Goal: Task Accomplishment & Management: Manage account settings

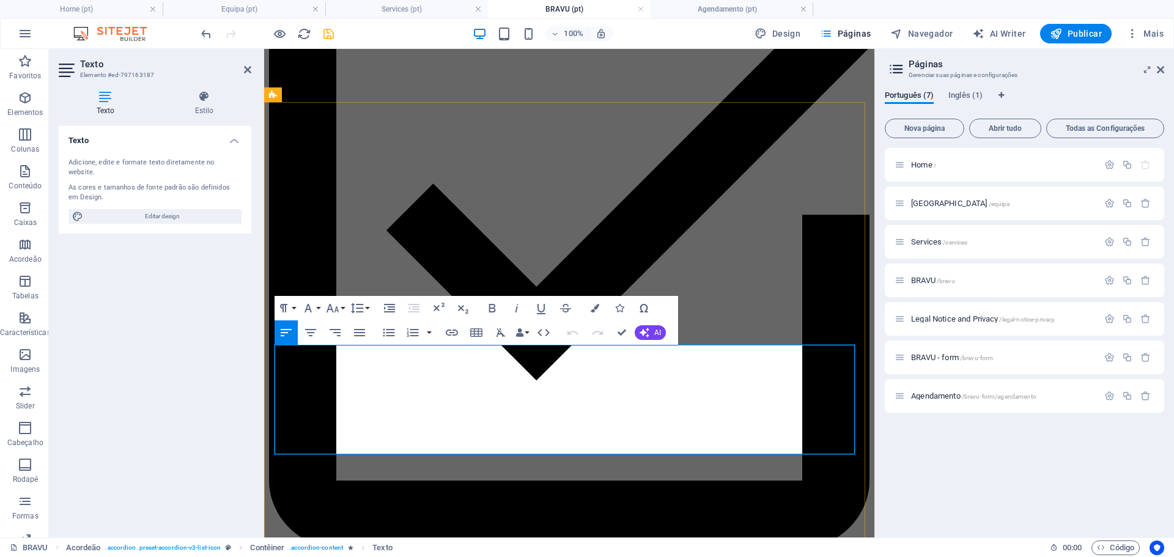
copy span "ventiloterapia e oxigenoterapia domiciliária"
drag, startPoint x: 778, startPoint y: 352, endPoint x: 793, endPoint y: 380, distance: 31.2
copy p "A renovação exige avaliação periódica dos relatórios clínicos fornecidos pelas …"
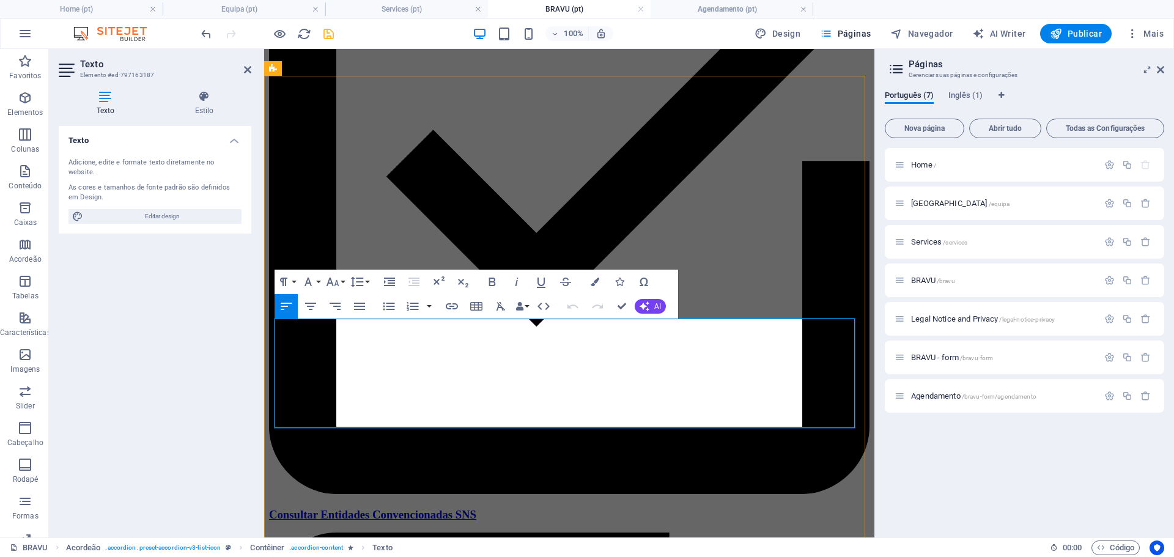
scroll to position [492, 0]
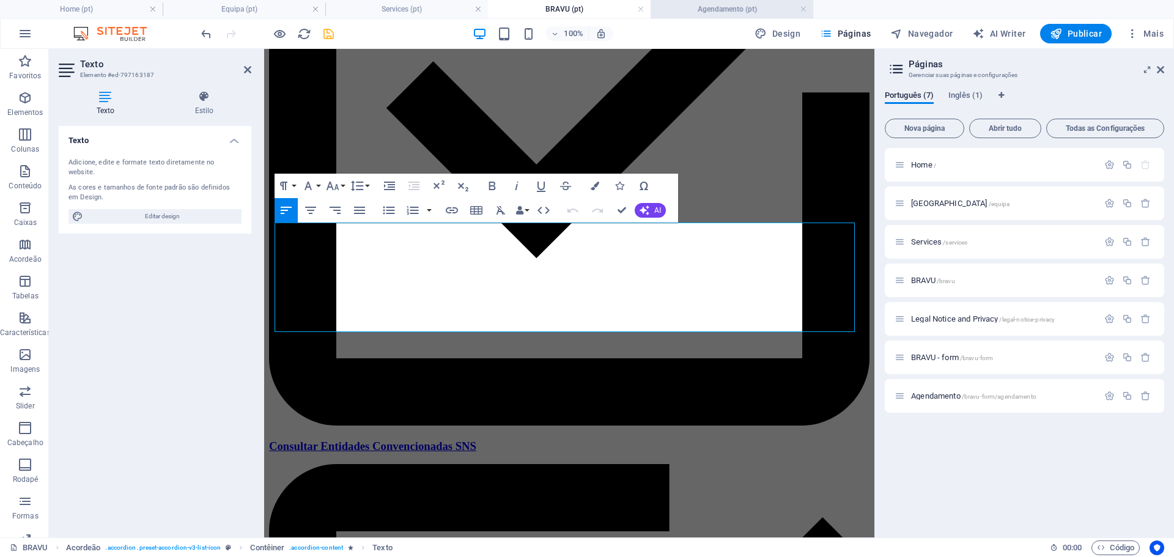
click at [763, 11] on h4 "Agendamento (pt)" at bounding box center [732, 8] width 163 height 13
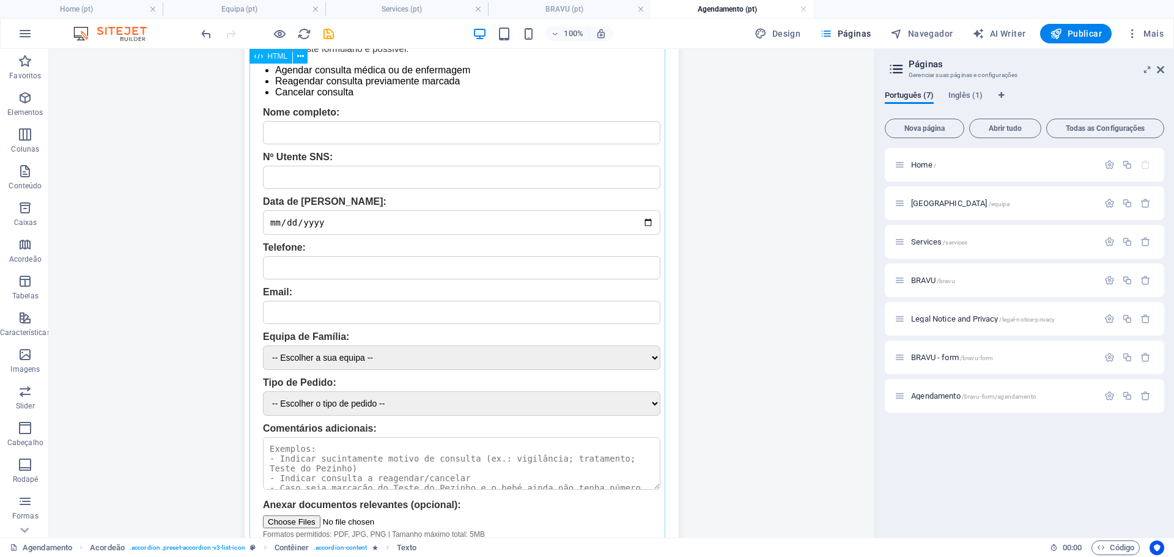
scroll to position [245, 0]
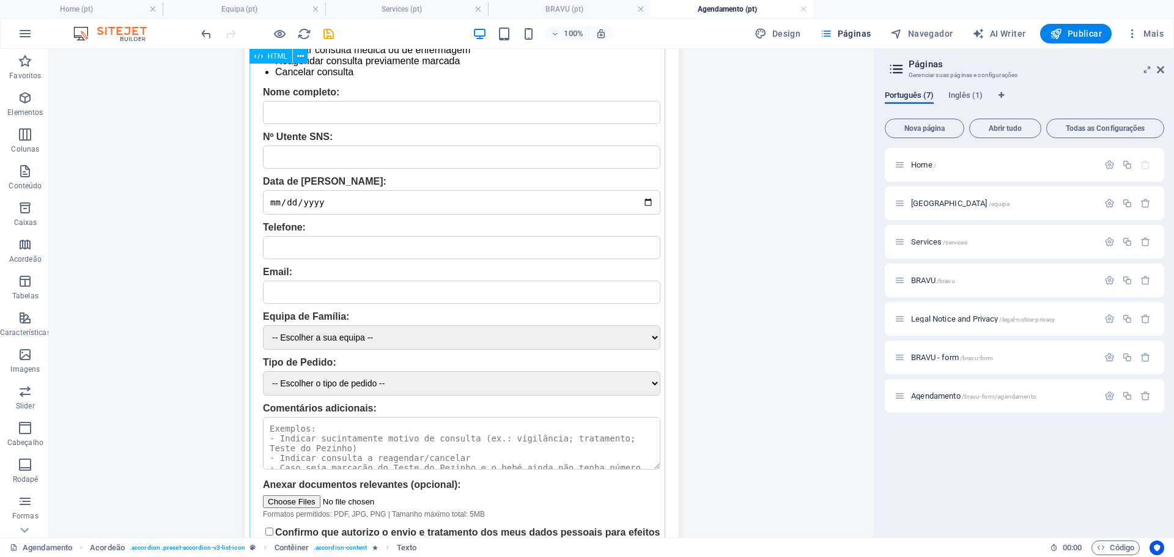
click at [518, 388] on div "BRAVU-FORM | Agendamento BRAVU-FORM — Pedido de Agendamento Através da área pes…" at bounding box center [462, 272] width 453 height 662
click at [612, 385] on div "BRAVU-FORM | Agendamento BRAVU-FORM — Pedido de Agendamento Através da área pes…" at bounding box center [462, 272] width 453 height 662
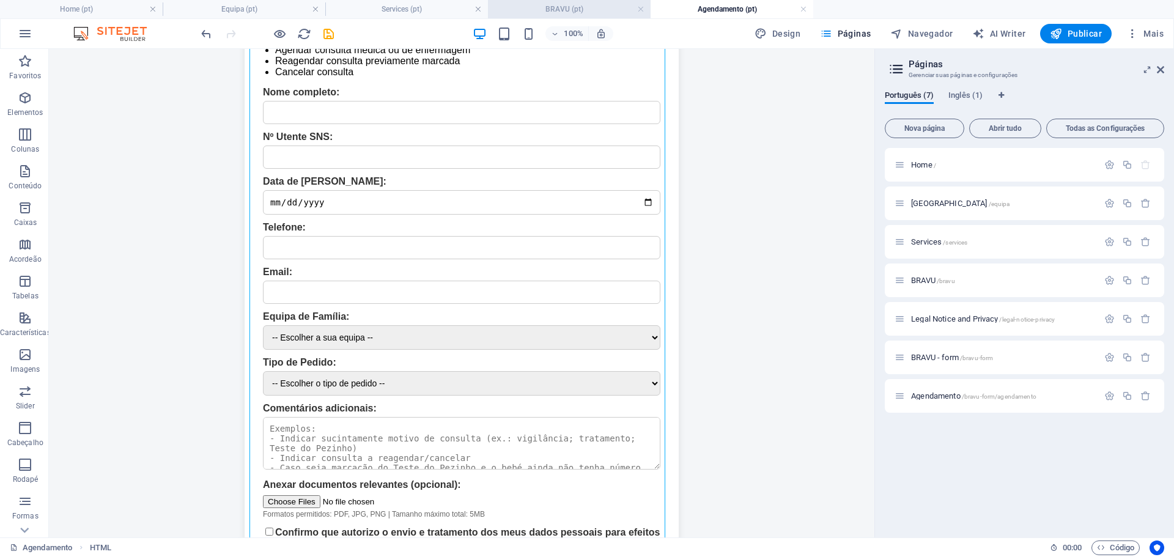
click at [532, 9] on h4 "BRAVU (pt)" at bounding box center [569, 8] width 163 height 13
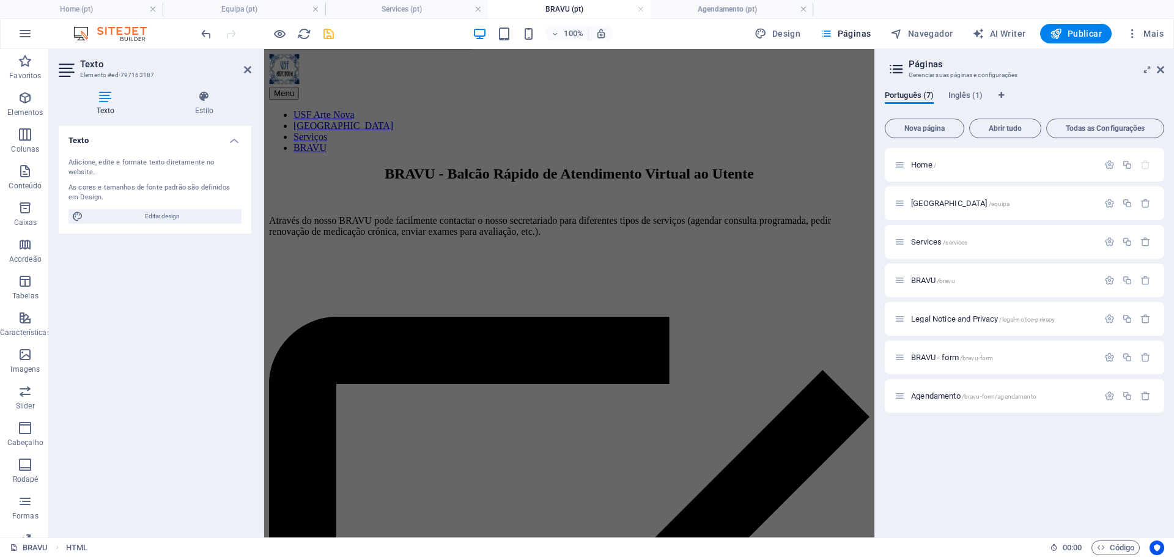
scroll to position [492, 0]
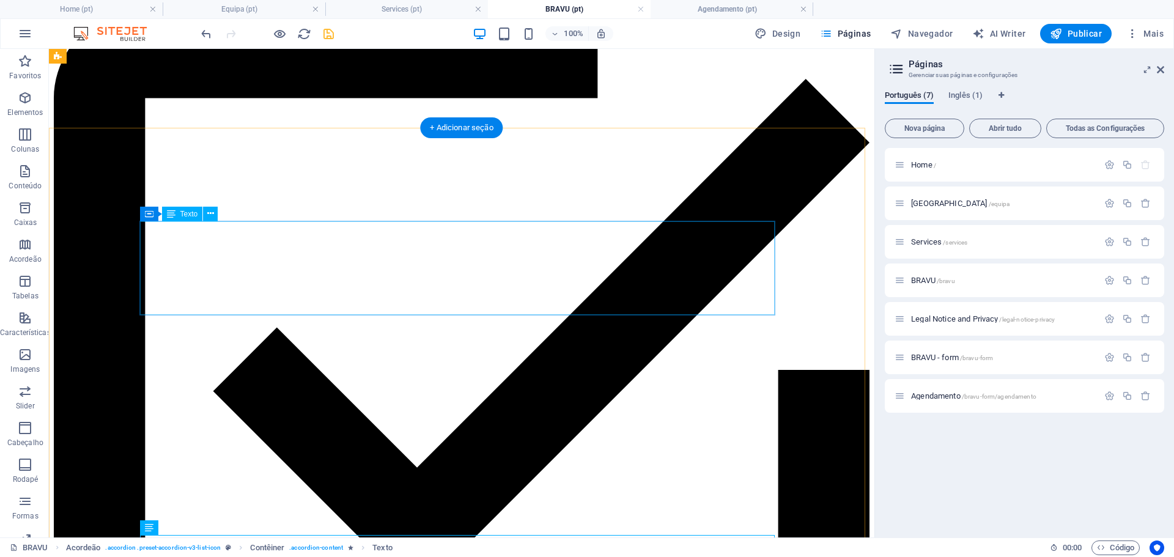
scroll to position [309, 0]
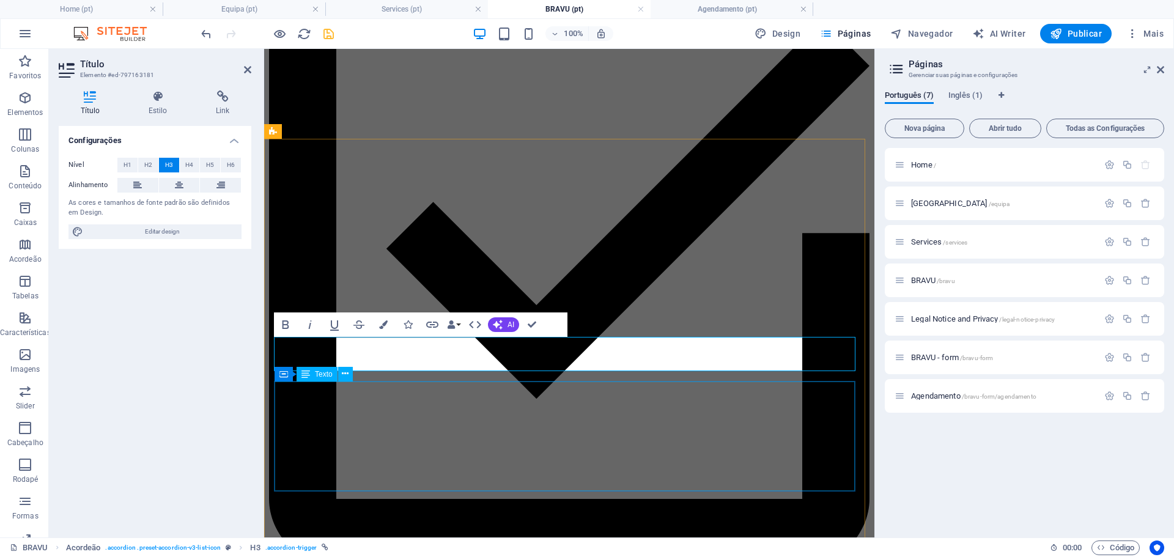
scroll to position [370, 0]
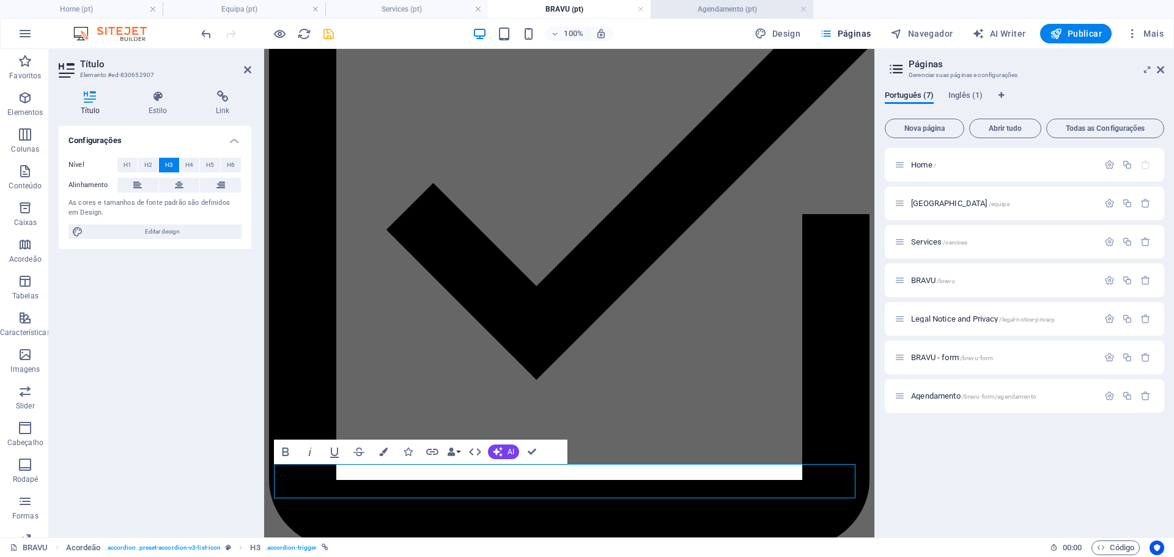
click at [761, 10] on h4 "Agendamento (pt)" at bounding box center [732, 8] width 163 height 13
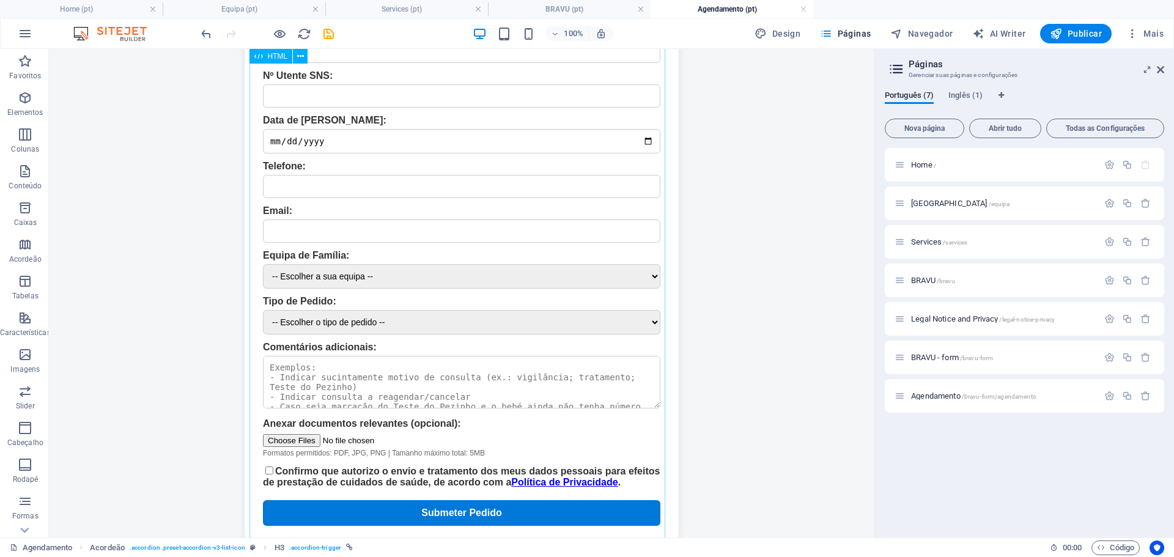
scroll to position [367, 0]
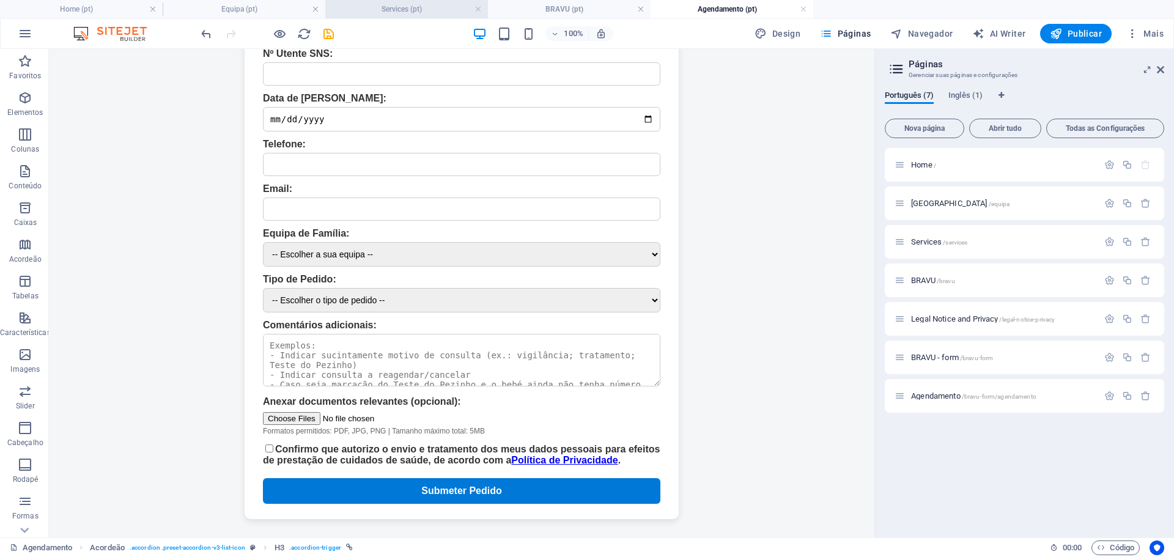
click at [421, 9] on h4 "Services (pt)" at bounding box center [406, 8] width 163 height 13
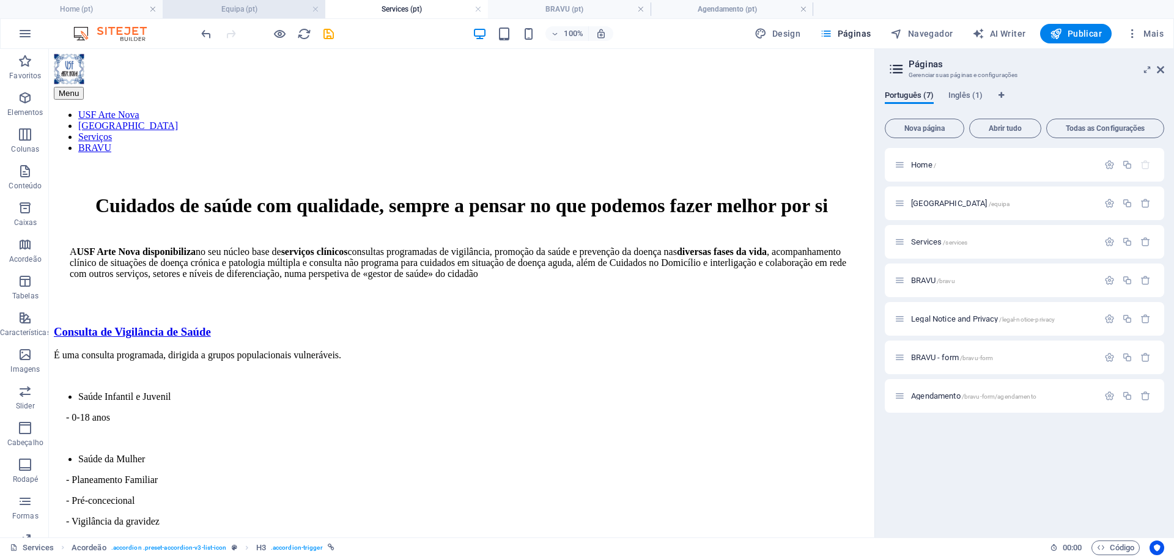
scroll to position [920, 0]
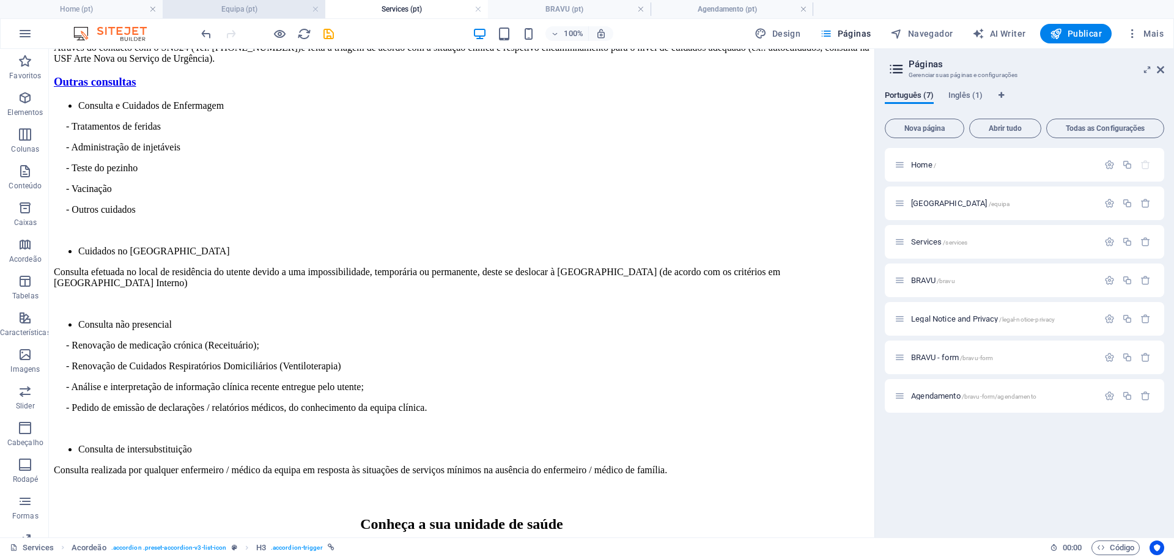
click at [242, 14] on h4 "Equipa (pt)" at bounding box center [244, 8] width 163 height 13
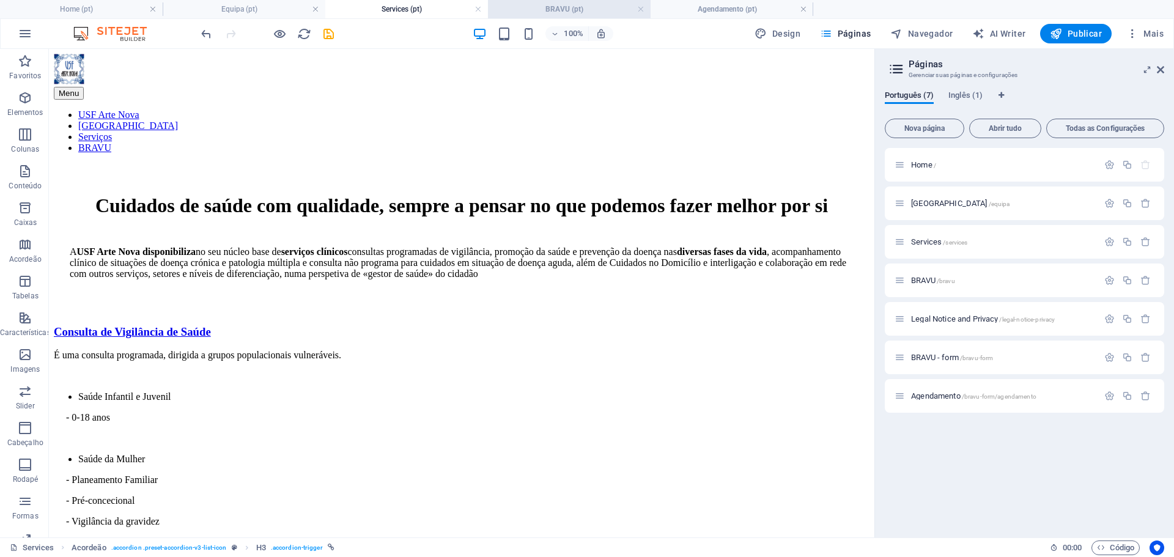
scroll to position [670, 0]
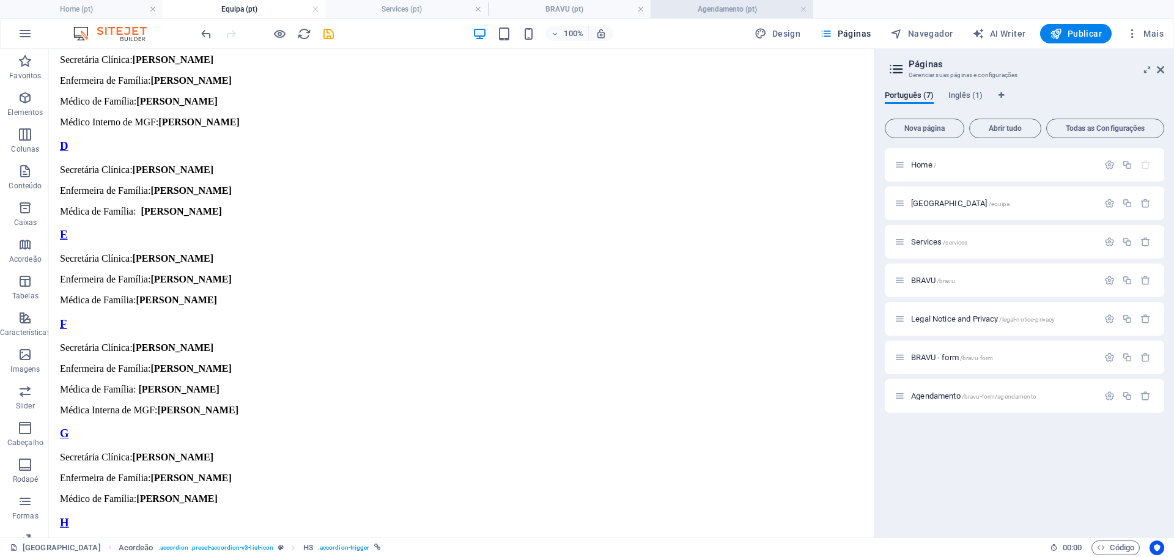
click at [696, 7] on h4 "Agendamento (pt)" at bounding box center [732, 8] width 163 height 13
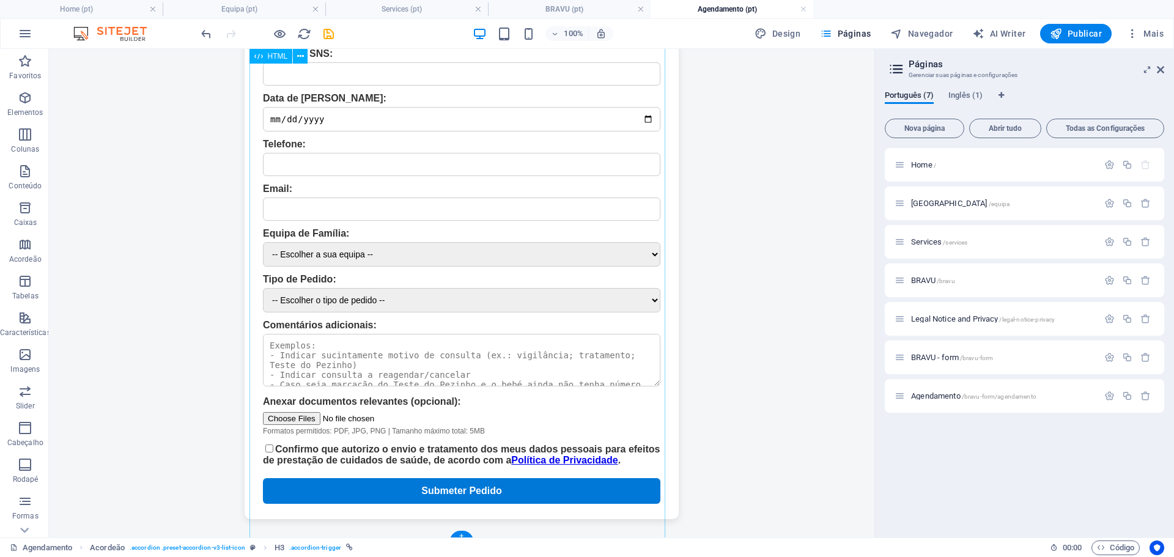
scroll to position [429, 0]
drag, startPoint x: 385, startPoint y: 436, endPoint x: 262, endPoint y: 403, distance: 126.9
click at [262, 403] on div "BRAVU-FORM | Agendamento BRAVU-FORM — Pedido de Agendamento Através da área pes…" at bounding box center [462, 188] width 453 height 662
drag, startPoint x: 271, startPoint y: 384, endPoint x: 301, endPoint y: 400, distance: 33.9
click at [301, 399] on div "BRAVU-FORM | Agendamento BRAVU-FORM — Pedido de Agendamento Através da área pes…" at bounding box center [462, 188] width 453 height 662
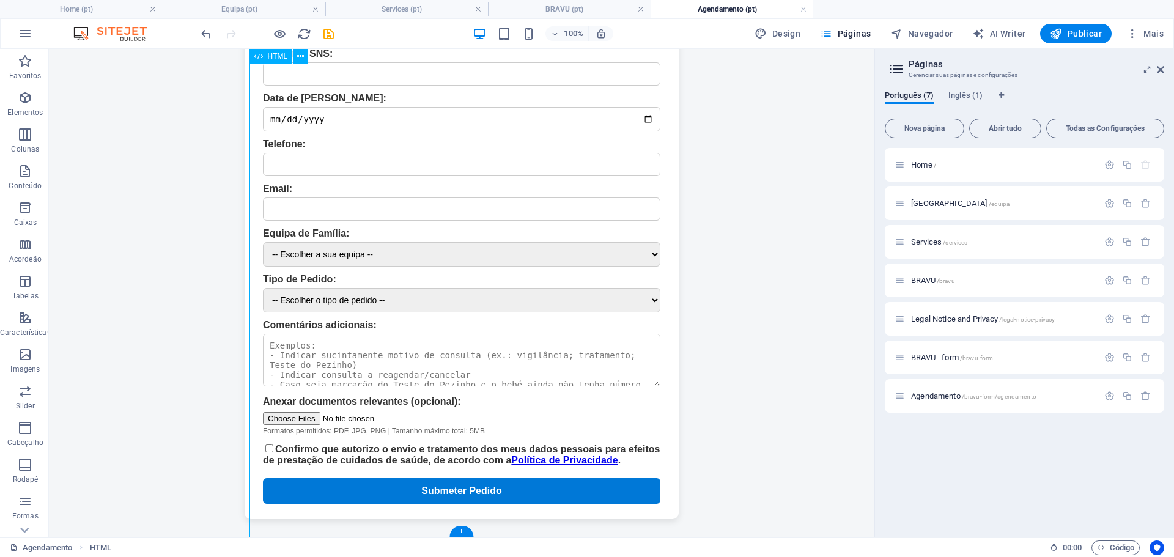
drag, startPoint x: 295, startPoint y: 399, endPoint x: 316, endPoint y: 401, distance: 21.5
click at [316, 401] on div "BRAVU-FORM | Agendamento BRAVU-FORM — Pedido de Agendamento Através da área pes…" at bounding box center [462, 188] width 453 height 662
drag, startPoint x: 281, startPoint y: 333, endPoint x: 332, endPoint y: 332, distance: 51.4
click at [332, 332] on div "BRAVU-FORM | Agendamento BRAVU-FORM — Pedido de Agendamento Através da área pes…" at bounding box center [462, 188] width 453 height 662
click at [774, 339] on body "Menu USF Arte Nova [GEOGRAPHIC_DATA] Serviços BRAVU BRAVU-FORM | Agendamento BR…" at bounding box center [462, 129] width 826 height 817
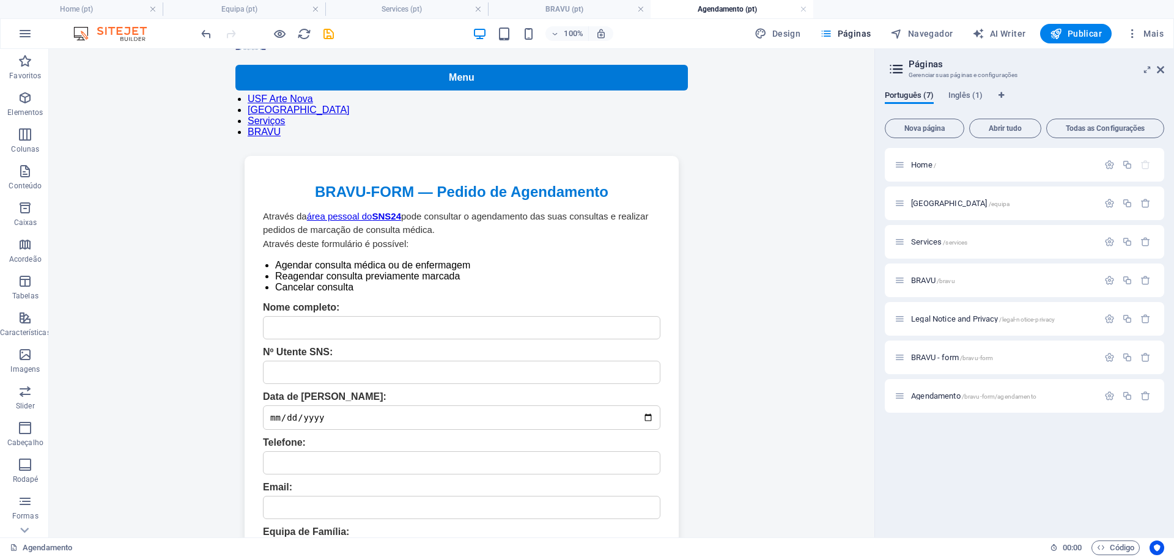
scroll to position [0, 0]
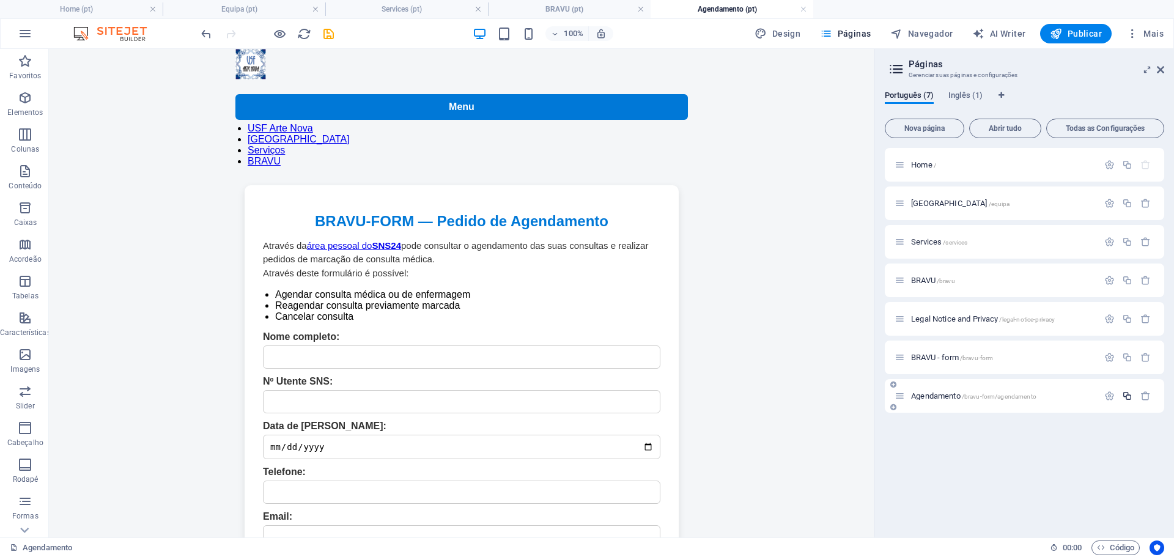
click at [1131, 396] on icon "button" at bounding box center [1127, 396] width 10 height 10
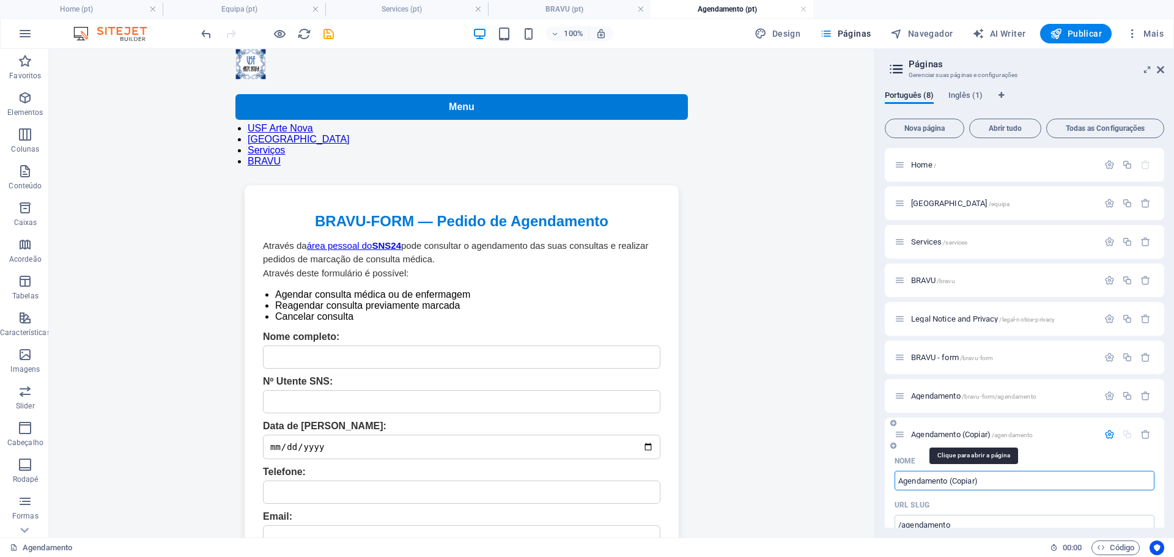
click at [979, 434] on span "Agendamento (Copiar) /agendamento" at bounding box center [972, 434] width 122 height 9
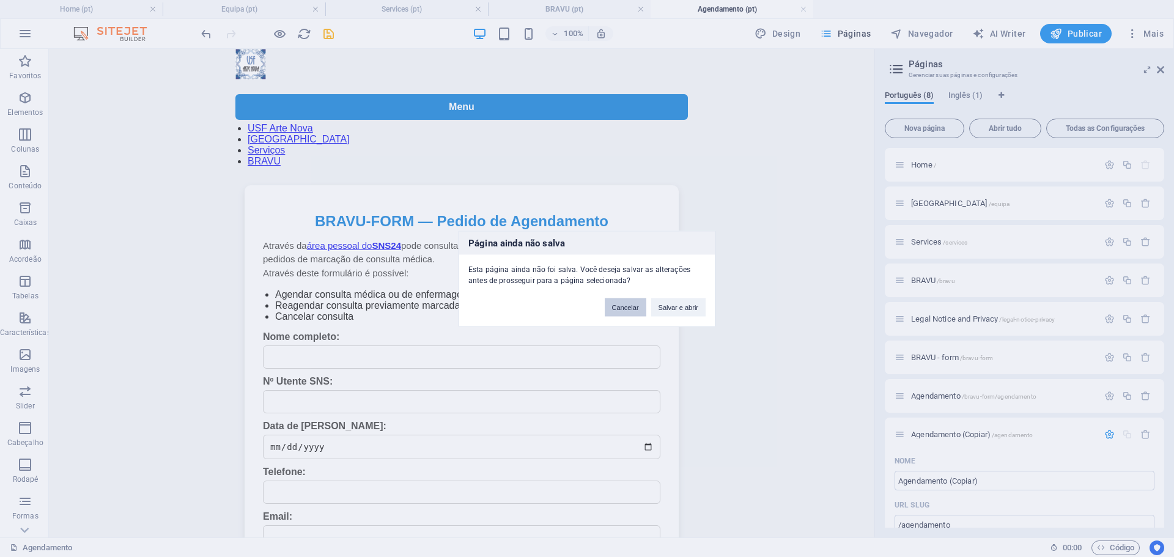
click at [616, 308] on button "Cancelar" at bounding box center [626, 307] width 42 height 18
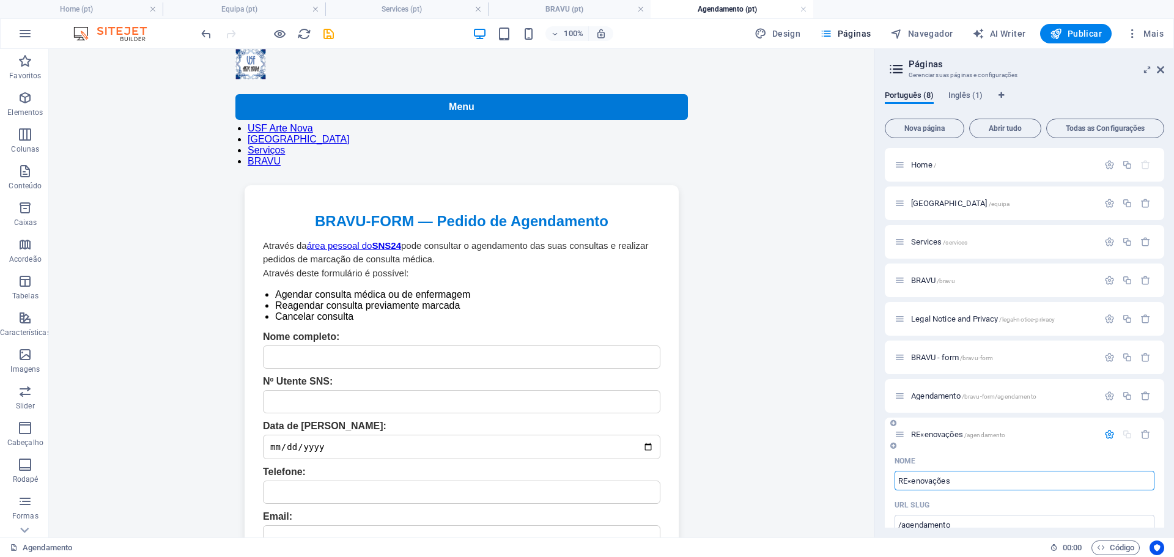
click at [911, 479] on input "RE«enovações" at bounding box center [1025, 481] width 260 height 20
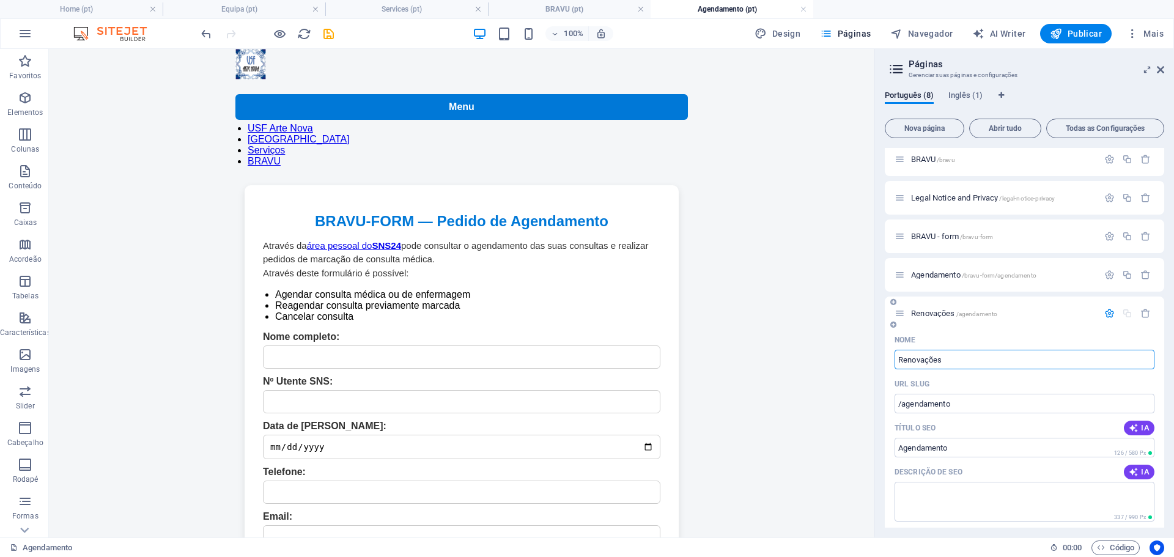
scroll to position [122, 0]
type input "Renovações"
drag, startPoint x: 902, startPoint y: 401, endPoint x: 979, endPoint y: 403, distance: 76.5
click at [979, 403] on input "/agendamento" at bounding box center [1025, 403] width 260 height 20
type input "/renovacoes"
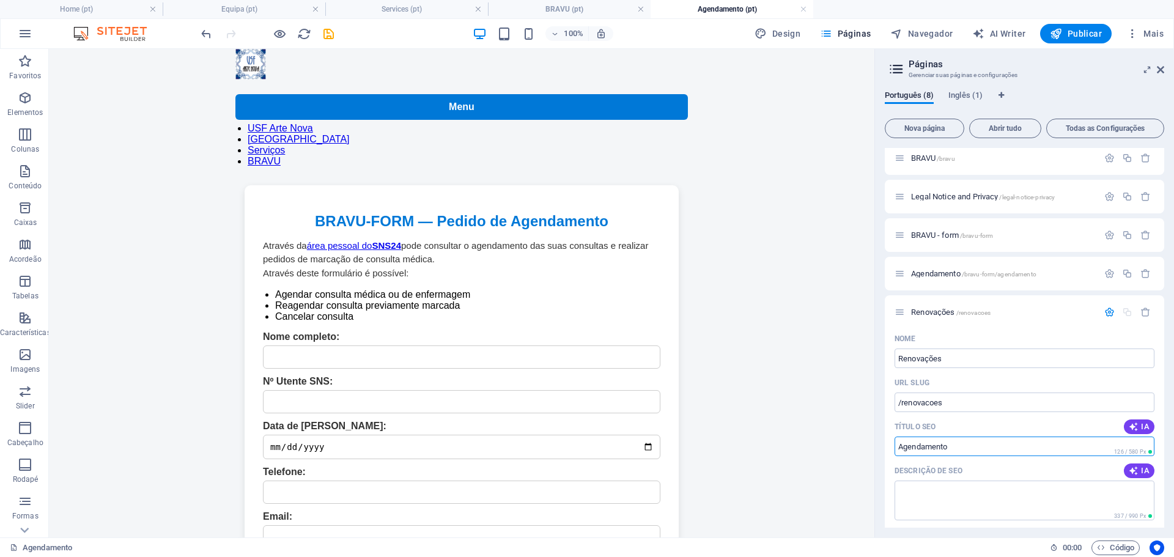
drag, startPoint x: 1020, startPoint y: 492, endPoint x: 863, endPoint y: 447, distance: 164.2
click at [944, 450] on input "Agendamento" at bounding box center [1025, 447] width 260 height 20
click at [960, 446] on input "Agendamento" at bounding box center [1025, 447] width 260 height 20
click at [951, 369] on div "Nome Renovações ​ URL SLUG /renovacoes ​ Título SEO IA Agendamento ​ 126 / 580 …" at bounding box center [1025, 563] width 280 height 468
click at [952, 355] on input "Renovações" at bounding box center [1025, 359] width 260 height 20
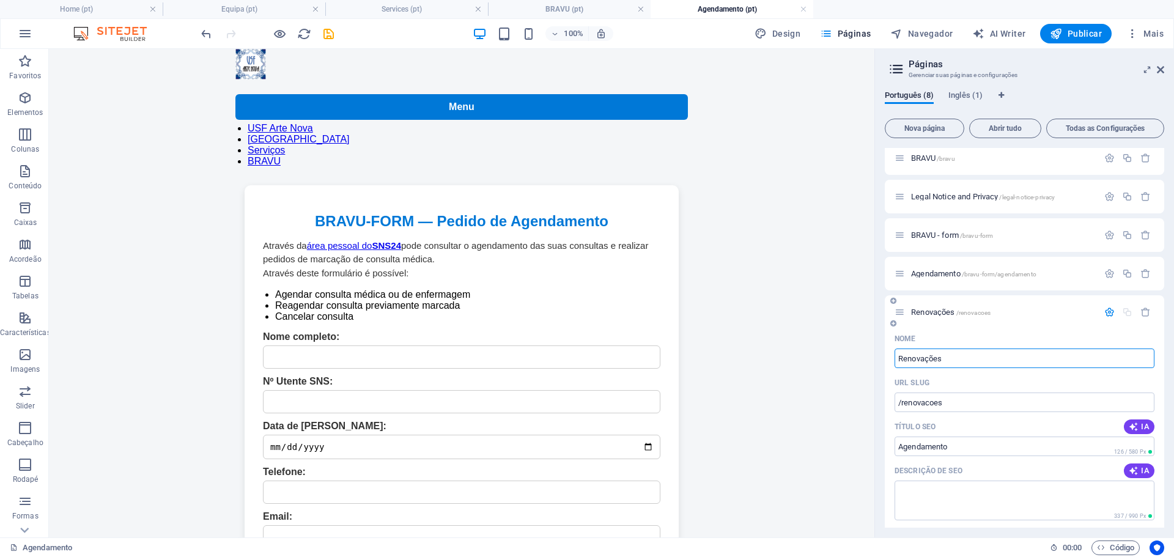
click at [960, 357] on input "Renovações" at bounding box center [1025, 359] width 260 height 20
drag, startPoint x: 970, startPoint y: 352, endPoint x: 892, endPoint y: 352, distance: 77.7
click at [892, 352] on div "Nome Renovações ​ URL SLUG /renovacoes ​ Título SEO IA Agendamento ​ 126 / 580 …" at bounding box center [1025, 563] width 280 height 468
type input "Pedido de Ren"
type input "/pedido-de-re"
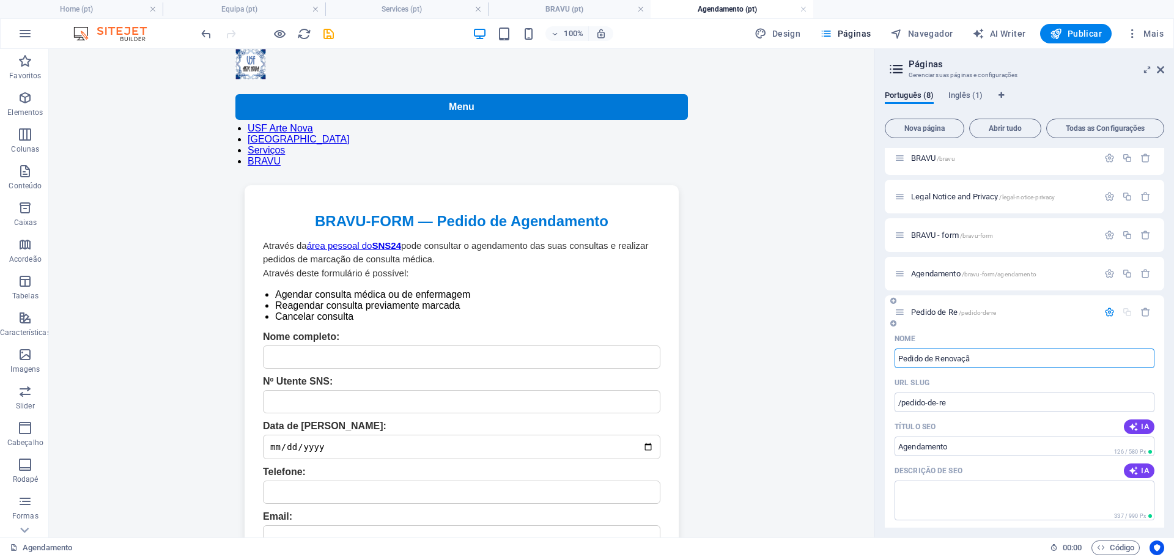
type input "Pedido de Renovação"
type input "/pedido-de-renovac"
type input "Pedido de Renovação"
type input "/pedido-de-renovacao"
type input "Pedido de Renovação"
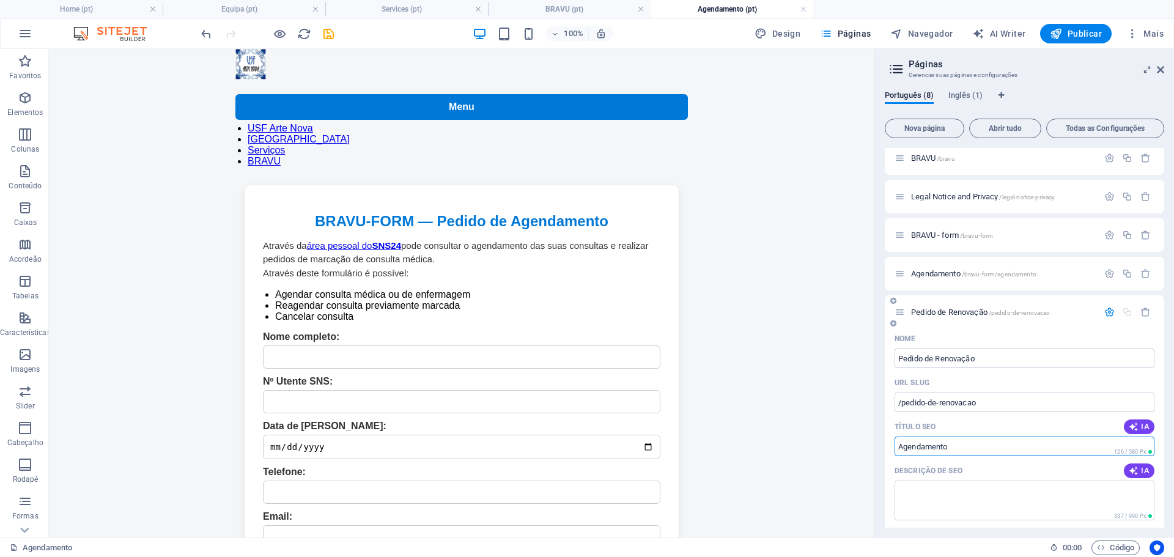
click at [957, 447] on input "Agendamento" at bounding box center [1025, 447] width 260 height 20
click at [961, 451] on input "Agendamento" at bounding box center [1025, 447] width 260 height 20
drag, startPoint x: 979, startPoint y: 450, endPoint x: 875, endPoint y: 442, distance: 104.3
click at [875, 442] on aside "Páginas Gerenciar suas páginas e configurações Português (8) Inglês (1) Nova pá…" at bounding box center [1025, 293] width 300 height 489
paste input "Pedido de Renovaçã"
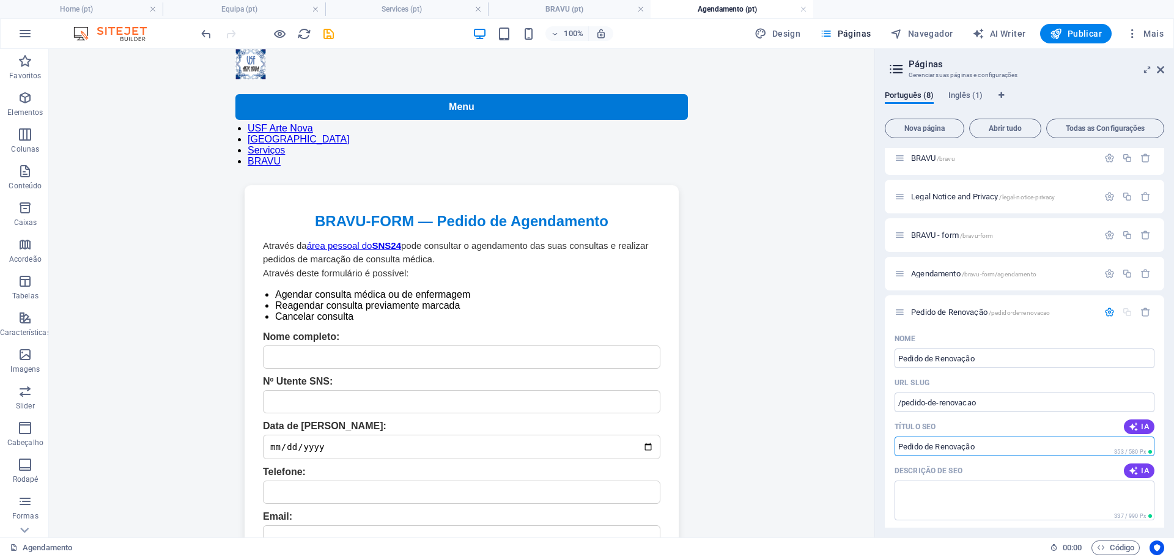
type input "Pedido de Renovação"
click at [881, 422] on div "Português (8) Inglês (1) Nova página Abrir tudo Todas as Configurações Home / E…" at bounding box center [1024, 309] width 299 height 457
click at [273, 112] on icon at bounding box center [272, 112] width 7 height 13
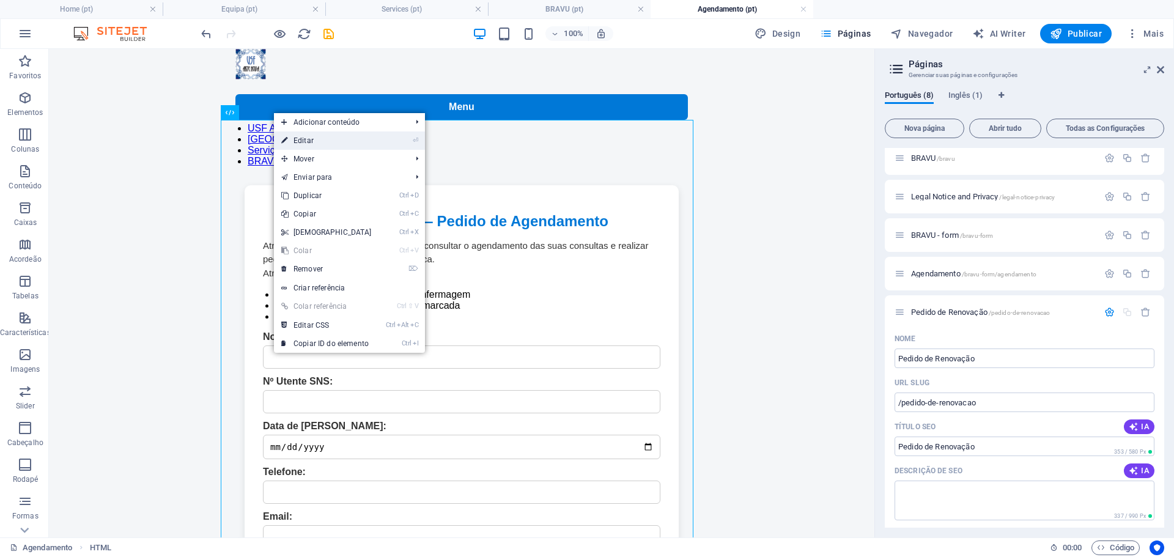
click at [338, 148] on link "⏎ Editar" at bounding box center [326, 141] width 105 height 18
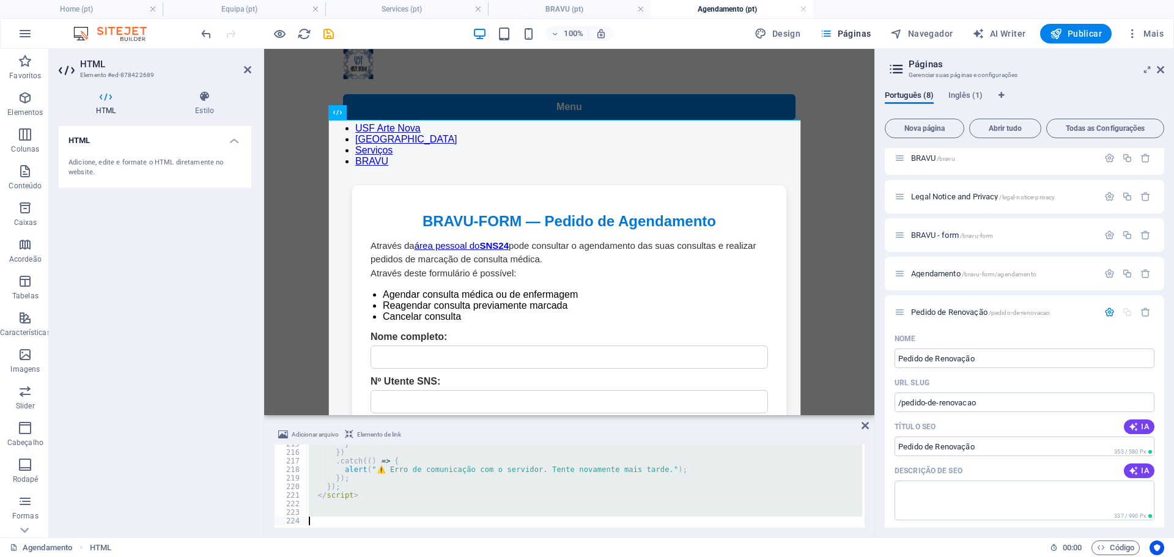
scroll to position [1838, 0]
drag, startPoint x: 306, startPoint y: 450, endPoint x: 449, endPoint y: 586, distance: 197.3
click at [449, 557] on html "[DOMAIN_NAME] Home (pt) Equipa (pt) Services (pt) BRAVU (pt) Agendamento (pt) F…" at bounding box center [587, 278] width 1174 height 557
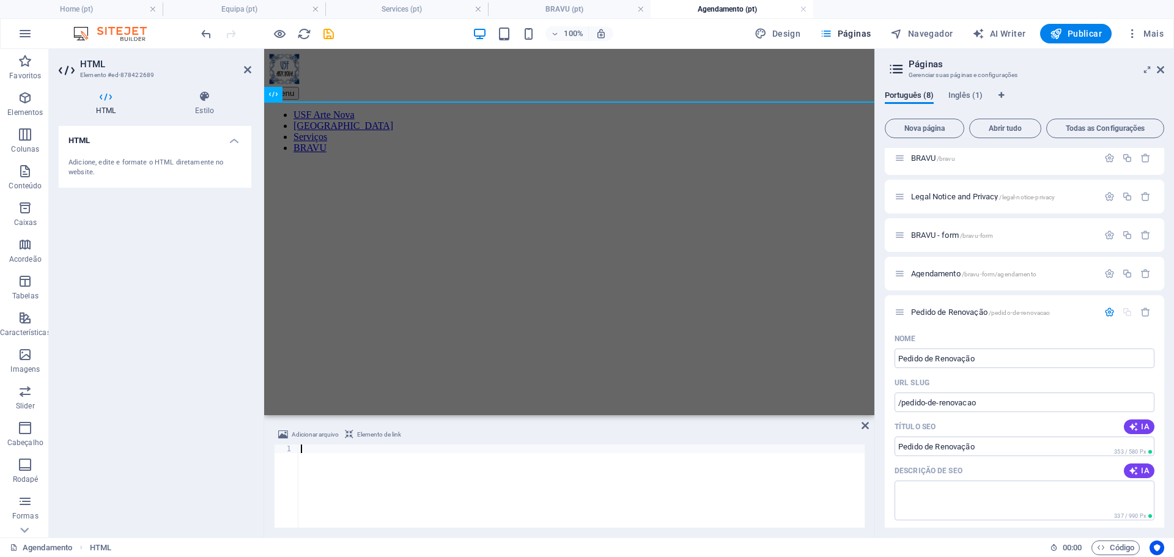
paste textarea
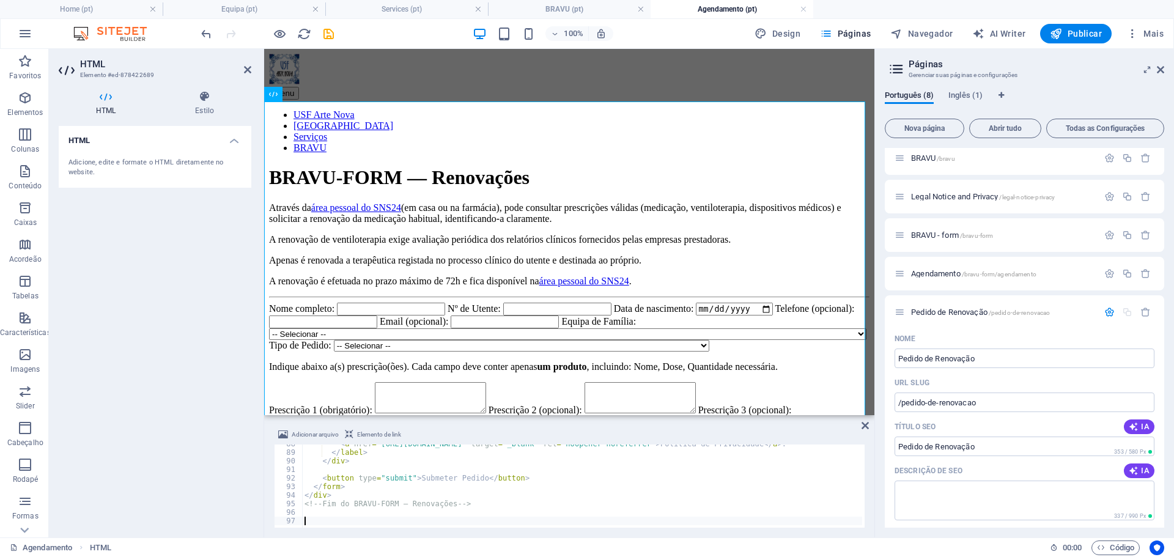
scroll to position [741, 0]
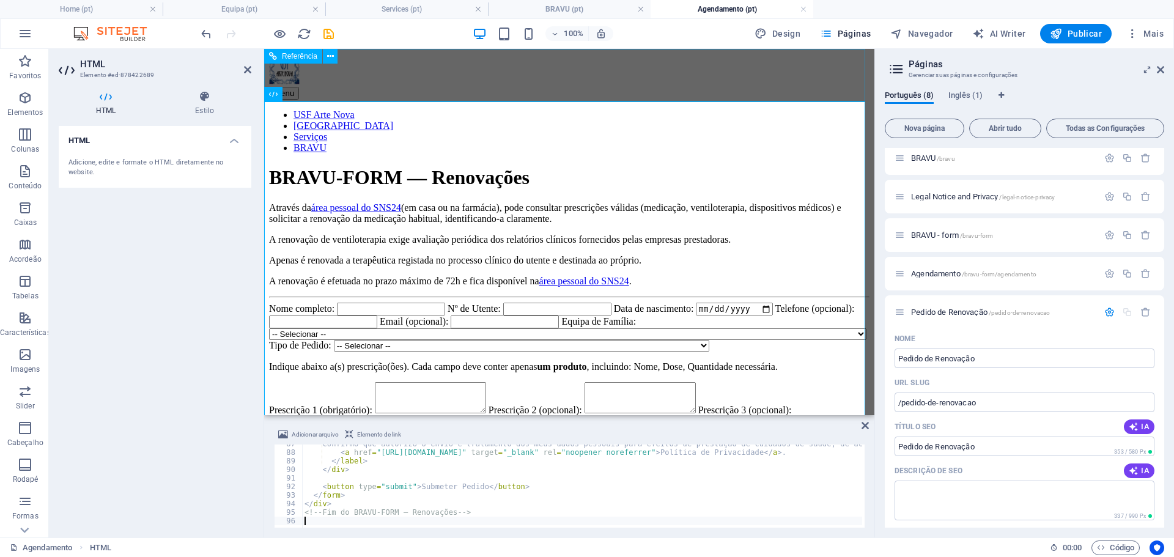
click at [856, 94] on div "Menu USF Arte Nova [GEOGRAPHIC_DATA] Serviços BRAVU" at bounding box center [569, 104] width 601 height 100
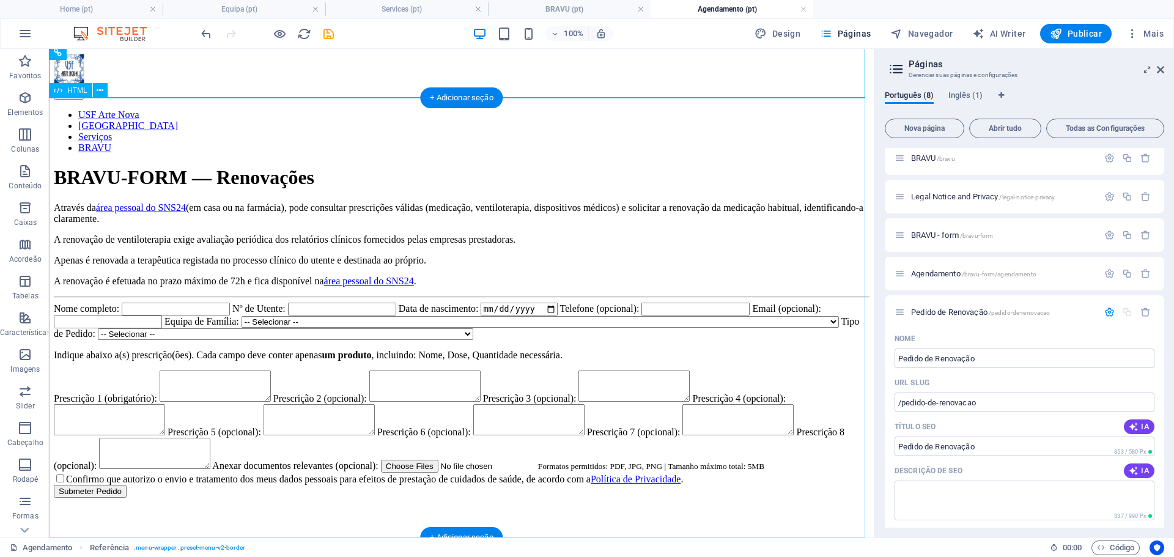
scroll to position [0, 0]
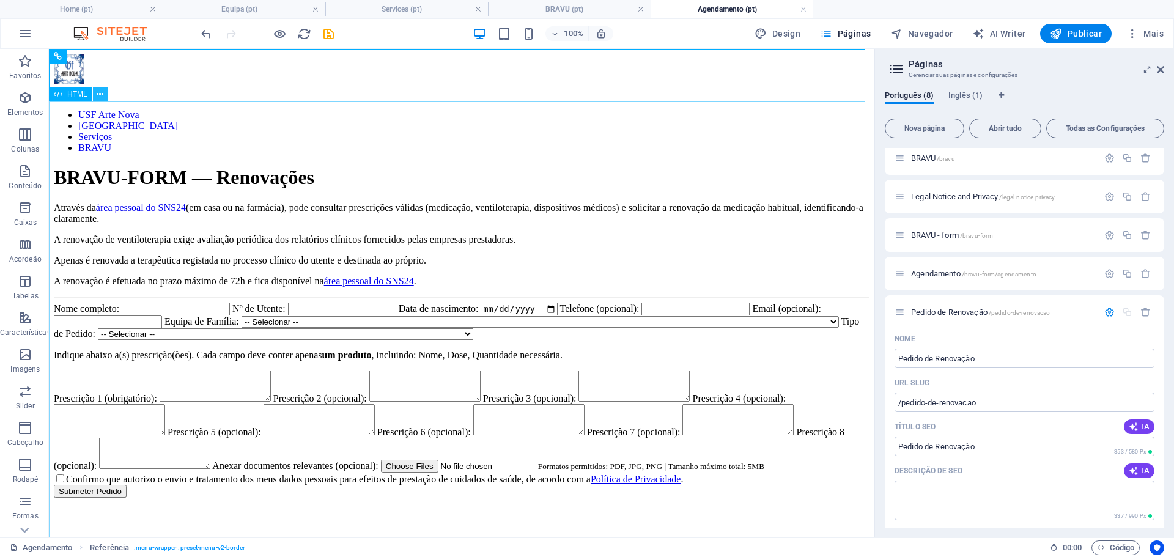
click at [97, 90] on icon at bounding box center [100, 94] width 7 height 13
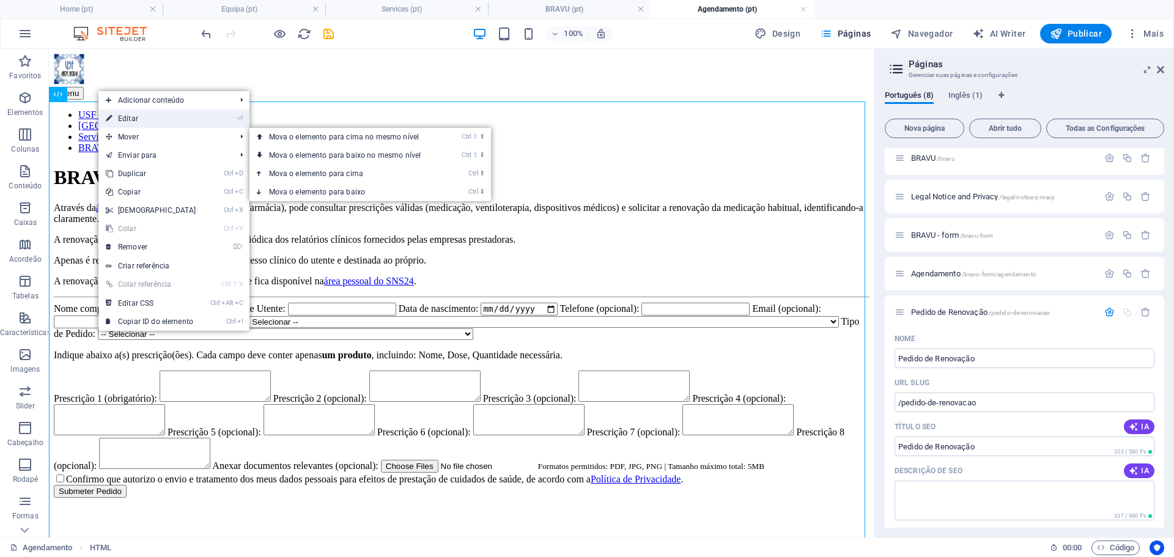
click at [180, 119] on link "⏎ Editar" at bounding box center [150, 118] width 105 height 18
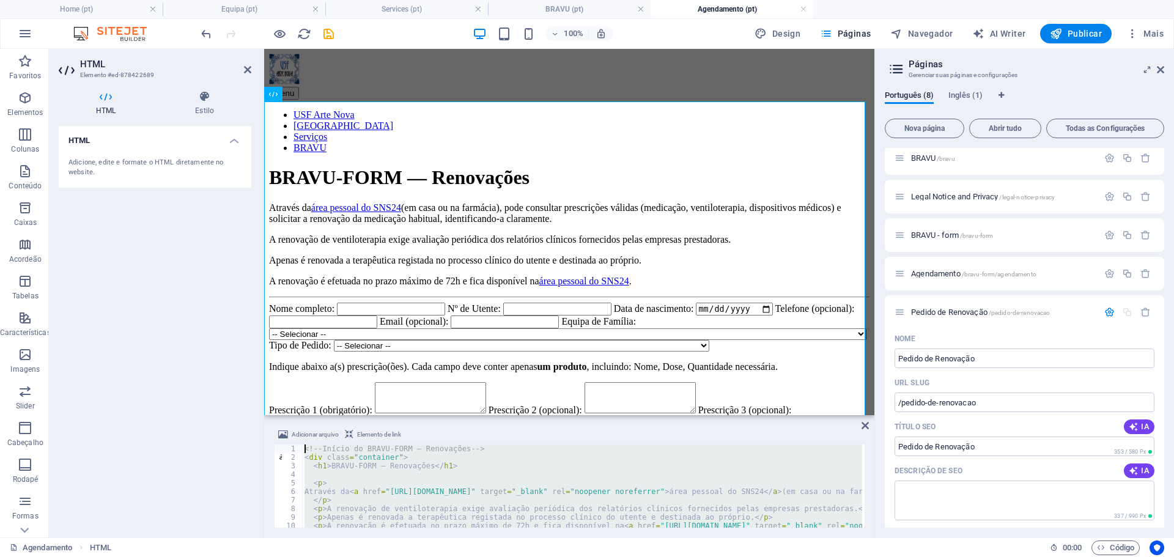
drag, startPoint x: 308, startPoint y: 519, endPoint x: 245, endPoint y: 221, distance: 304.5
click at [245, 221] on div "HTML Elemento #ed-878422689 HTML Estilo HTML Adicione, edite e formate o HTML d…" at bounding box center [462, 293] width 826 height 489
type textarea "<!-- Início do BRAVU-FORM — Renovações --> <div class="container">"
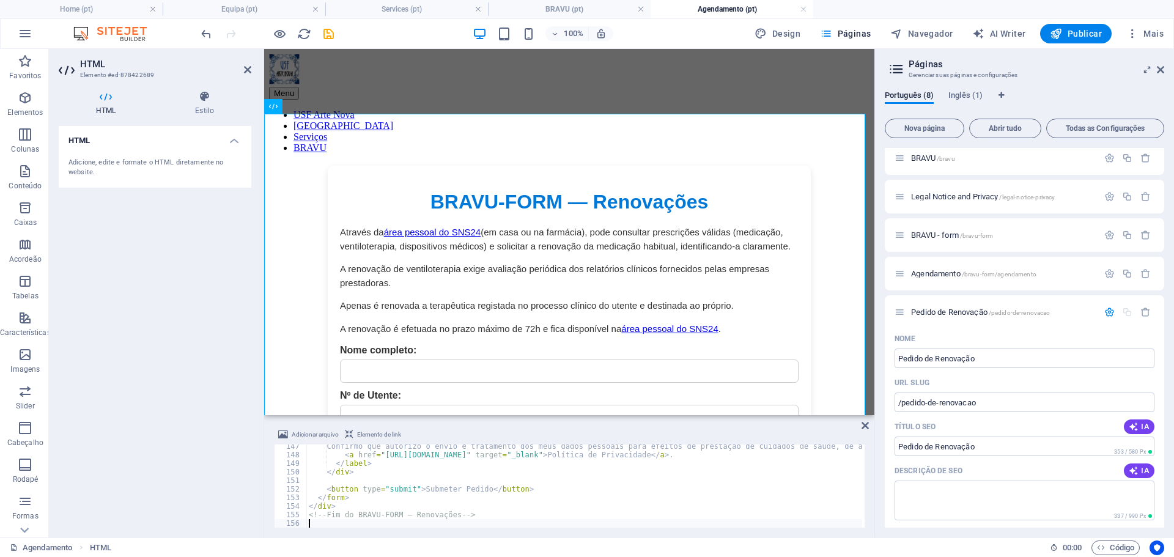
scroll to position [321, 0]
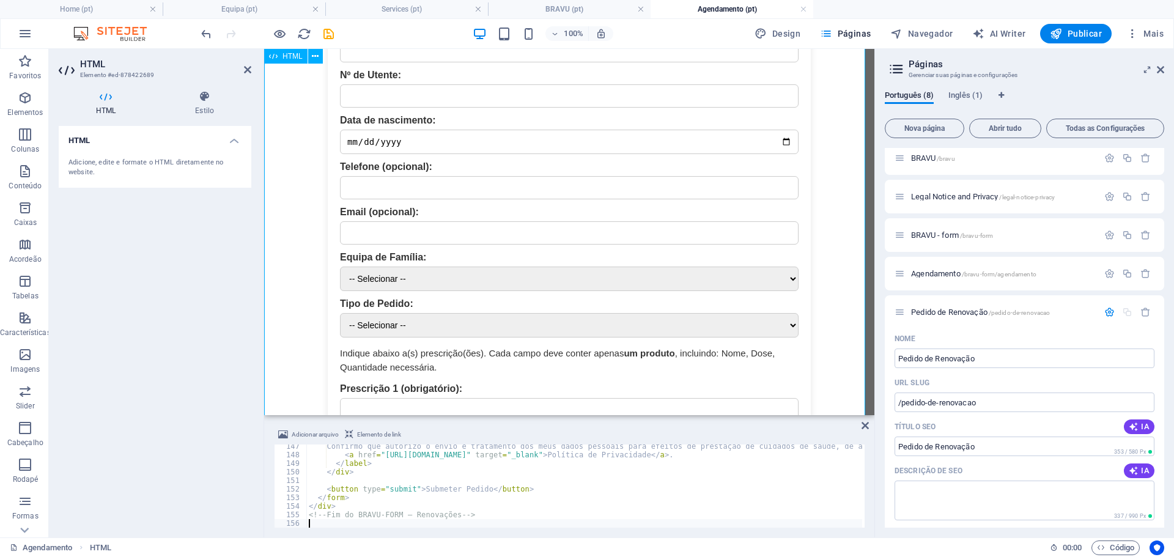
click at [859, 382] on div "BRAVU-FORM — Renovações Através da área pessoal do SNS24 (em casa ou na farmáci…" at bounding box center [569, 435] width 601 height 1180
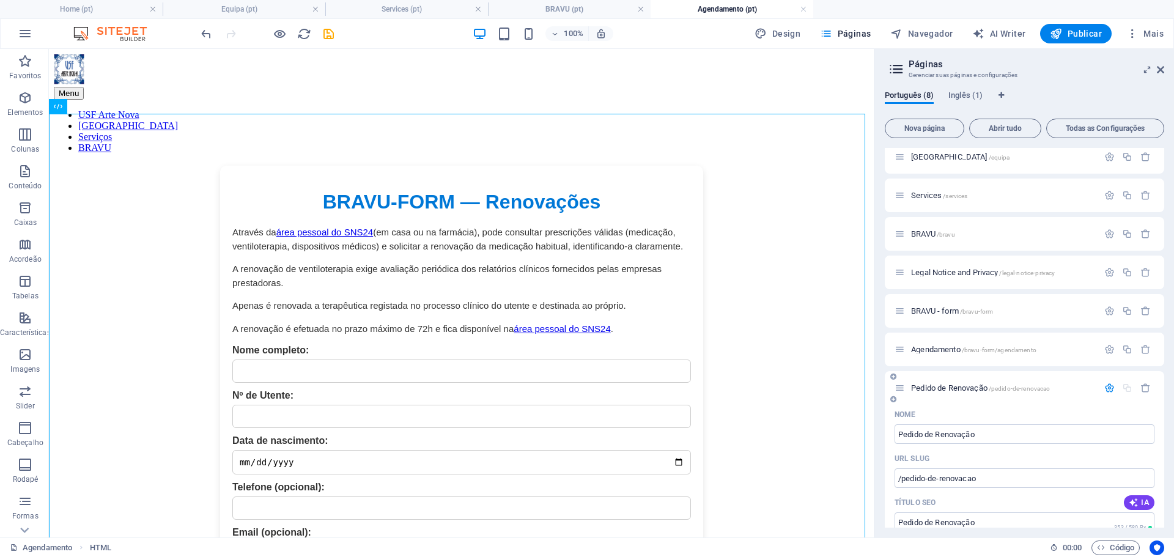
scroll to position [0, 0]
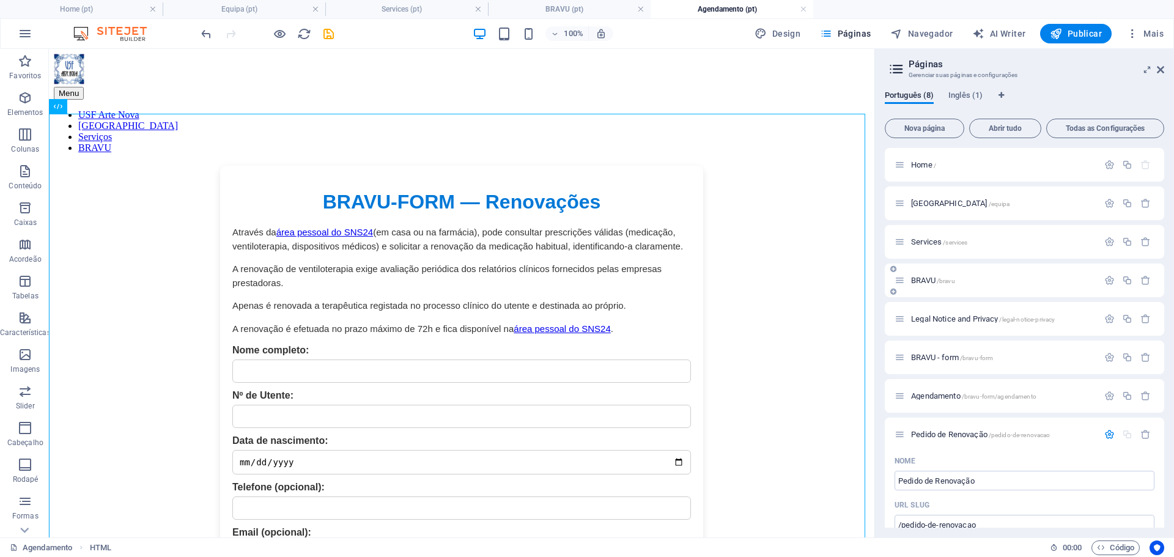
click at [926, 279] on span "BRAVU /bravu" at bounding box center [933, 280] width 44 height 9
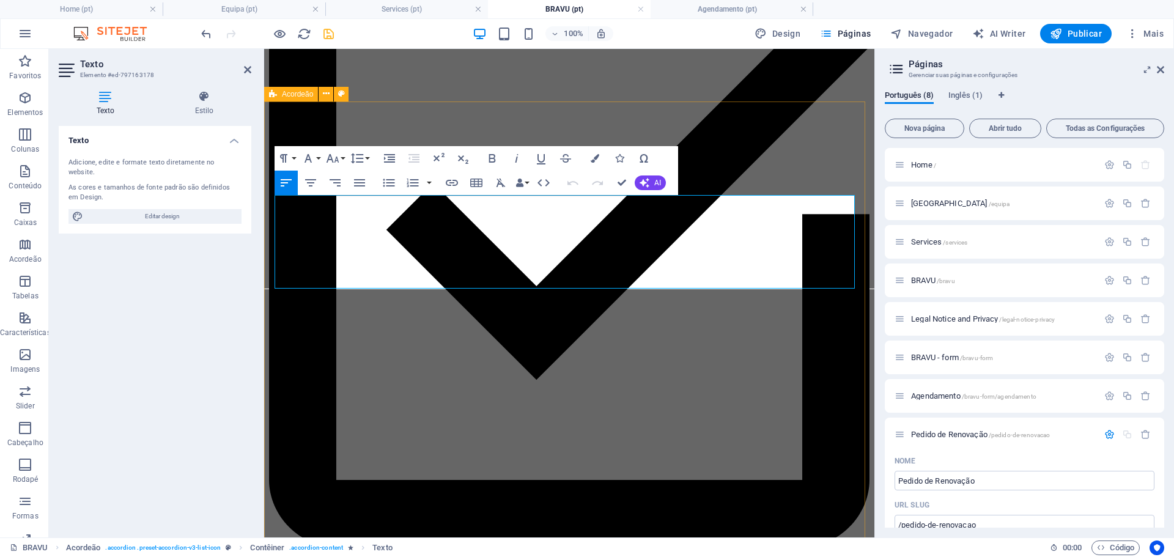
drag, startPoint x: 382, startPoint y: 278, endPoint x: 273, endPoint y: 283, distance: 109.0
click at [204, 102] on icon at bounding box center [204, 97] width 94 height 12
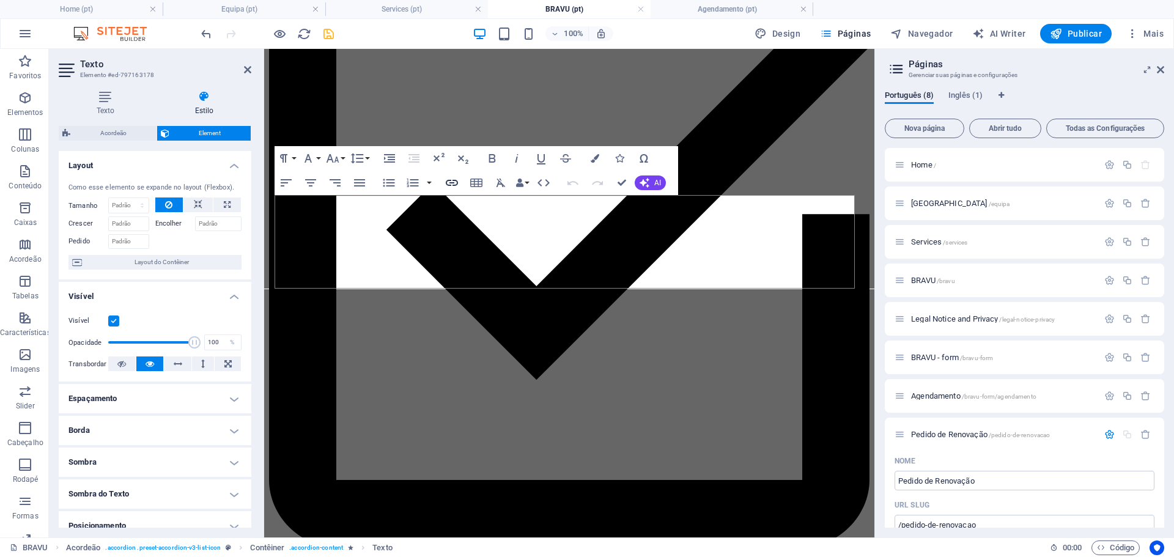
click at [458, 182] on icon "button" at bounding box center [452, 183] width 12 height 6
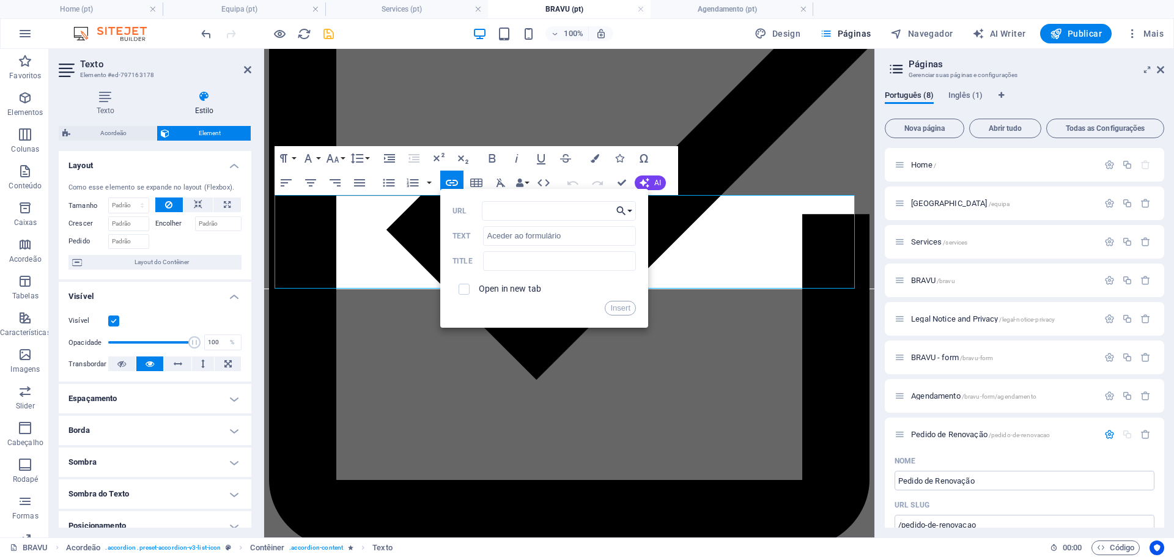
click at [628, 212] on button "Choose Link" at bounding box center [624, 211] width 23 height 20
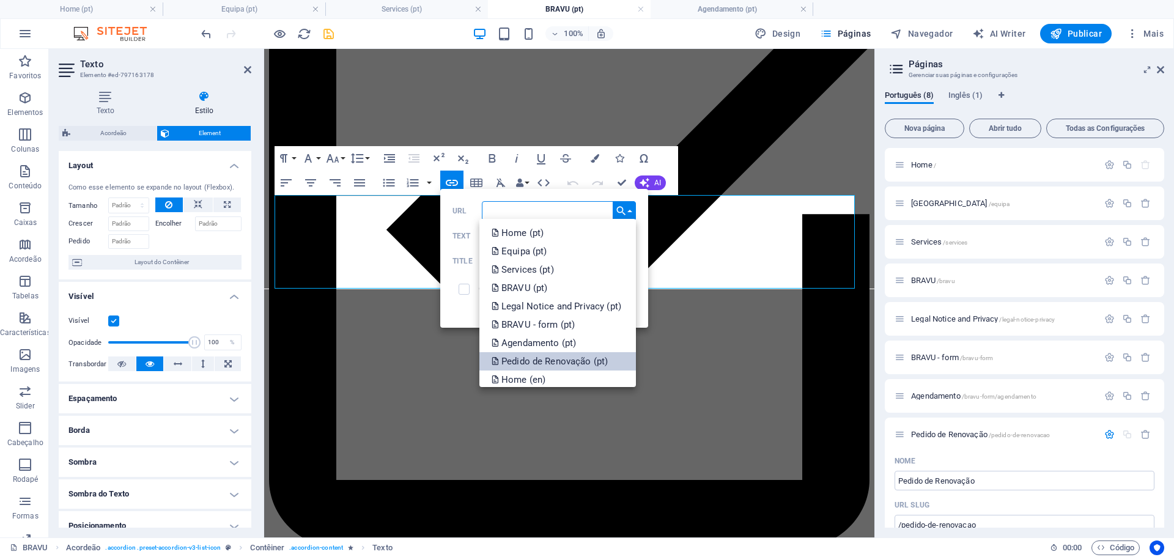
click at [573, 357] on p "Pedido de Renovação (pt)" at bounding box center [551, 361] width 119 height 18
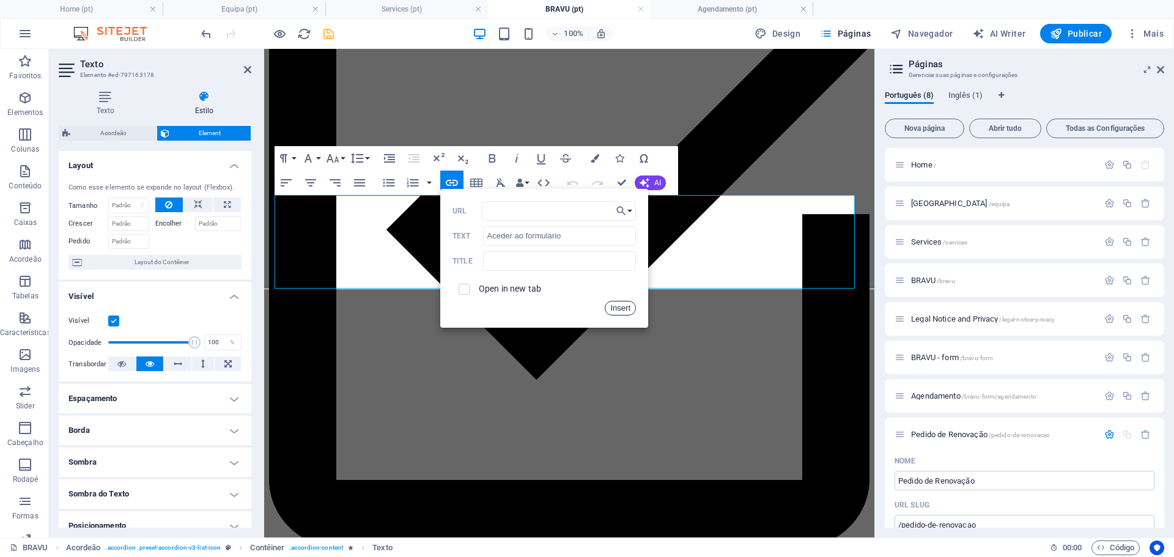
click at [626, 304] on button "Insert" at bounding box center [620, 308] width 31 height 15
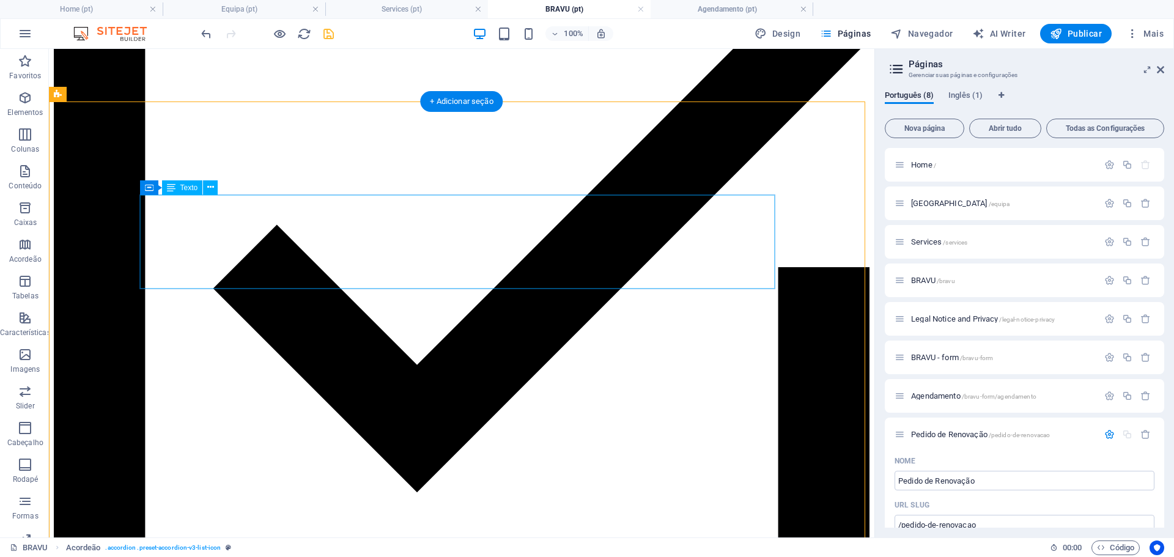
scroll to position [431, 0]
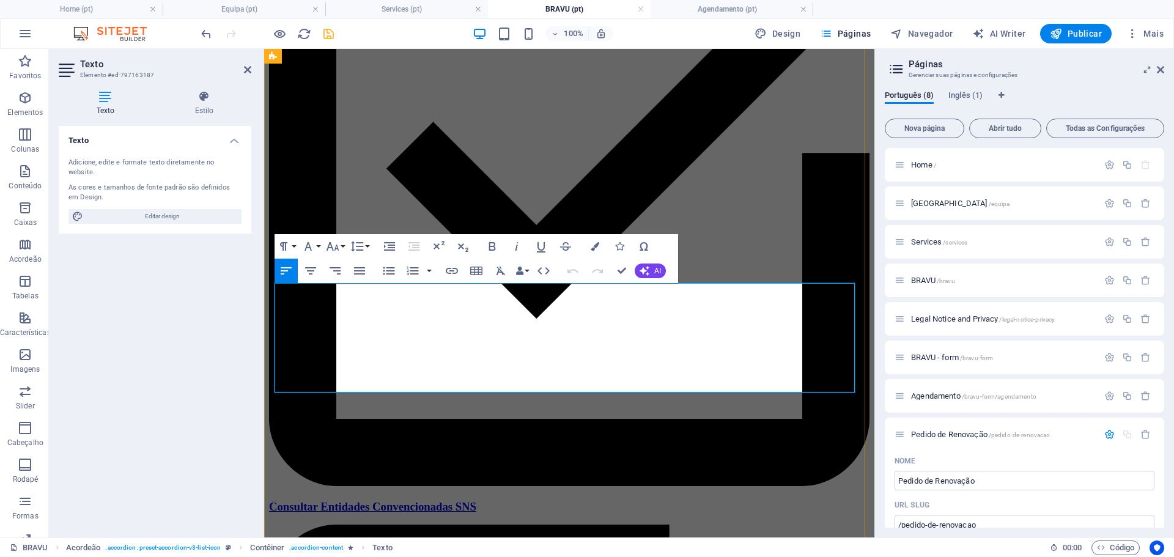
drag, startPoint x: 395, startPoint y: 385, endPoint x: 276, endPoint y: 388, distance: 118.1
click at [448, 273] on icon "button" at bounding box center [452, 271] width 12 height 6
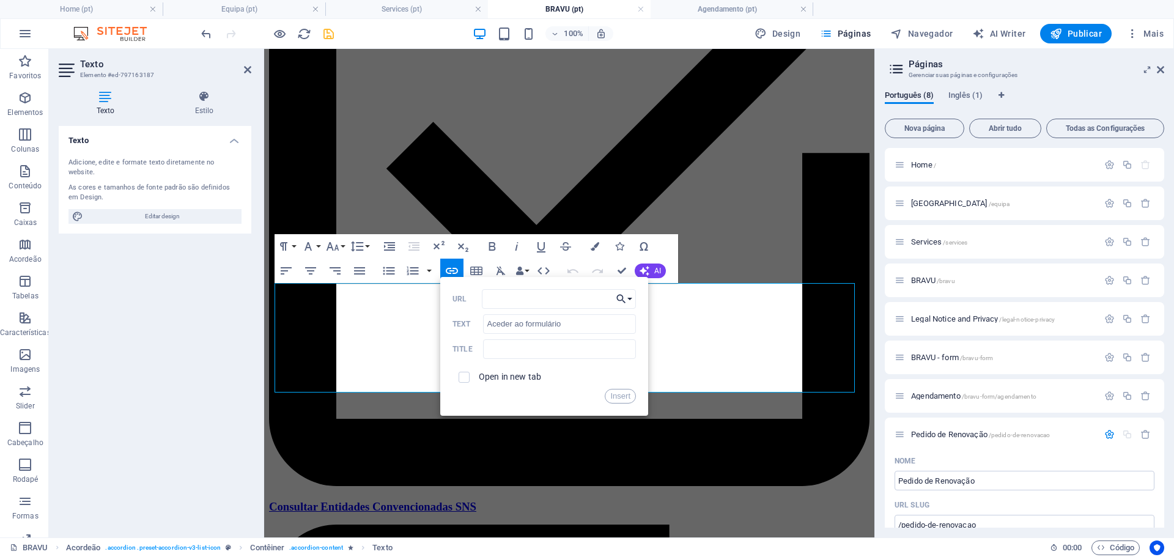
click at [631, 299] on button "Choose Link" at bounding box center [624, 299] width 23 height 20
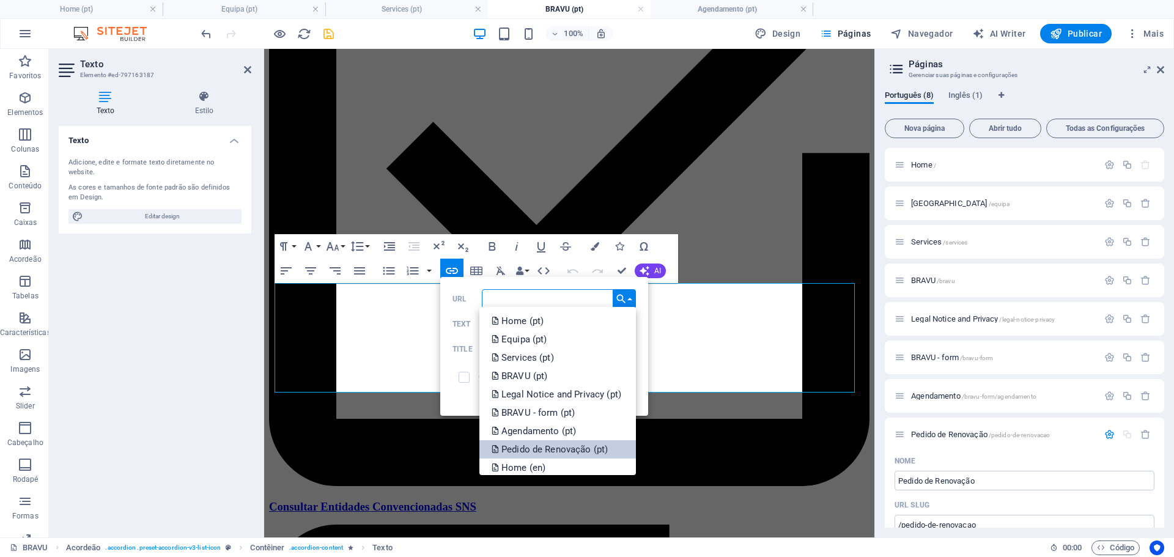
click at [587, 448] on p "Pedido de Renovação (pt)" at bounding box center [551, 449] width 119 height 18
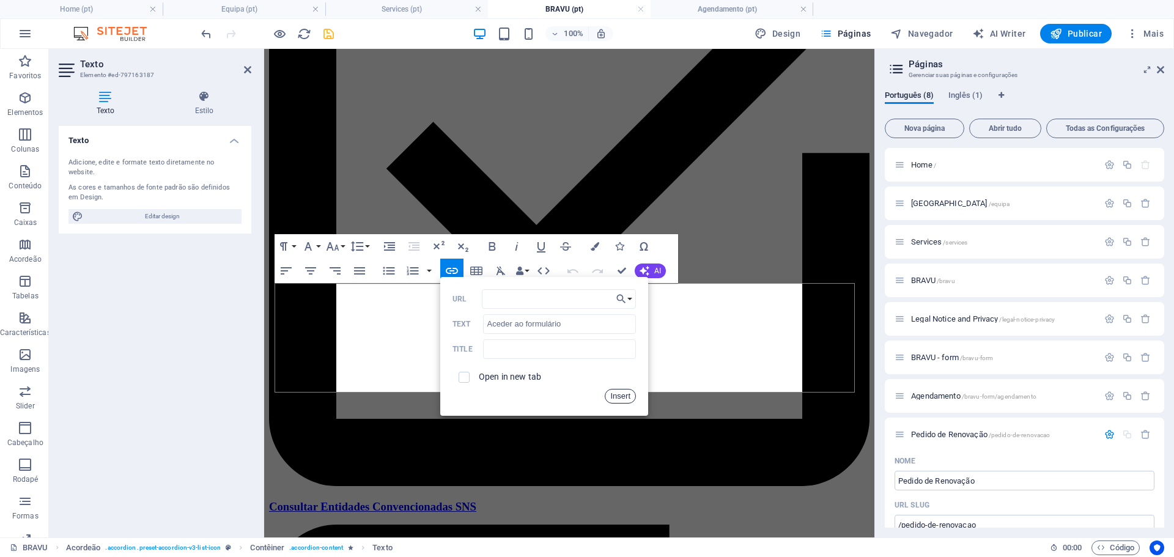
click at [621, 397] on button "Insert" at bounding box center [620, 396] width 31 height 15
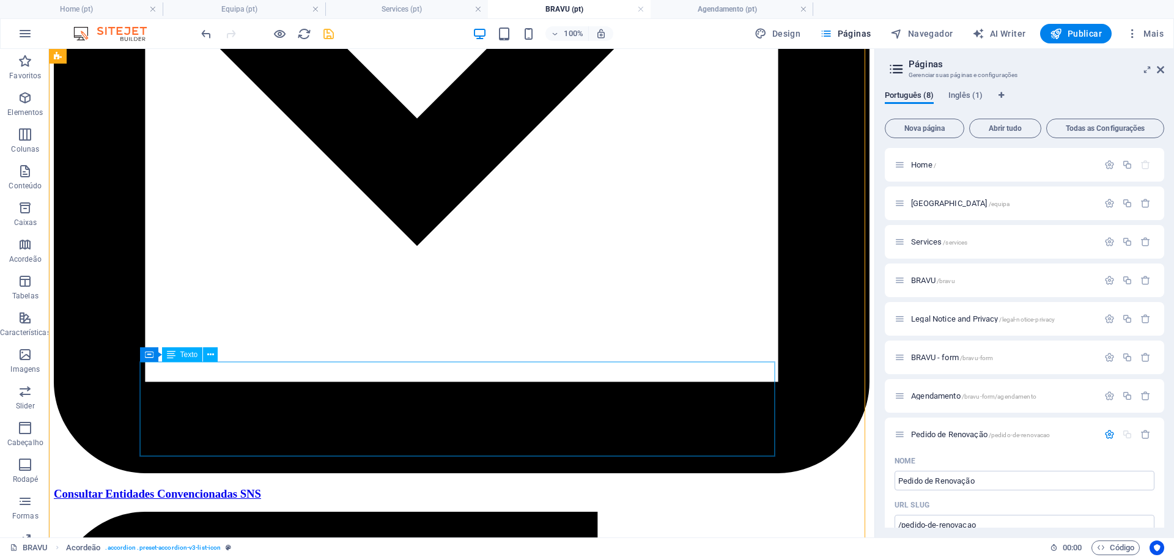
scroll to position [676, 0]
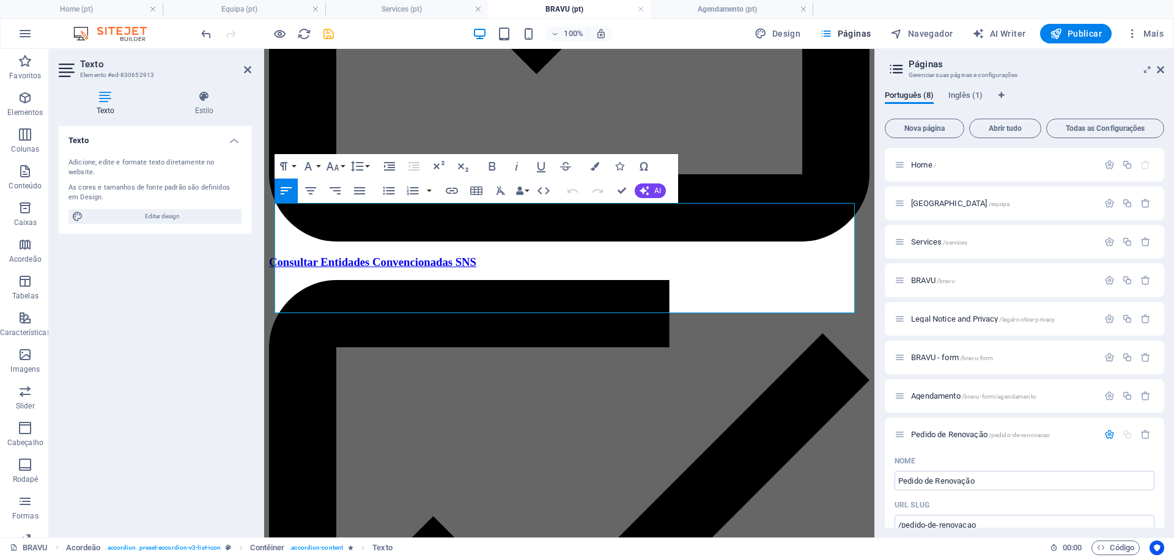
drag, startPoint x: 392, startPoint y: 306, endPoint x: 264, endPoint y: 303, distance: 128.5
click at [452, 192] on icon "button" at bounding box center [452, 191] width 15 height 15
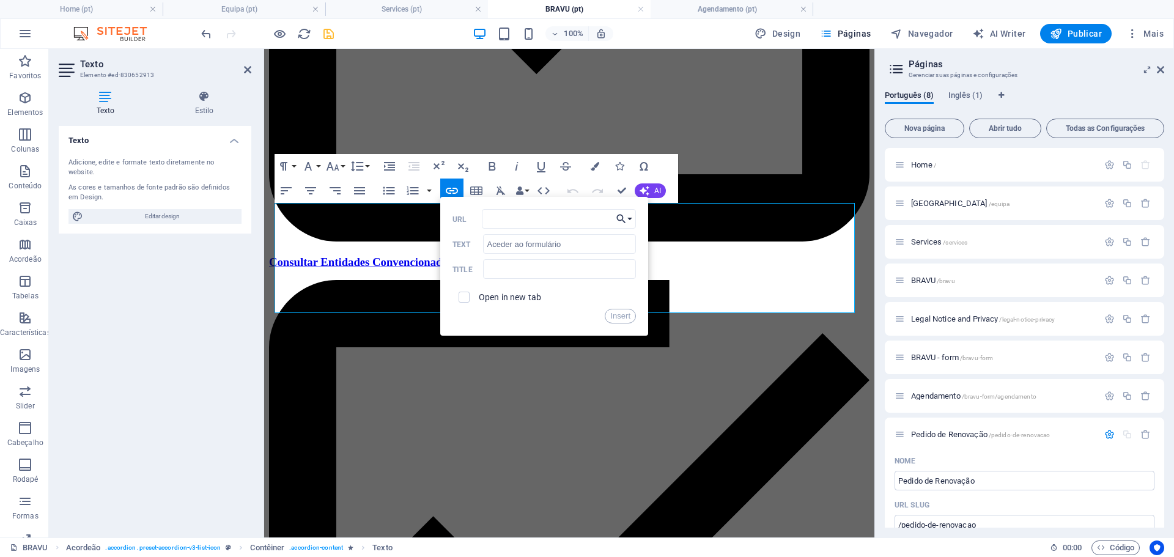
click at [625, 217] on icon "button" at bounding box center [621, 219] width 12 height 15
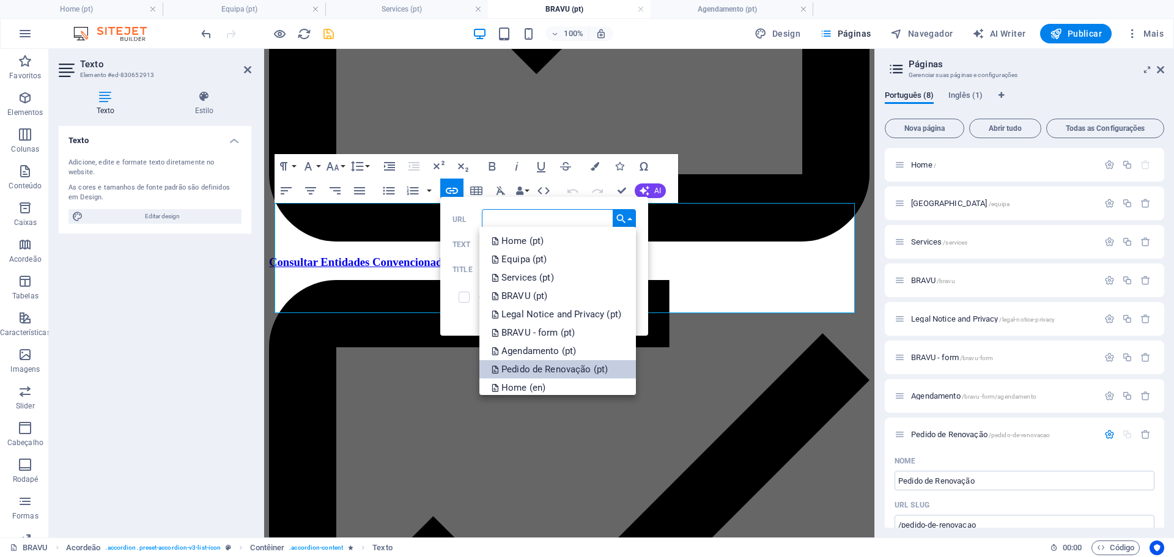
click at [582, 366] on p "Pedido de Renovação (pt)" at bounding box center [551, 369] width 119 height 18
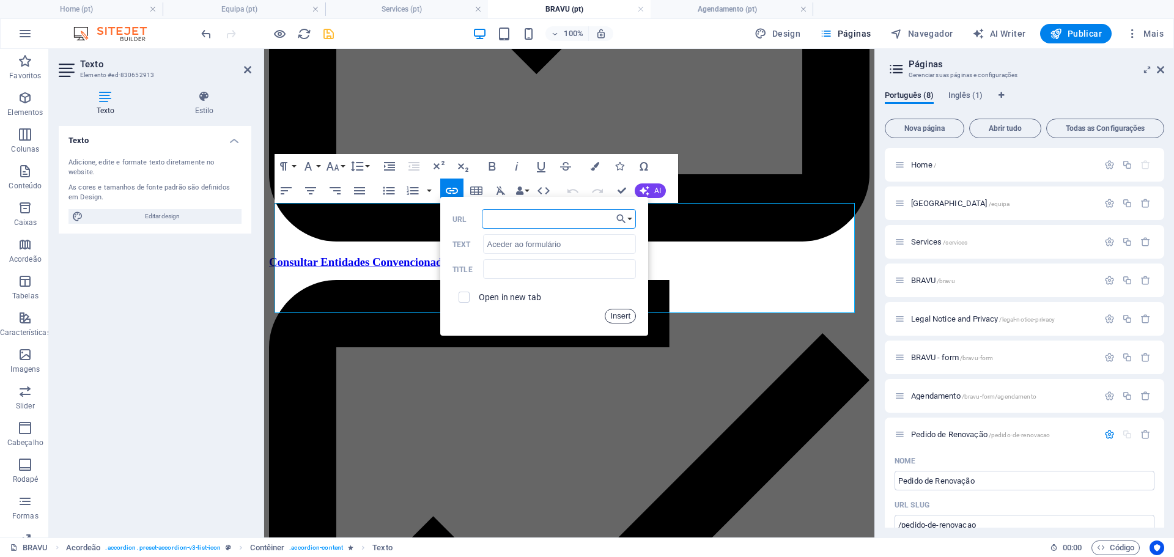
drag, startPoint x: 618, startPoint y: 314, endPoint x: 311, endPoint y: 272, distance: 310.5
click at [618, 314] on button "Insert" at bounding box center [620, 316] width 31 height 15
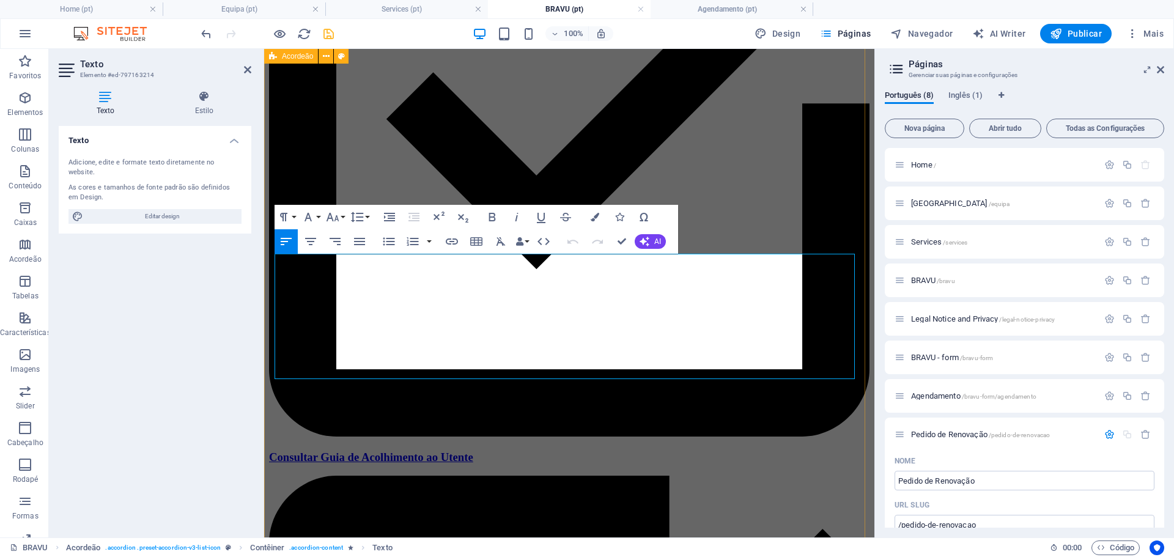
drag, startPoint x: 381, startPoint y: 371, endPoint x: 270, endPoint y: 375, distance: 111.4
click at [454, 241] on icon "button" at bounding box center [452, 241] width 15 height 15
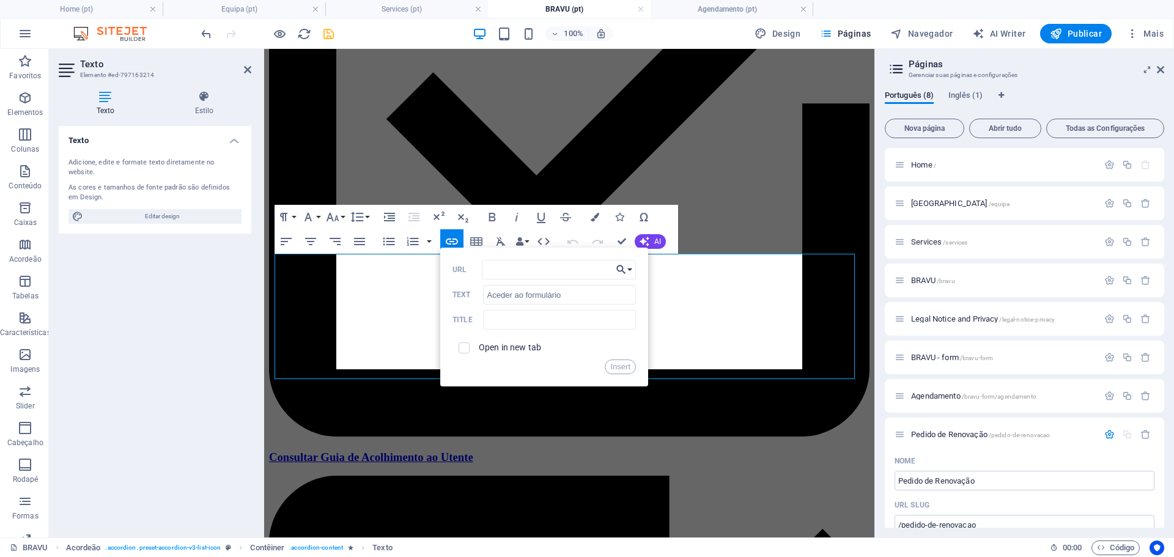
click at [629, 270] on button "Choose Link" at bounding box center [624, 270] width 23 height 20
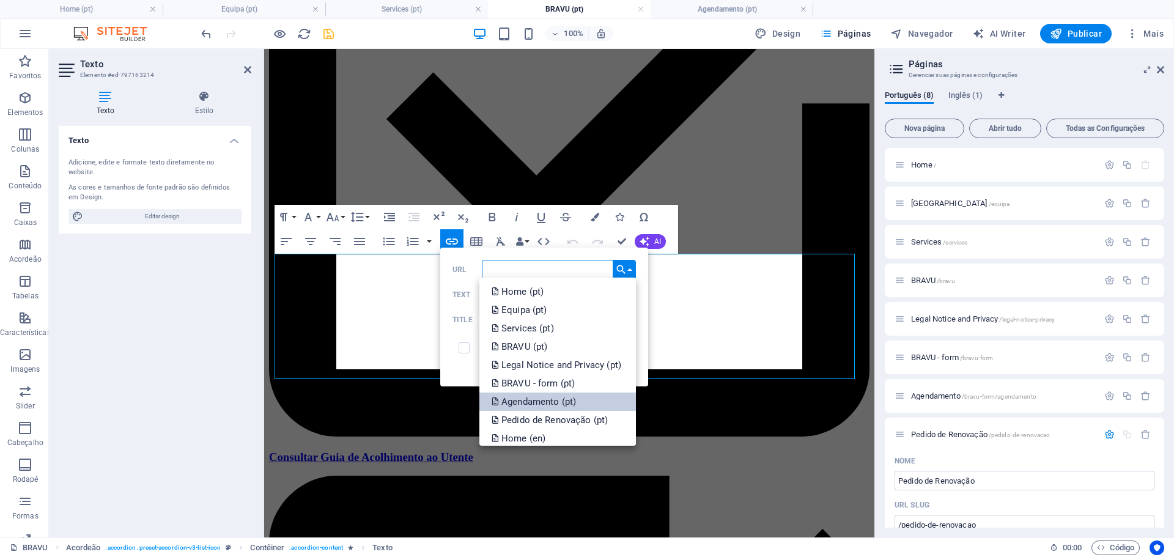
click at [581, 401] on link "Agendamento (pt)" at bounding box center [558, 402] width 157 height 18
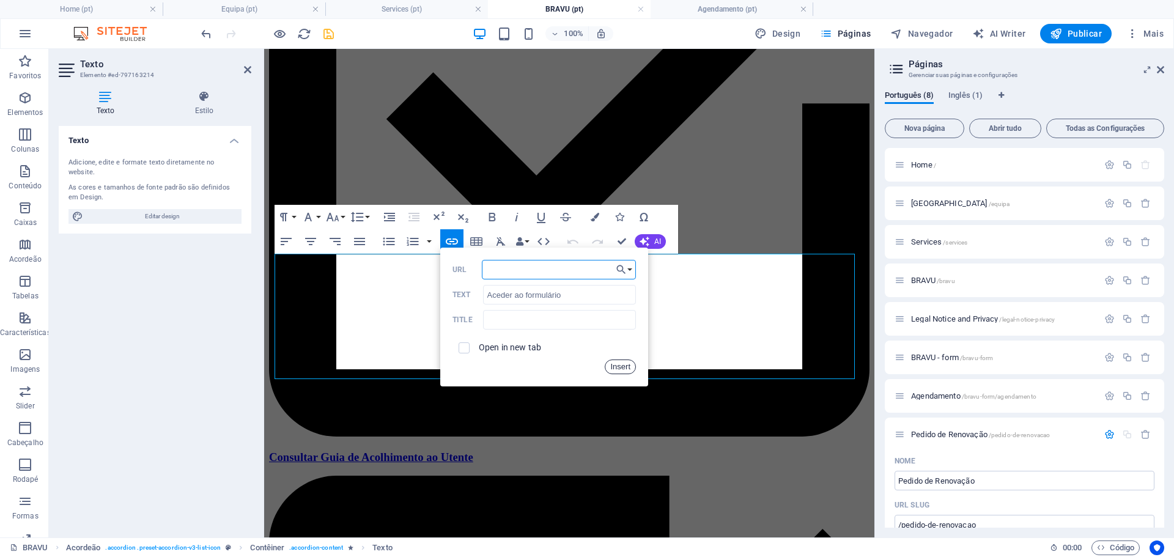
drag, startPoint x: 623, startPoint y: 367, endPoint x: 289, endPoint y: 332, distance: 335.8
click at [623, 367] on button "Insert" at bounding box center [620, 367] width 31 height 15
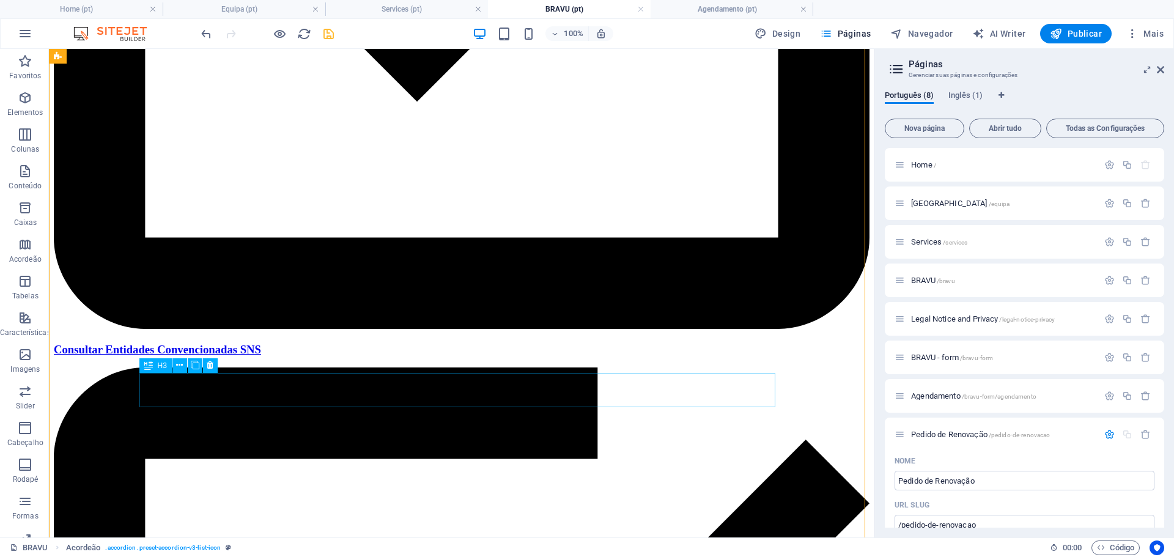
scroll to position [821, 0]
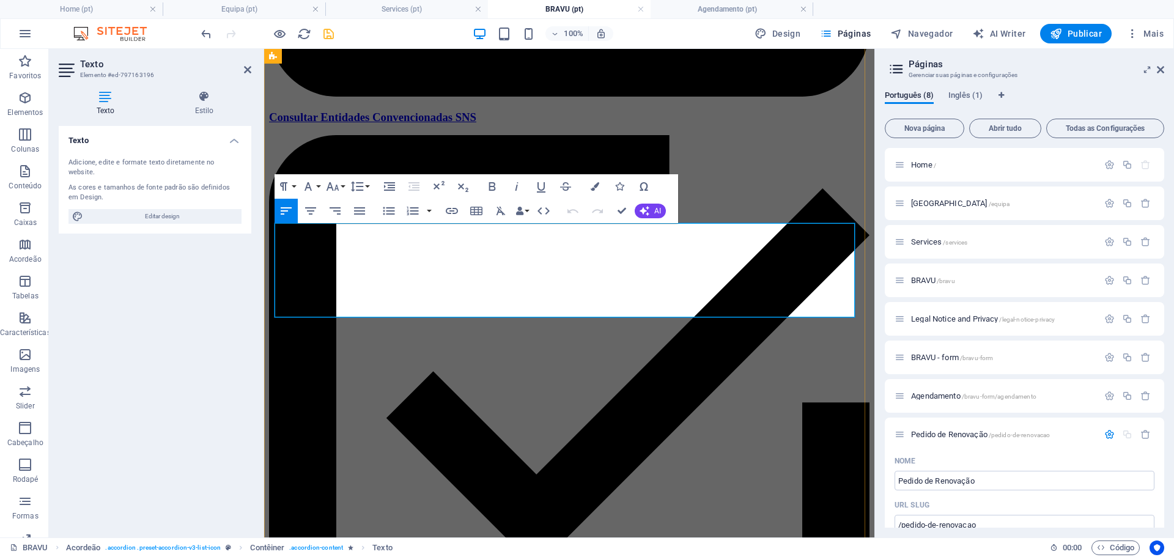
drag, startPoint x: 276, startPoint y: 229, endPoint x: 669, endPoint y: 273, distance: 395.2
copy div "Através de formulário pode enviar o resultados de exames realizados após consul…"
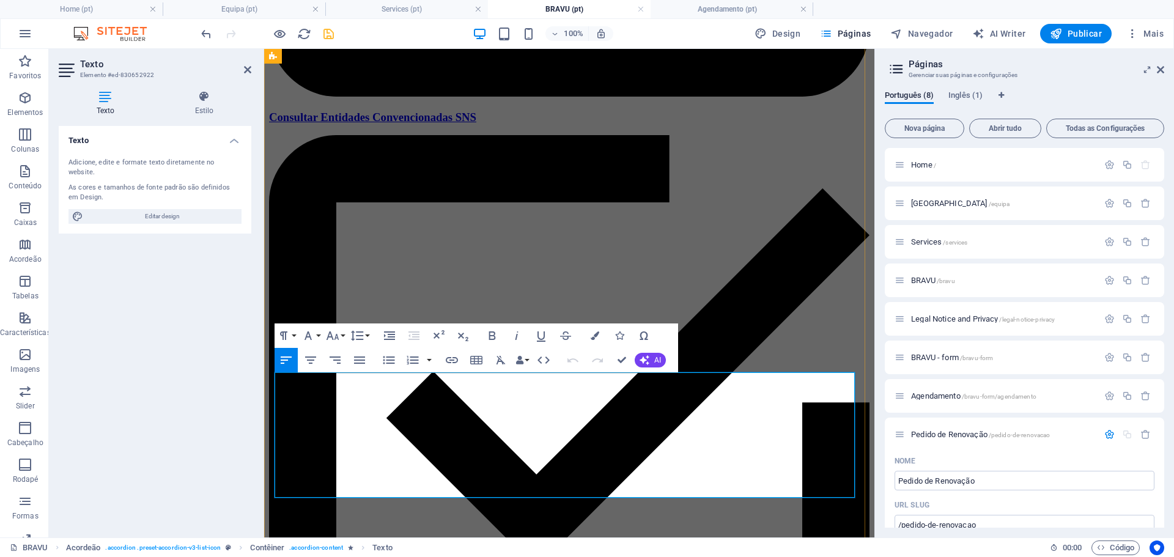
drag, startPoint x: 275, startPoint y: 379, endPoint x: 467, endPoint y: 453, distance: 205.8
copy div "Através de formulário pode enviar informação clínica relevante emitida por outr…"
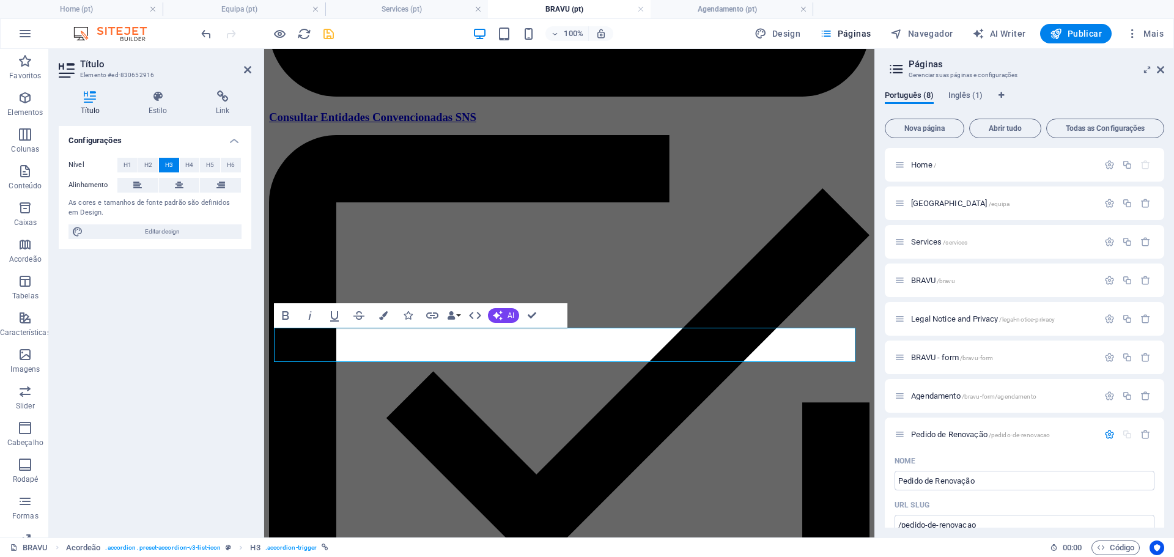
click at [979, 416] on div "Home / [GEOGRAPHIC_DATA] /equipa Services /services BRAVU /bravu Legal Notice a…" at bounding box center [1025, 542] width 280 height 788
click at [1035, 417] on div "Home / [GEOGRAPHIC_DATA] /equipa Services /services BRAVU /bravu Legal Notice a…" at bounding box center [1025, 542] width 280 height 788
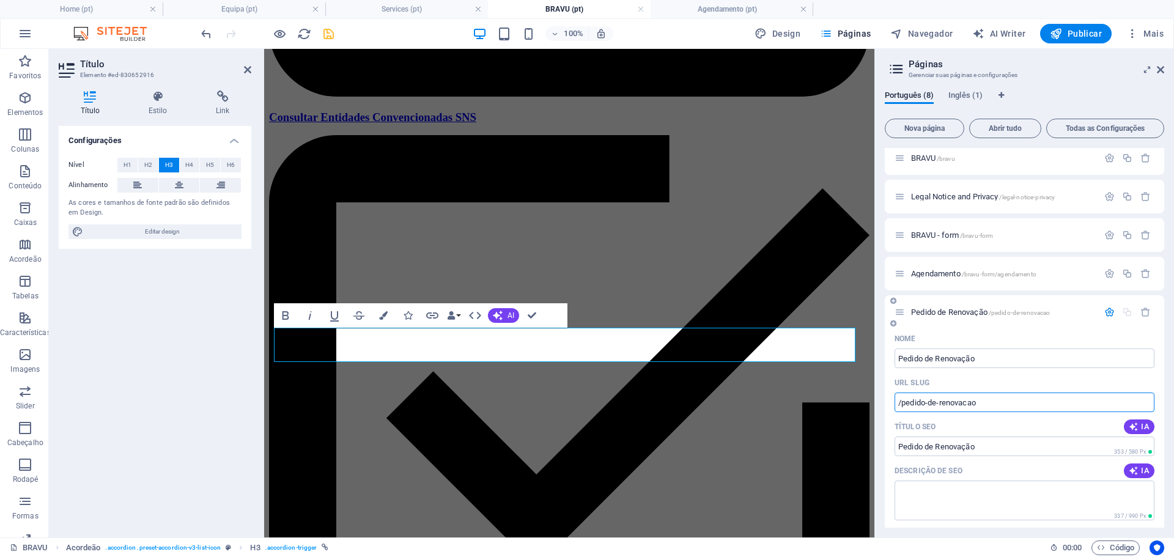
drag, startPoint x: 940, startPoint y: 401, endPoint x: 903, endPoint y: 404, distance: 36.2
click at [903, 404] on input "/pedido-de-renovacao" at bounding box center [1025, 403] width 260 height 20
click at [882, 377] on div "Português (8) Inglês (1) Nova página Abrir tudo Todas as Configurações Home / E…" at bounding box center [1024, 309] width 299 height 457
click at [991, 273] on span "/bravu-form/agendamento" at bounding box center [999, 274] width 75 height 7
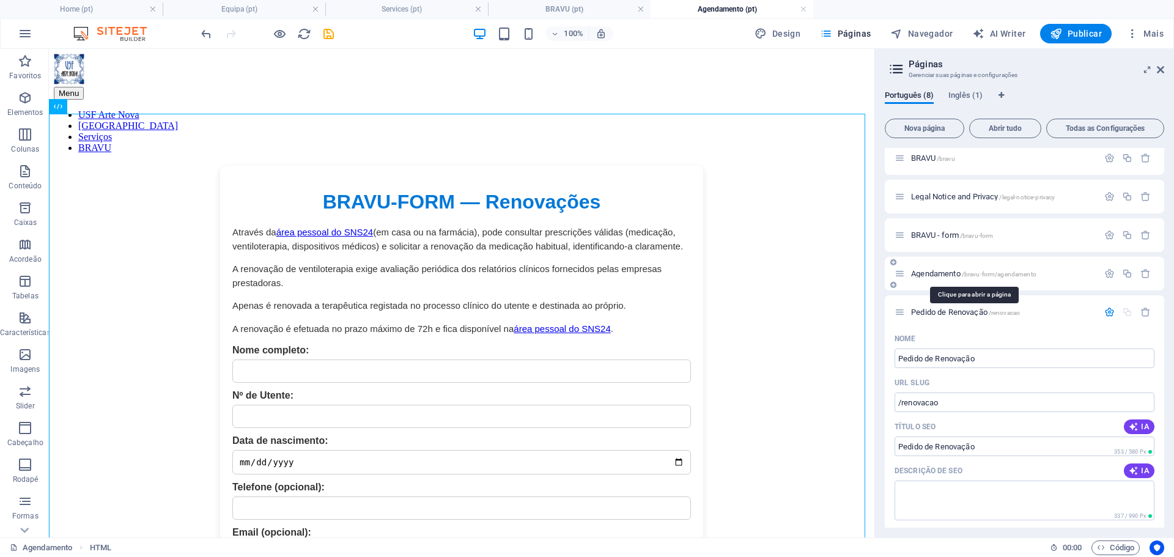
scroll to position [0, 0]
click at [1105, 271] on icon "button" at bounding box center [1110, 274] width 10 height 10
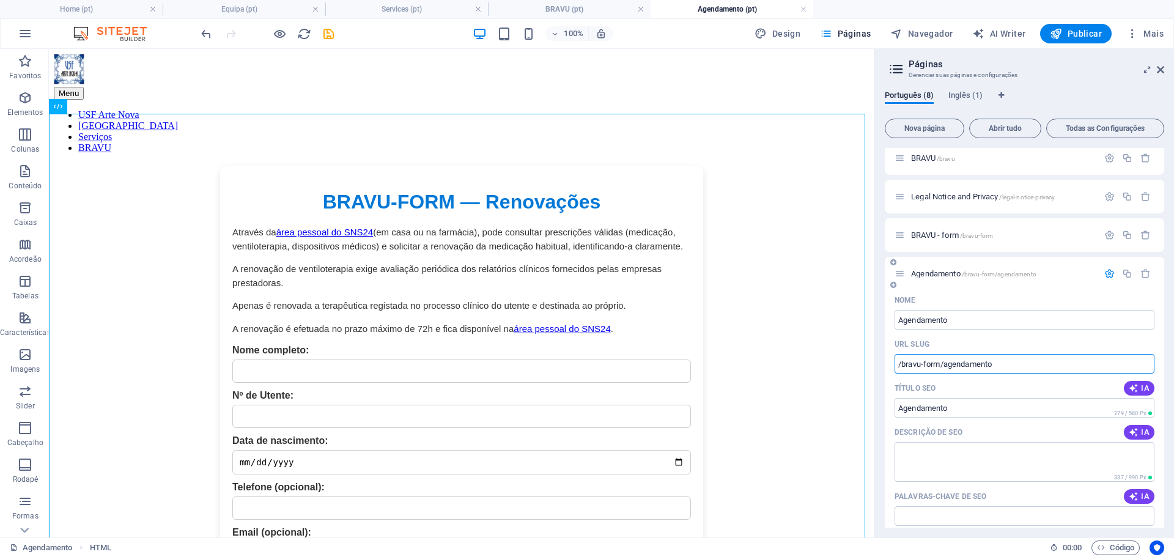
drag, startPoint x: 944, startPoint y: 365, endPoint x: 904, endPoint y: 364, distance: 39.8
click at [904, 364] on input "/bravu-form/agendamento" at bounding box center [1025, 364] width 260 height 20
click at [881, 354] on div "Português (8) Inglês (1) Nova página Abrir tudo Todas as Configurações Home / E…" at bounding box center [1024, 309] width 299 height 457
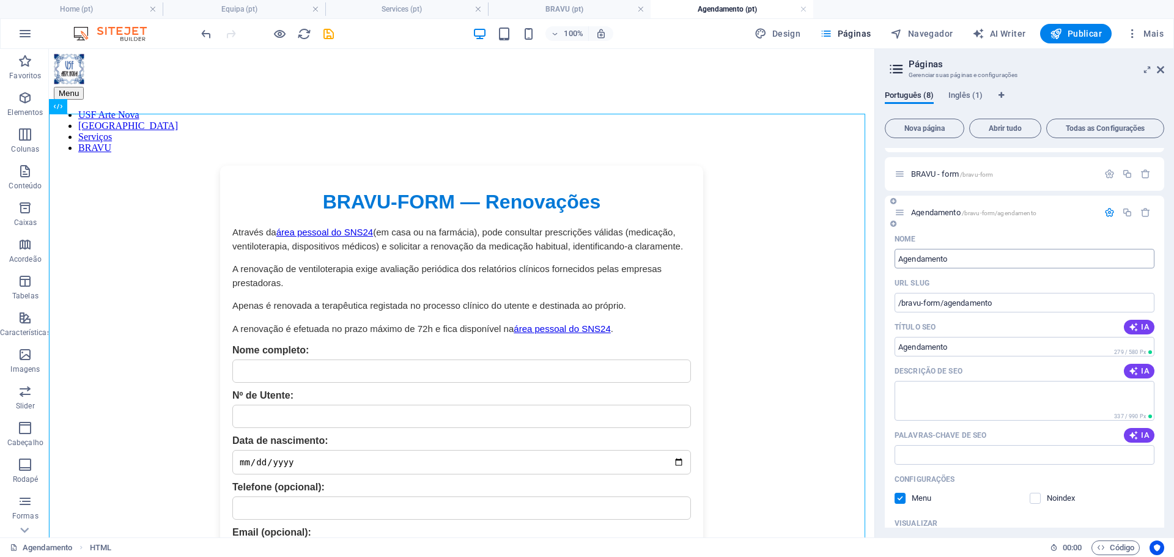
scroll to position [61, 0]
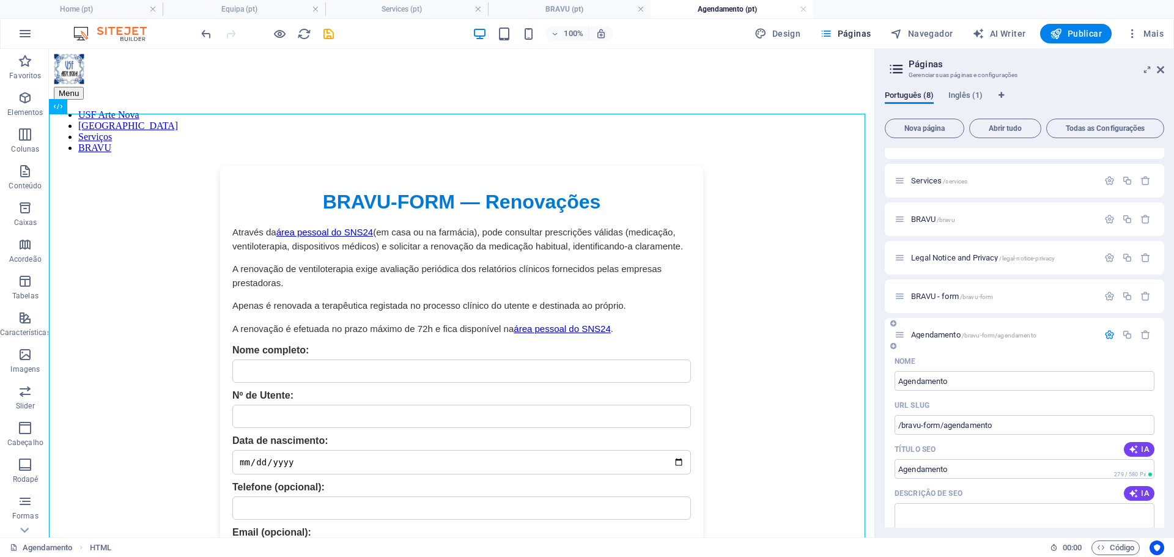
click at [1105, 335] on icon "button" at bounding box center [1110, 335] width 10 height 10
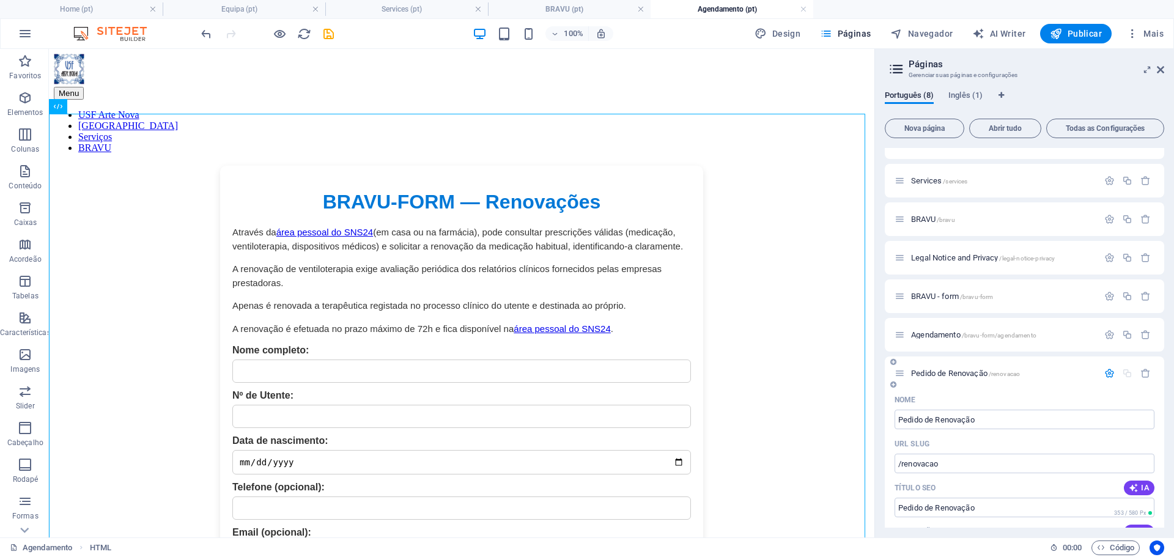
click at [1001, 374] on span "/renovacao" at bounding box center [1004, 374] width 31 height 7
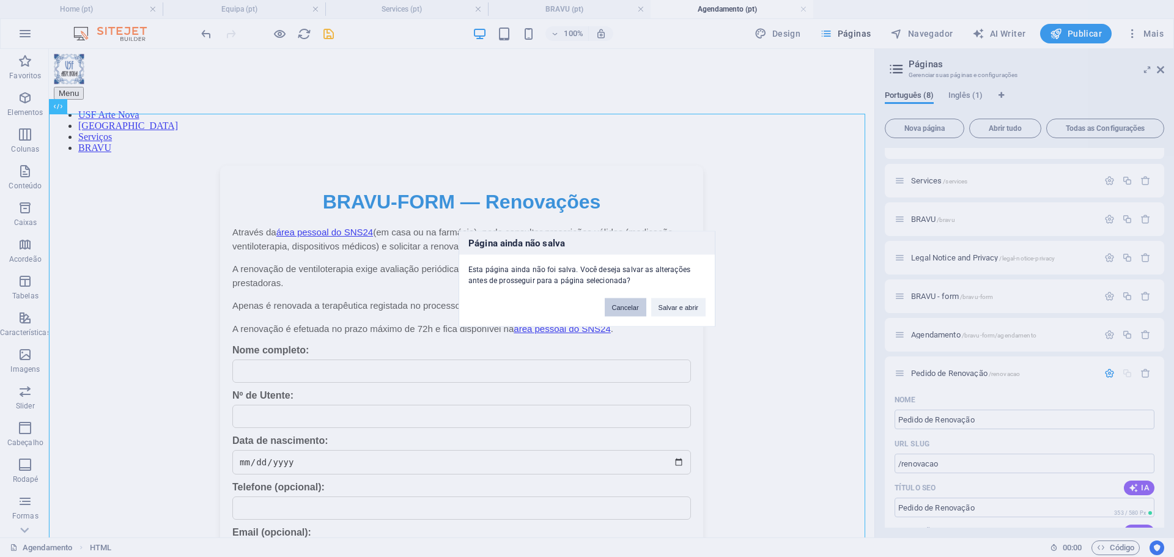
click at [638, 308] on button "Cancelar" at bounding box center [626, 307] width 42 height 18
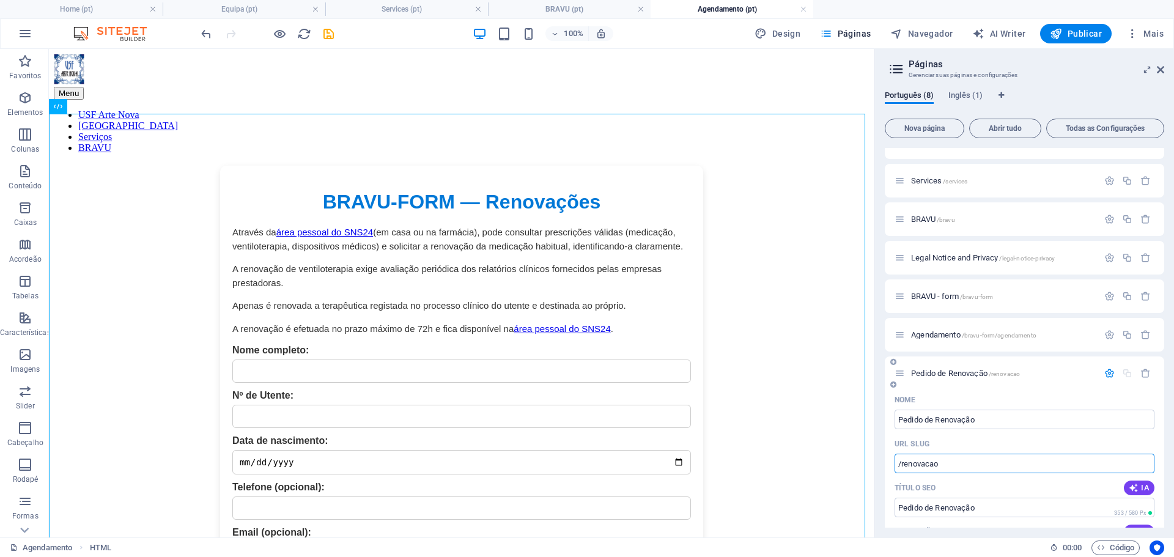
click at [900, 461] on input "/renovacao" at bounding box center [1025, 464] width 260 height 20
click at [902, 461] on input "/renovacao" at bounding box center [1025, 464] width 260 height 20
paste input "/bravu-form"
type input "/bravu-form/renovacao"
click at [1078, 355] on div "Home / [GEOGRAPHIC_DATA] /equipa Services /services BRAVU /bravu Legal Notice a…" at bounding box center [1025, 481] width 280 height 788
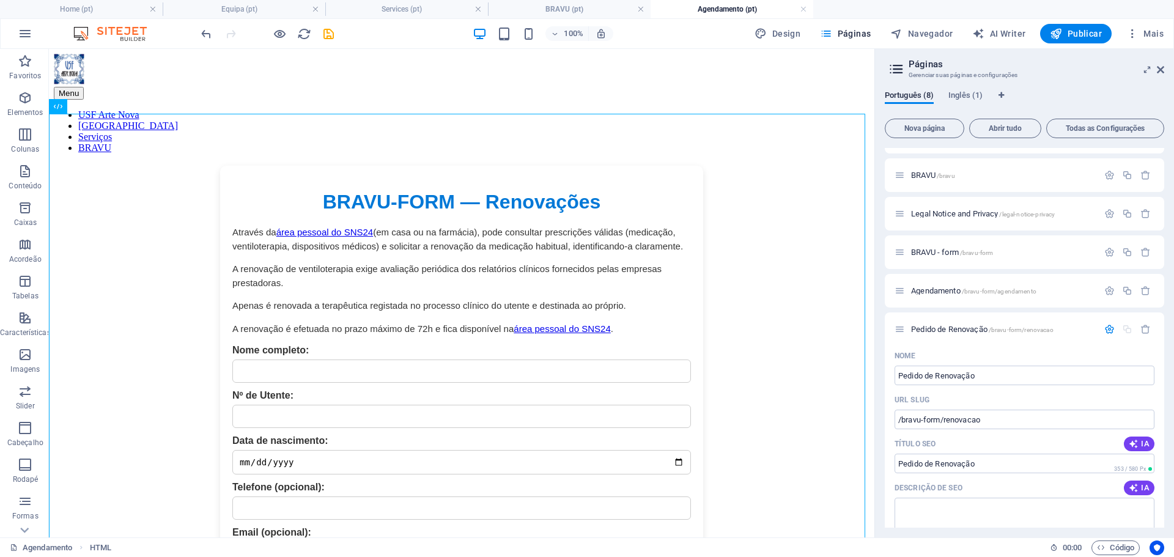
scroll to position [122, 0]
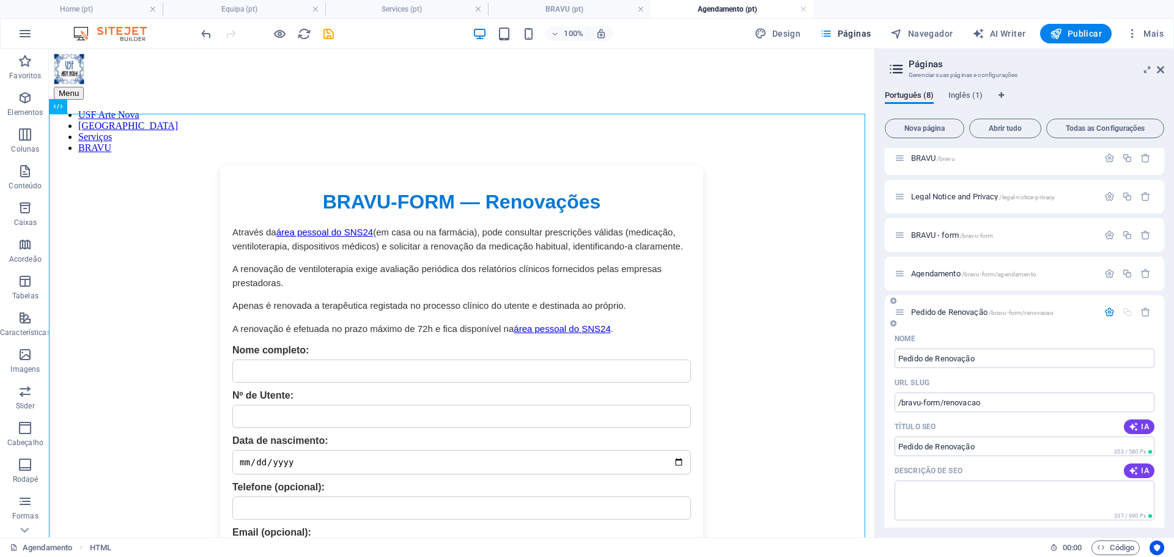
click at [1083, 308] on div "Pedido de Renovação /bravu-form/renovacao" at bounding box center [997, 312] width 204 height 14
click at [967, 308] on div "Pedido de Renovação /bravu-form/renovacao" at bounding box center [997, 312] width 204 height 14
click at [952, 314] on span "Pedido de Renovação /bravu-form/renovacao" at bounding box center [982, 312] width 143 height 9
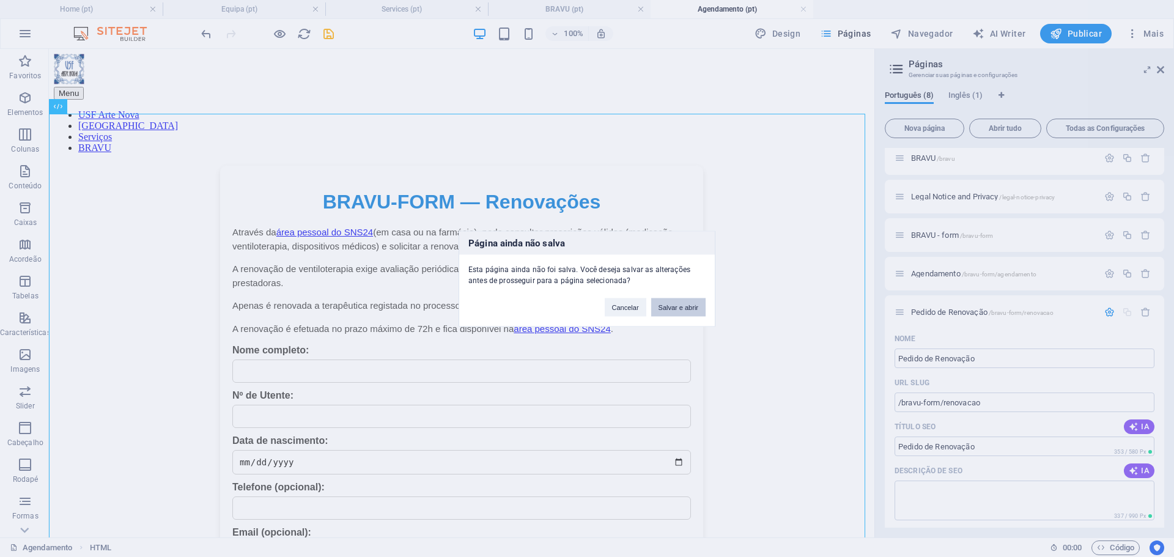
click at [688, 307] on button "Salvar e abrir" at bounding box center [678, 307] width 54 height 18
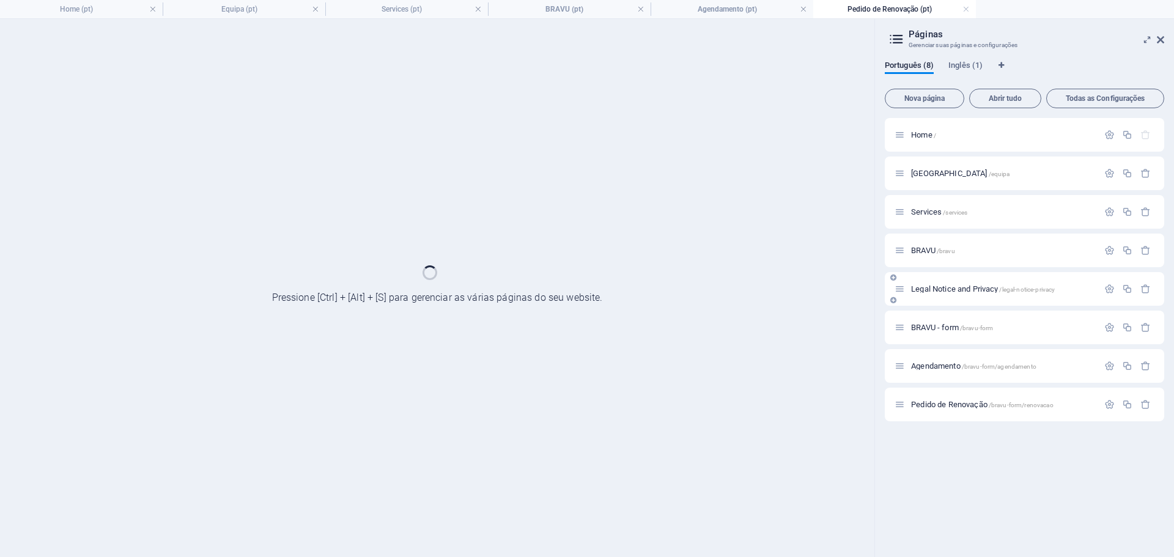
scroll to position [0, 0]
click at [952, 275] on div "Legal Notice and Privacy /legal-notice-privacy" at bounding box center [1025, 289] width 280 height 34
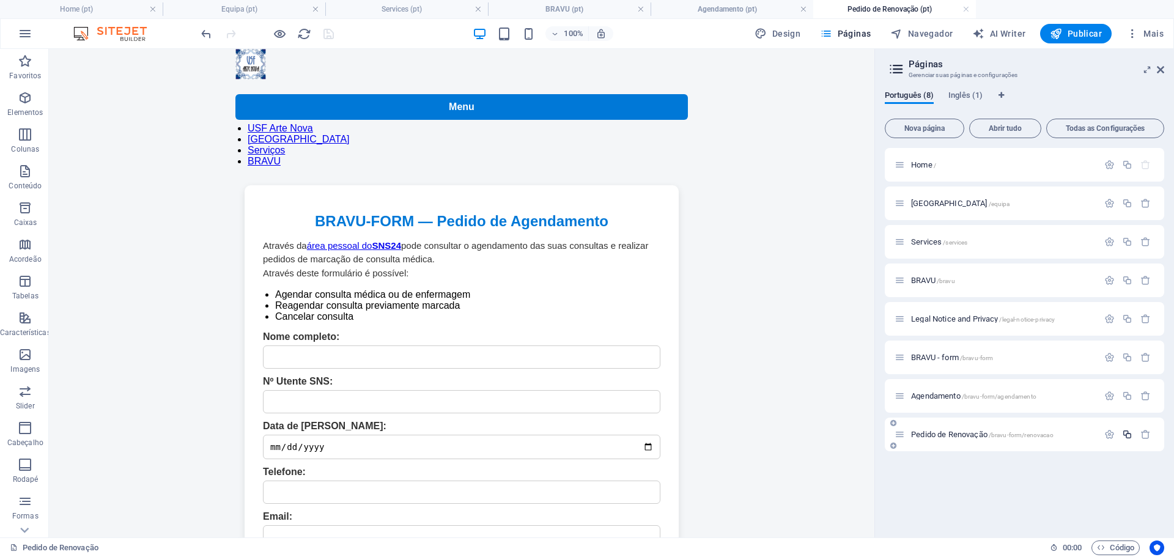
click at [1129, 435] on icon "button" at bounding box center [1127, 434] width 10 height 10
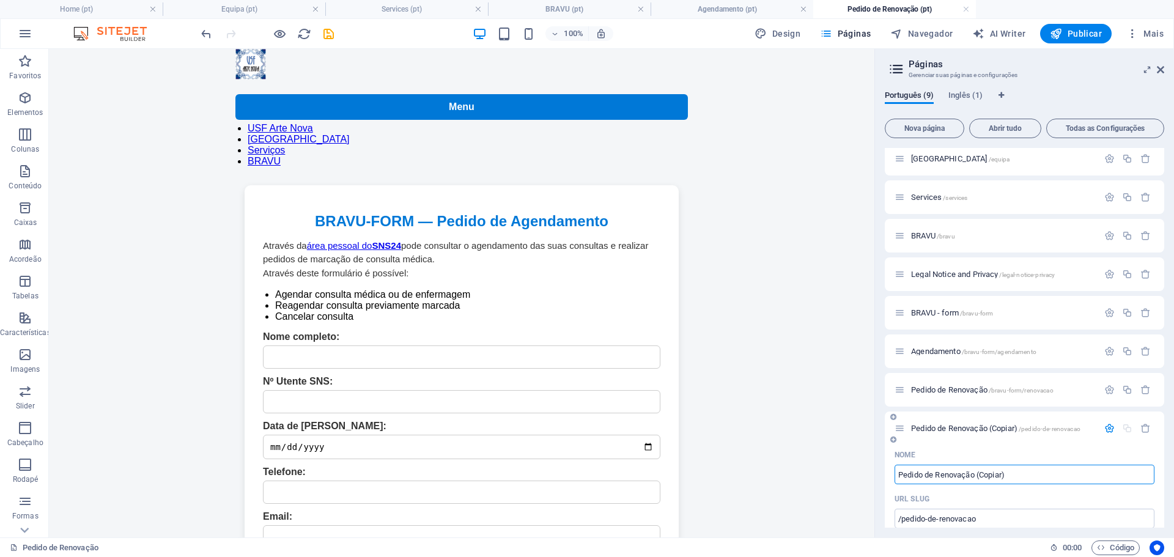
scroll to position [62, 0]
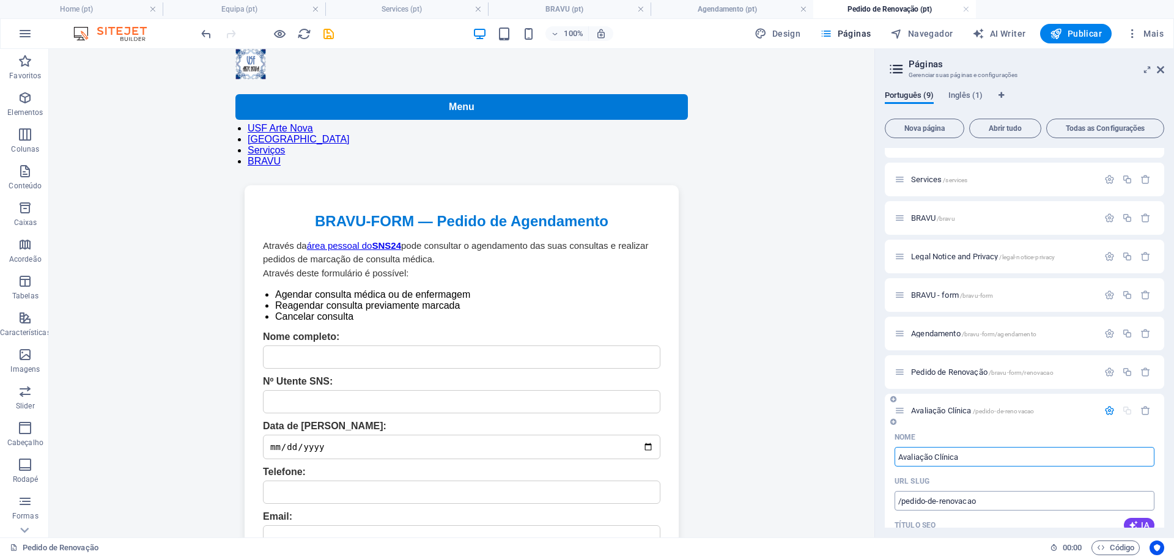
type input "Avaliação Clínica"
click at [918, 500] on input "/pedido-de-renovacao" at bounding box center [1025, 501] width 260 height 20
drag, startPoint x: 973, startPoint y: 556, endPoint x: 848, endPoint y: 507, distance: 133.5
click at [937, 503] on input "/pedido-de-renovacao" at bounding box center [1025, 501] width 260 height 20
drag, startPoint x: 901, startPoint y: 500, endPoint x: 1042, endPoint y: 500, distance: 140.7
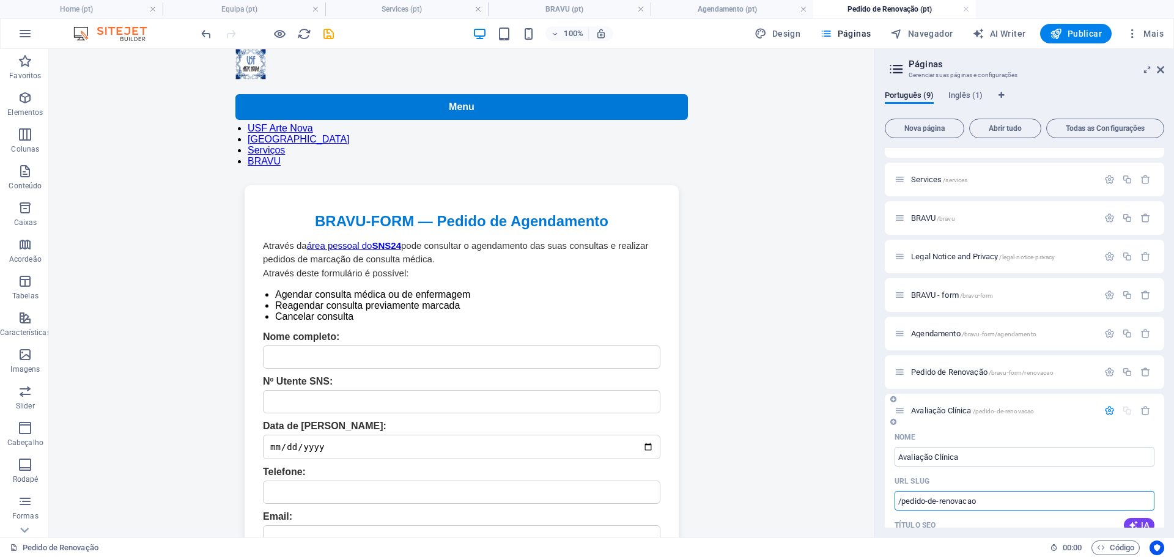
click at [1042, 500] on input "/pedido-de-renovacao" at bounding box center [1025, 501] width 260 height 20
type input "/bravu-form/avaliacao"
click at [883, 483] on div "Português (9) Inglês (1) Nova página Abrir tudo Todas as Configurações Home / E…" at bounding box center [1024, 309] width 299 height 457
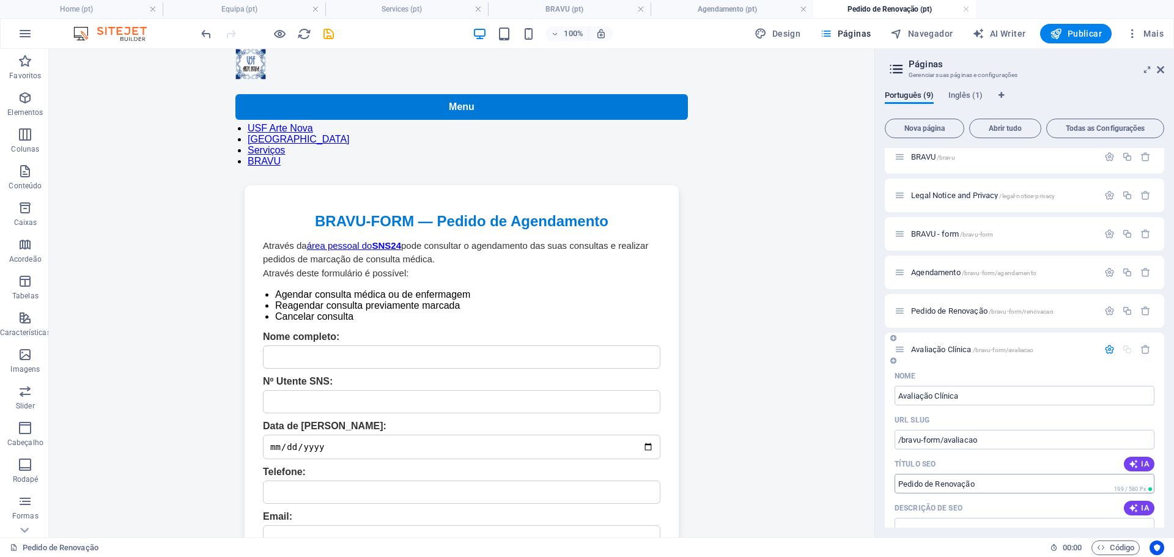
scroll to position [185, 0]
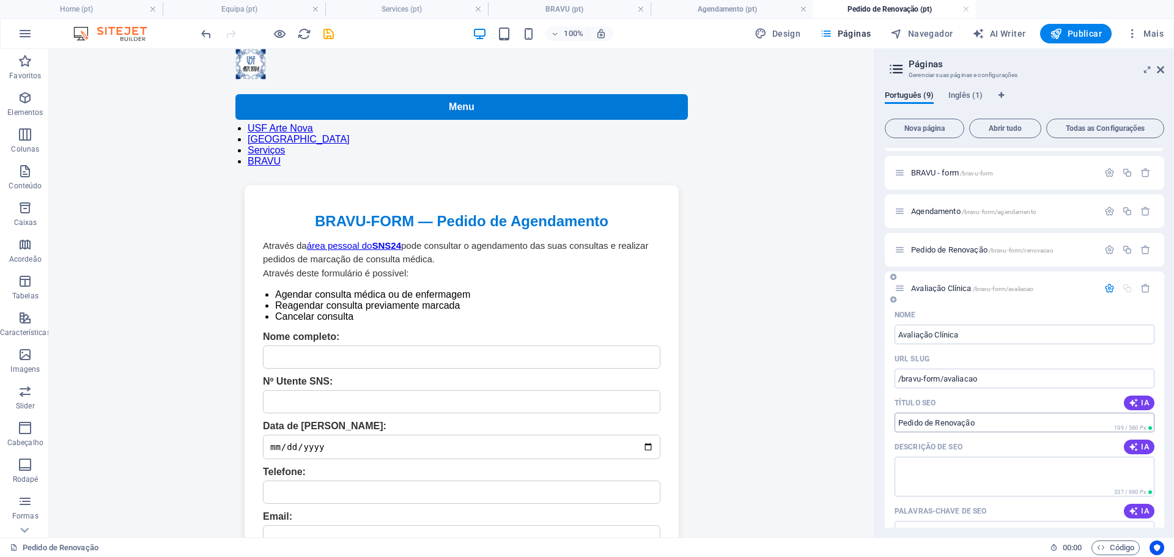
click at [996, 421] on input "Pedido de Renovação" at bounding box center [1025, 423] width 260 height 20
drag, startPoint x: 987, startPoint y: 421, endPoint x: 878, endPoint y: 414, distance: 109.7
click at [878, 414] on div "Português (9) Inglês (1) Nova página Abrir tudo Todas as Configurações Home / E…" at bounding box center [1024, 309] width 299 height 457
paste input "Avaliação Clínica"
type input "Avaliação Clínica"
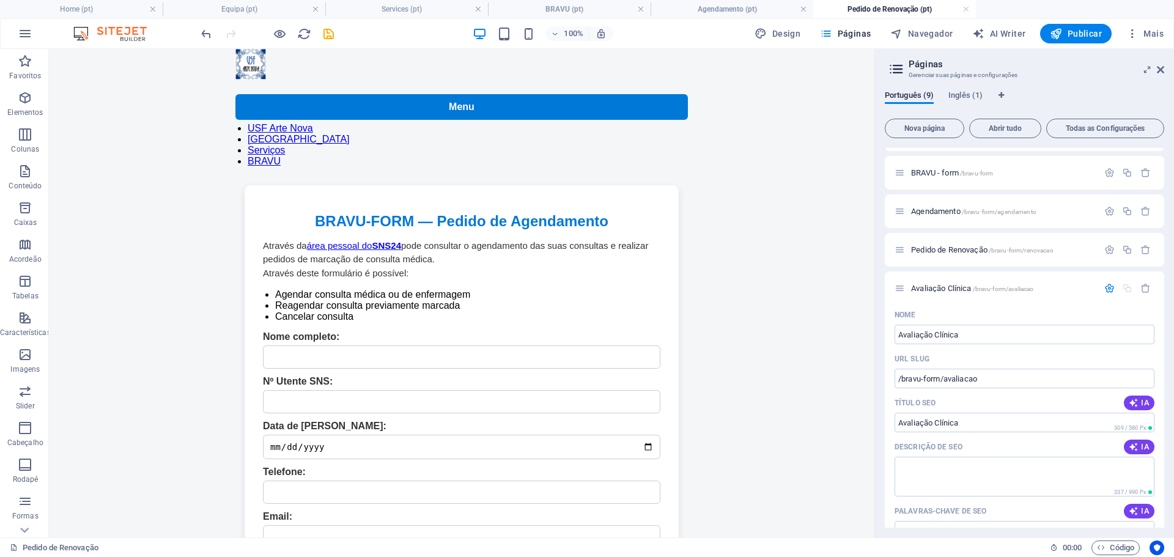
click at [881, 401] on div "Português (9) Inglês (1) Nova página Abrir tudo Todas as Configurações Home / E…" at bounding box center [1024, 309] width 299 height 457
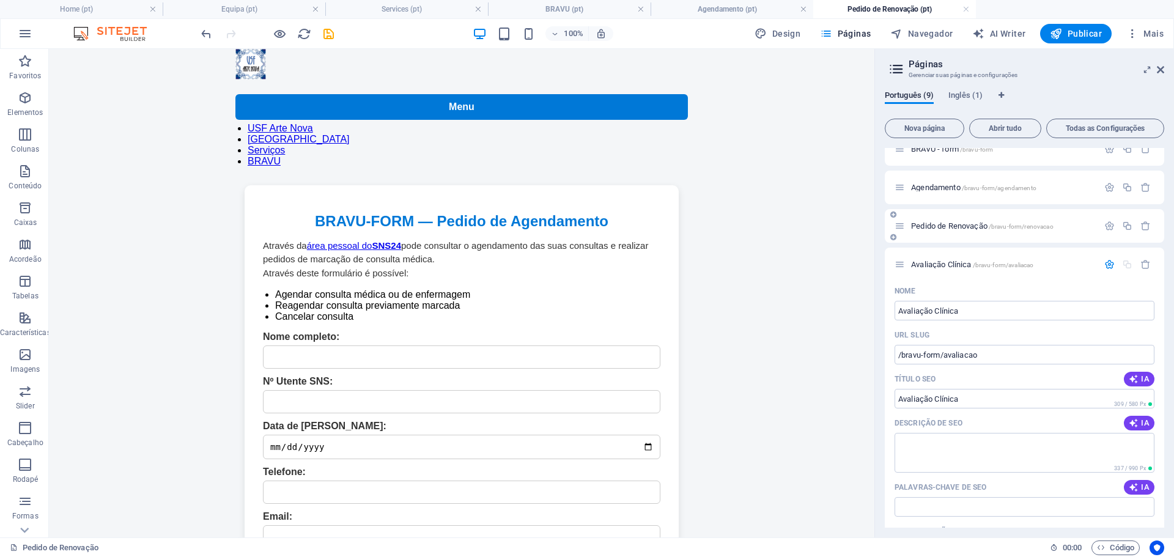
scroll to position [207, 0]
click at [948, 266] on span "Avaliação Clínica /bravu-form/[GEOGRAPHIC_DATA]" at bounding box center [972, 265] width 122 height 9
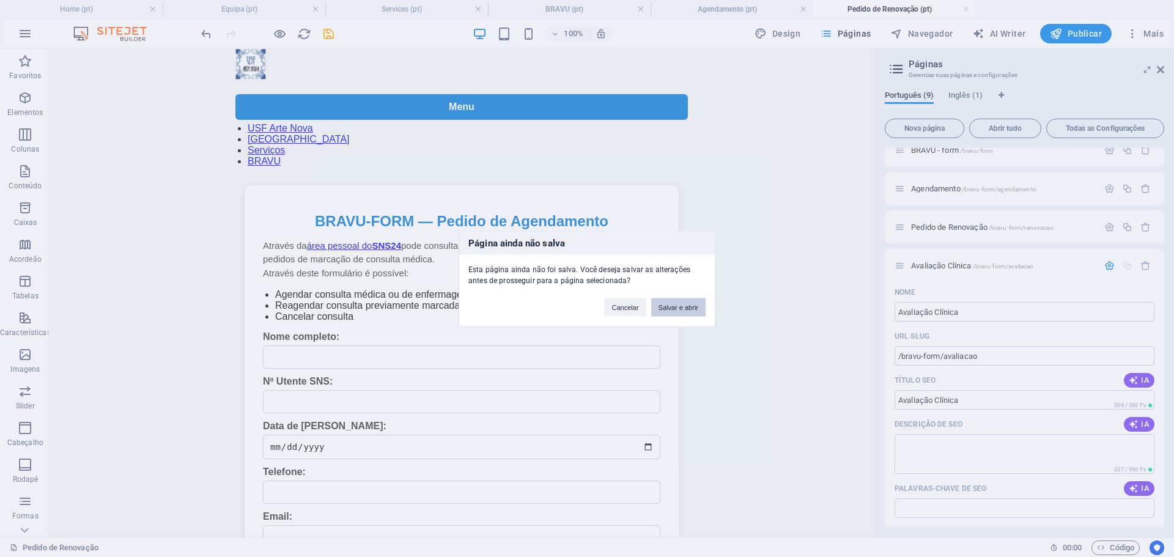
click at [690, 307] on button "Salvar e abrir" at bounding box center [678, 307] width 54 height 18
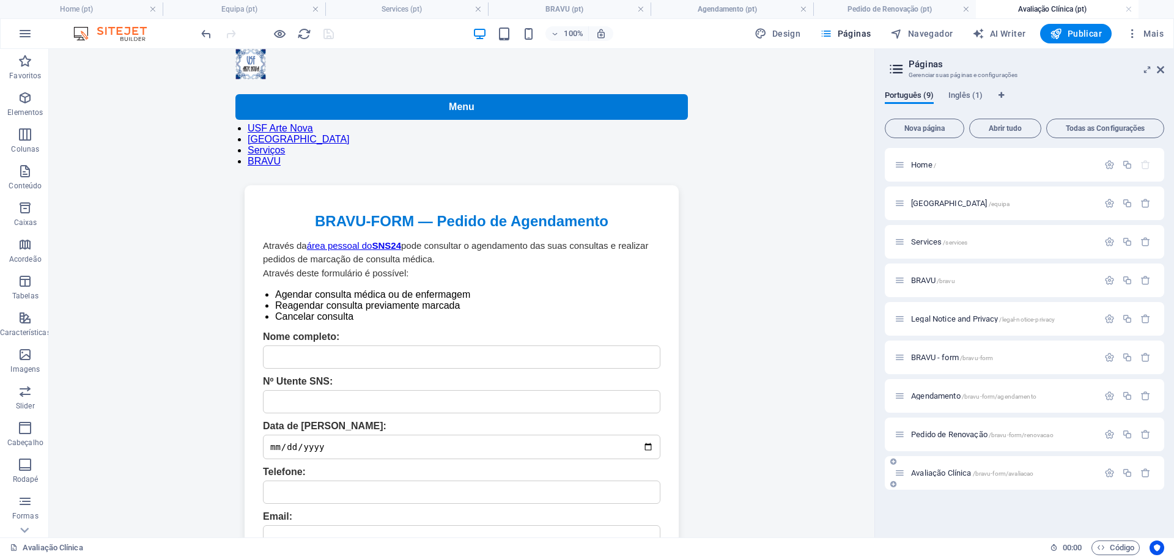
scroll to position [0, 0]
click at [958, 434] on span "Pedido de Renovação /bravu-form/renovacao" at bounding box center [982, 434] width 143 height 9
click at [946, 397] on span "Agendamento /bravu-form/agendamento" at bounding box center [973, 395] width 125 height 9
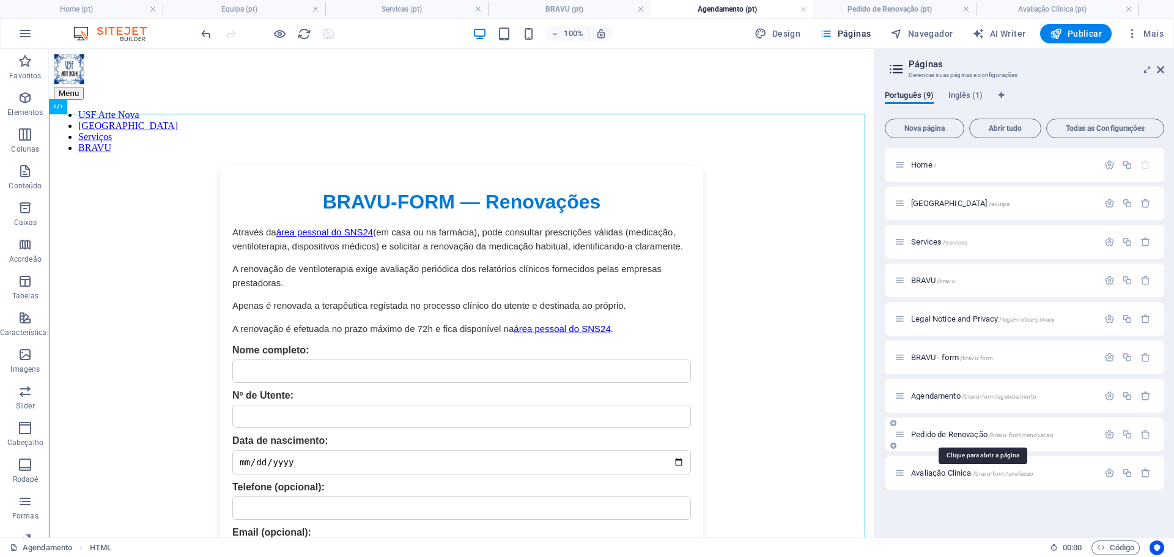
click at [945, 434] on span "Pedido de Renovação /bravu-form/renovacao" at bounding box center [982, 434] width 143 height 9
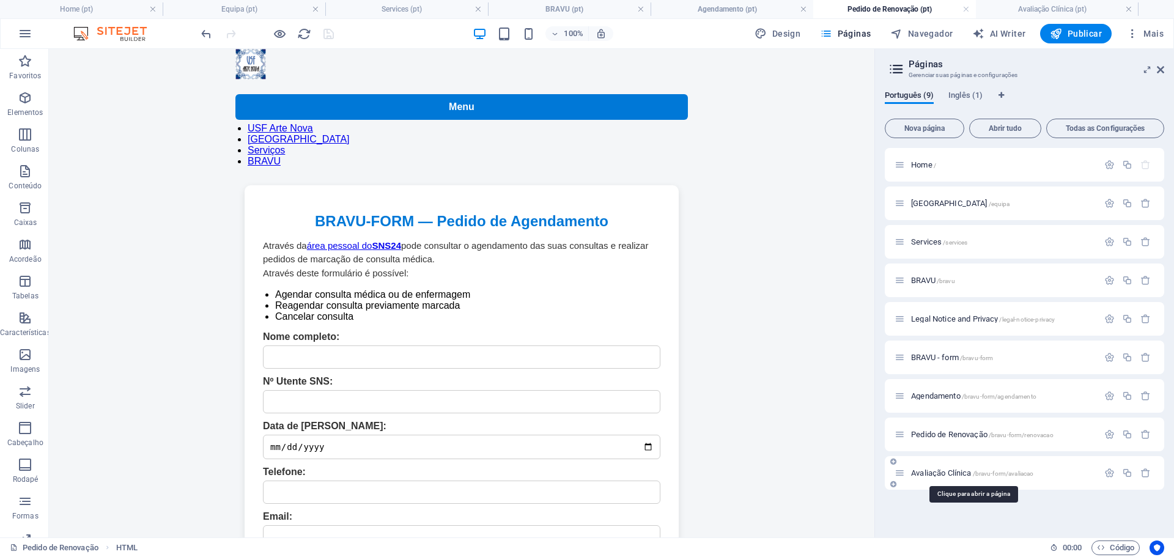
click at [935, 475] on span "Avaliação Clínica /bravu-form/[GEOGRAPHIC_DATA]" at bounding box center [972, 473] width 122 height 9
click at [269, 111] on icon at bounding box center [272, 112] width 7 height 13
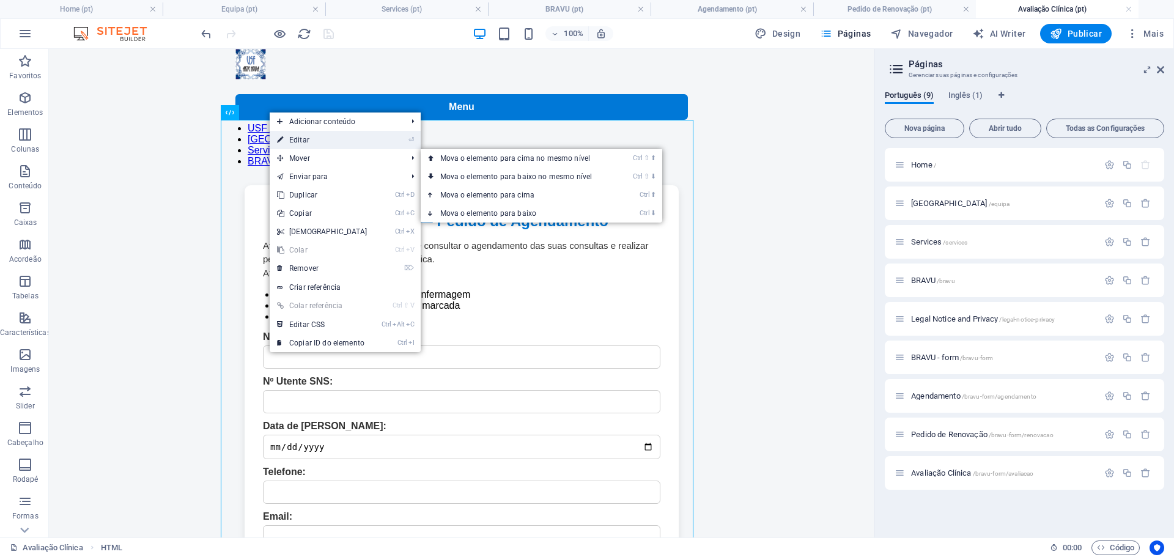
click at [339, 139] on link "⏎ Editar" at bounding box center [322, 140] width 105 height 18
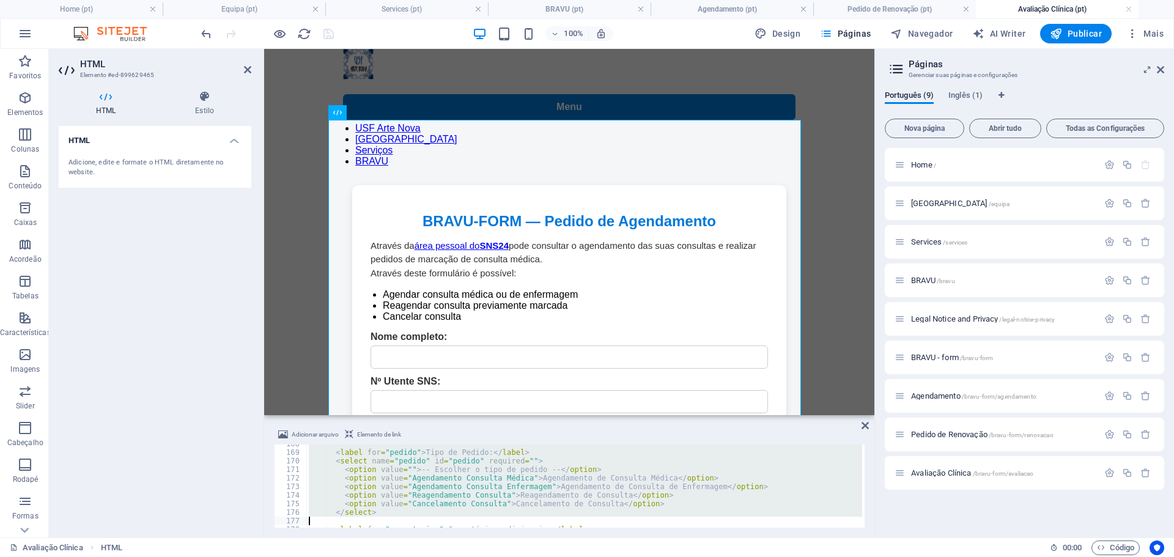
scroll to position [1838, 0]
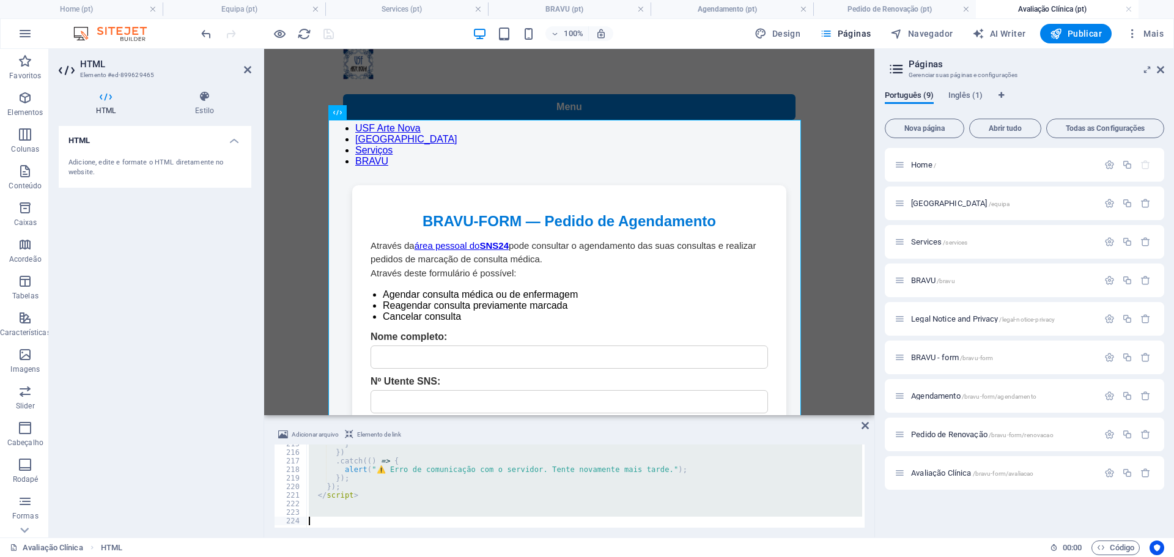
drag, startPoint x: 311, startPoint y: 447, endPoint x: 520, endPoint y: 586, distance: 251.1
click at [520, 557] on html "[DOMAIN_NAME] Home (pt) Equipa (pt) Services (pt) BRAVU (pt) Agendamento (pt) P…" at bounding box center [587, 278] width 1174 height 557
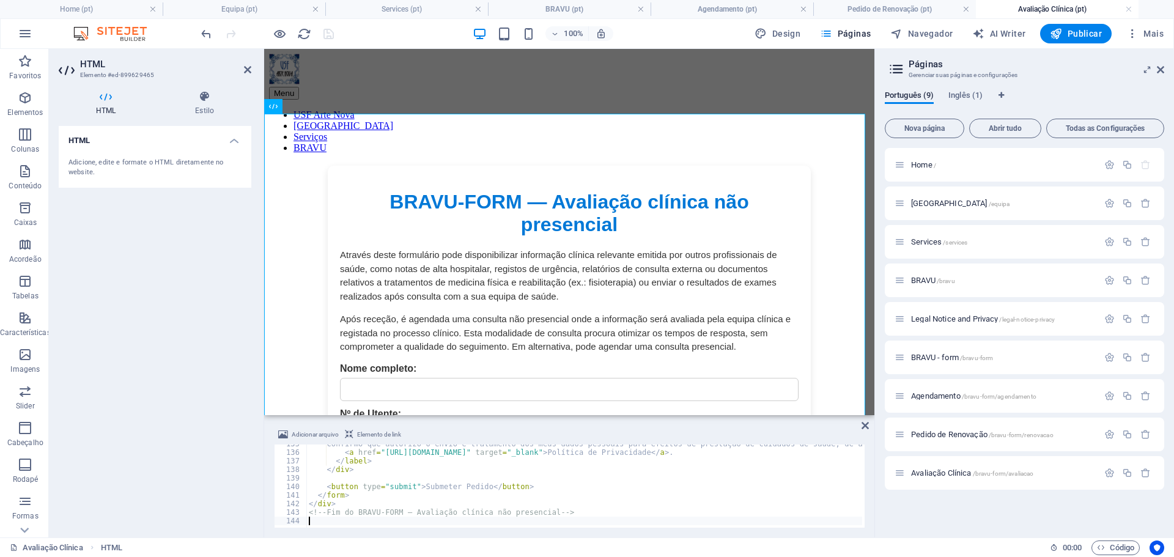
scroll to position [1152, 0]
click at [289, 359] on div "BRAVU-FORM — Avaliação clínica não presencial Através deste formulário pode dis…" at bounding box center [569, 554] width 601 height 776
click at [865, 362] on div "BRAVU-FORM — Avaliação clínica não presencial Através deste formulário pode dis…" at bounding box center [569, 554] width 601 height 776
click at [865, 428] on icon at bounding box center [865, 426] width 7 height 10
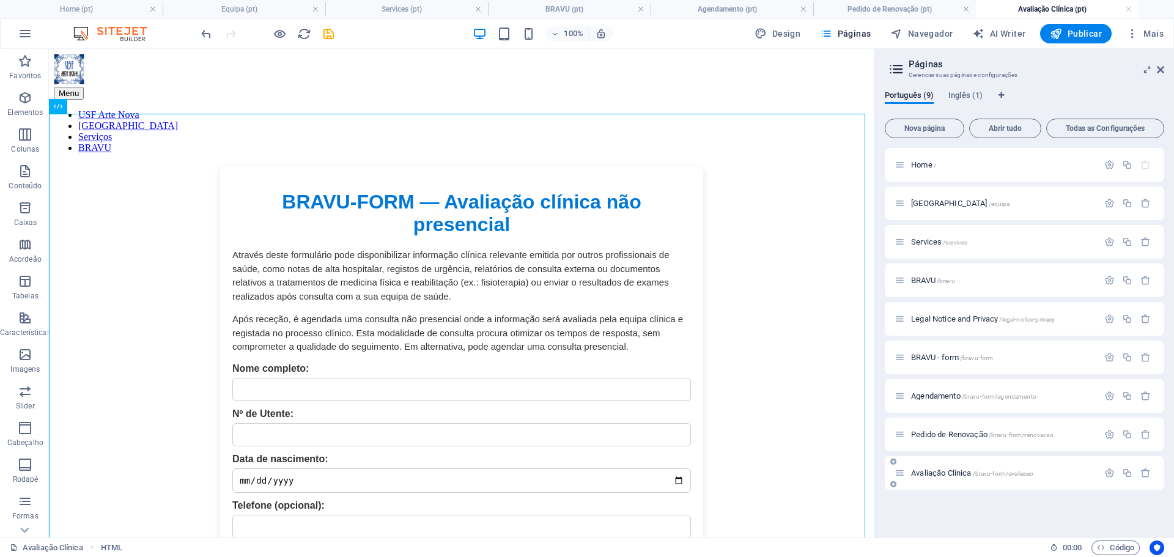
click at [969, 472] on span "Avaliação Clínica /bravu-form/[GEOGRAPHIC_DATA]" at bounding box center [972, 473] width 122 height 9
click at [963, 436] on span "Pedido de Renovação /bravu-form/renovacao" at bounding box center [982, 434] width 143 height 9
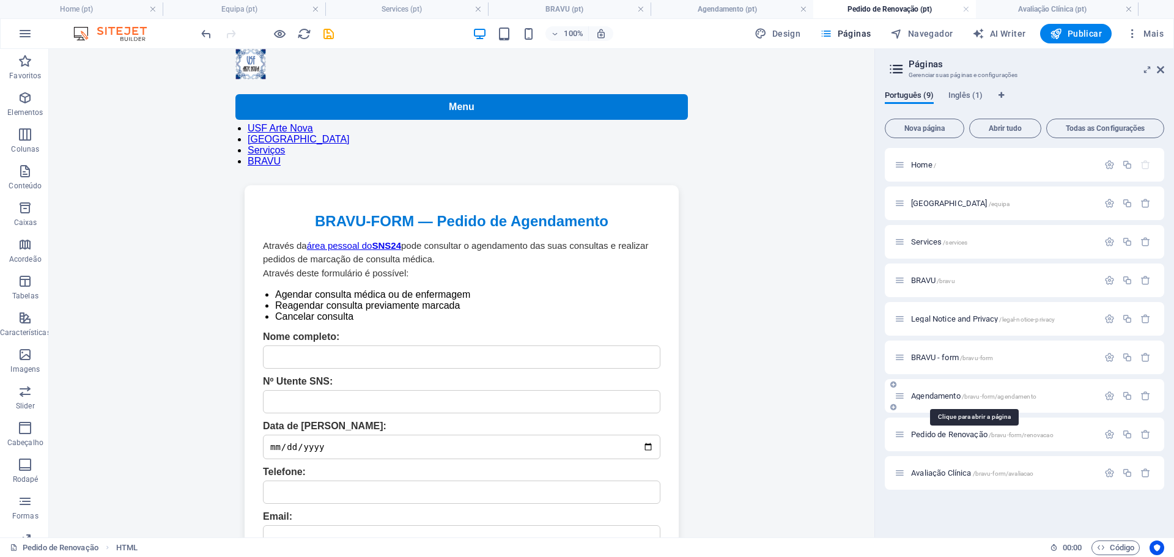
click at [989, 398] on span "/bravu-form/agendamento" at bounding box center [999, 396] width 75 height 7
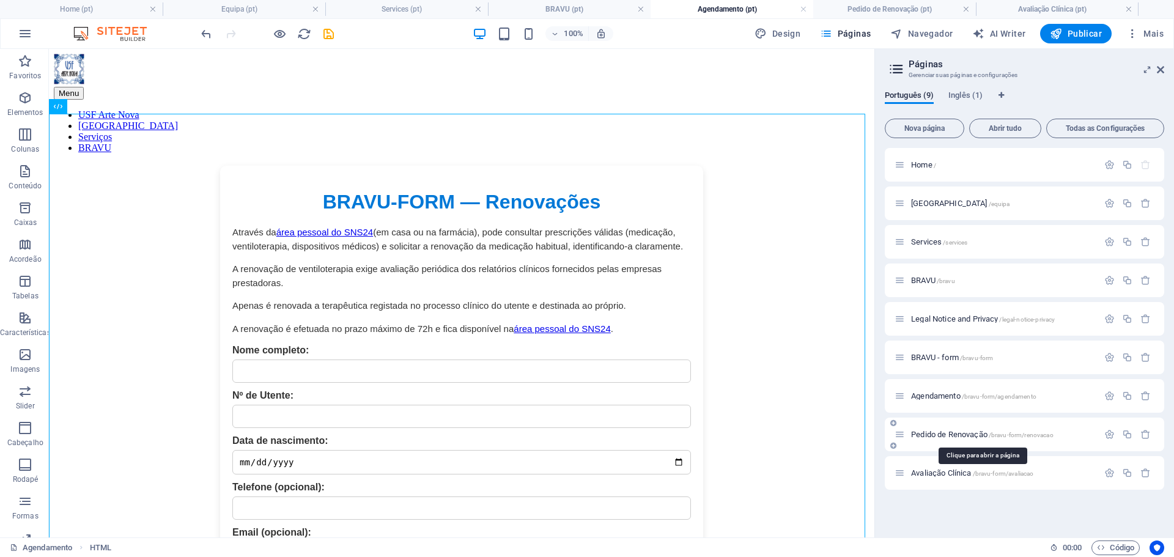
click at [966, 434] on span "Pedido de Renovação /bravu-form/renovacao" at bounding box center [982, 434] width 143 height 9
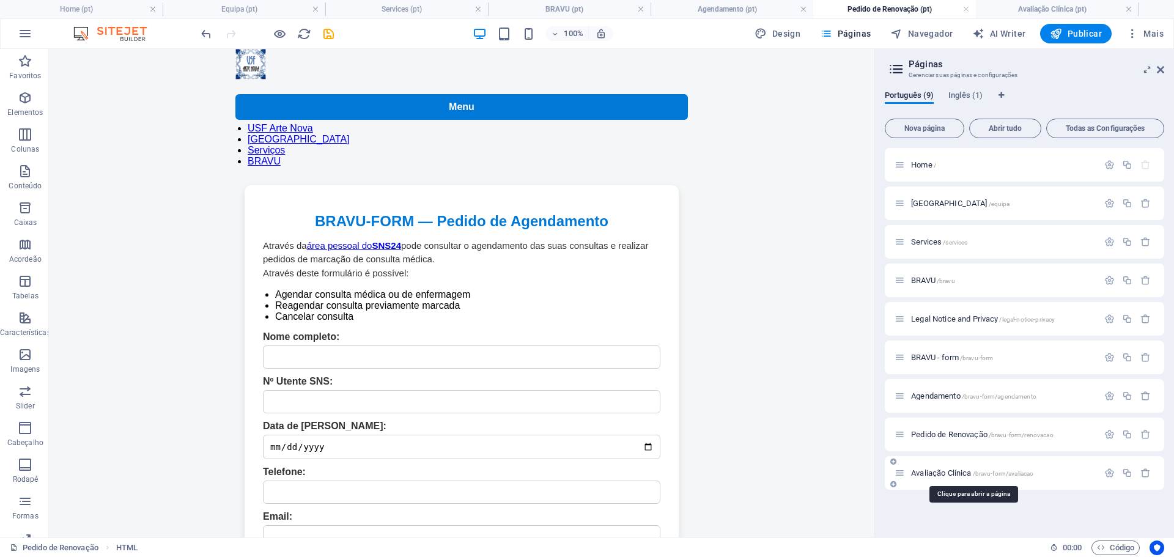
click at [939, 470] on span "Avaliação Clínica /bravu-form/[GEOGRAPHIC_DATA]" at bounding box center [972, 473] width 122 height 9
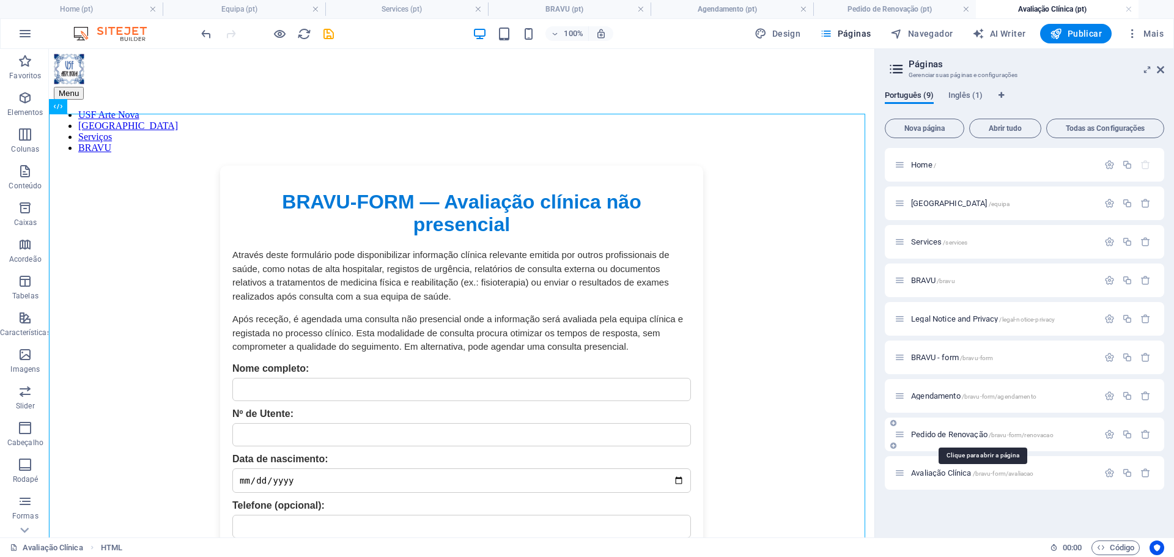
click at [953, 432] on span "Pedido de Renovação /bravu-form/renovacao" at bounding box center [982, 434] width 143 height 9
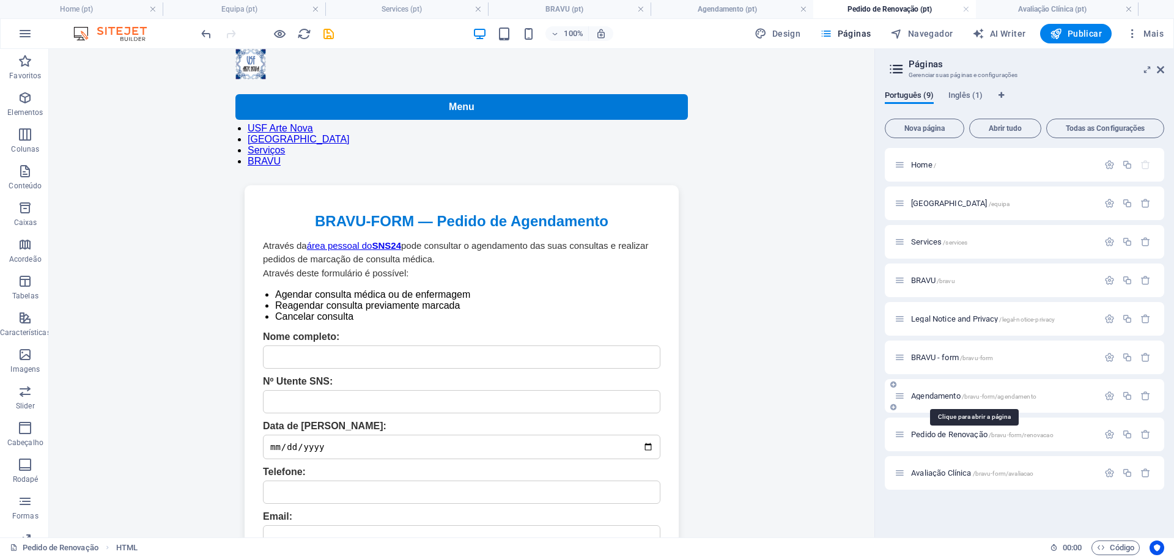
click at [946, 396] on span "Agendamento /bravu-form/agendamento" at bounding box center [973, 395] width 125 height 9
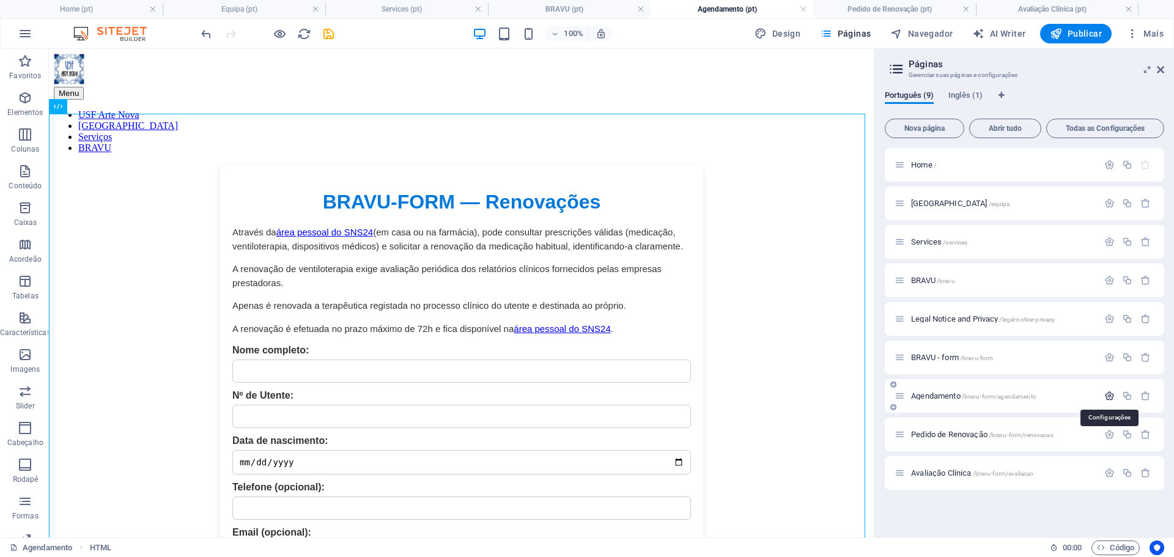
click at [1113, 395] on icon "button" at bounding box center [1110, 396] width 10 height 10
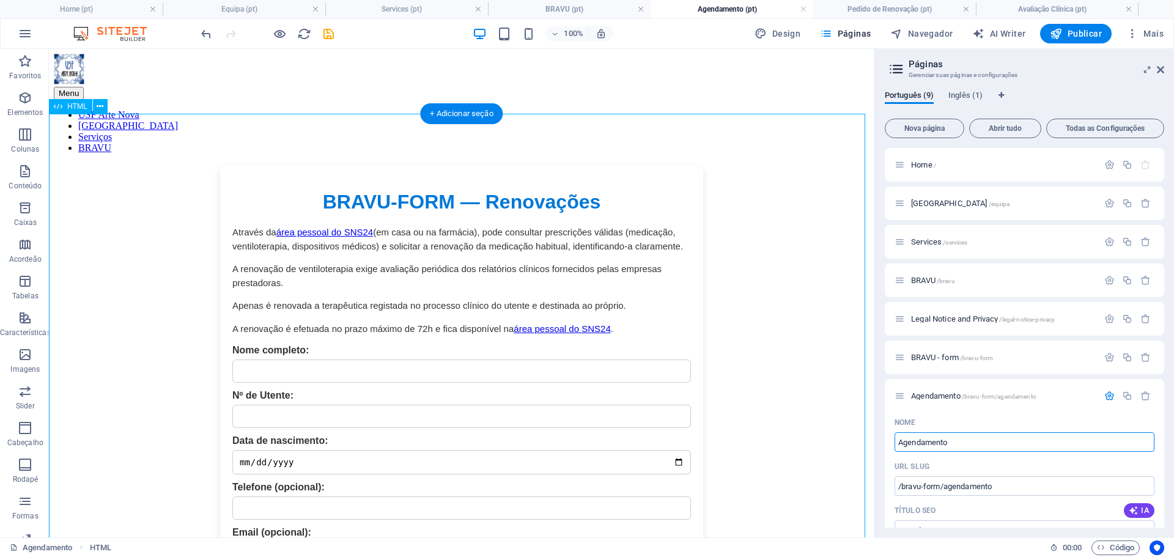
drag, startPoint x: 998, startPoint y: 494, endPoint x: 940, endPoint y: 491, distance: 58.8
type input "Renovações"
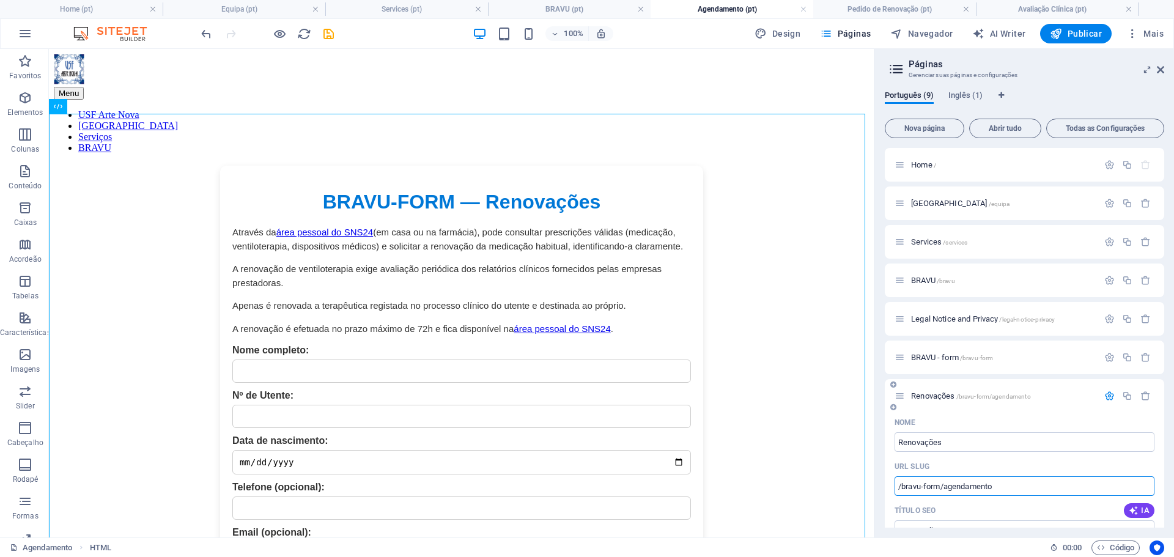
drag, startPoint x: 948, startPoint y: 489, endPoint x: 1009, endPoint y: 489, distance: 61.8
click at [1009, 489] on input "/bravu-form/agendamento" at bounding box center [1025, 487] width 260 height 20
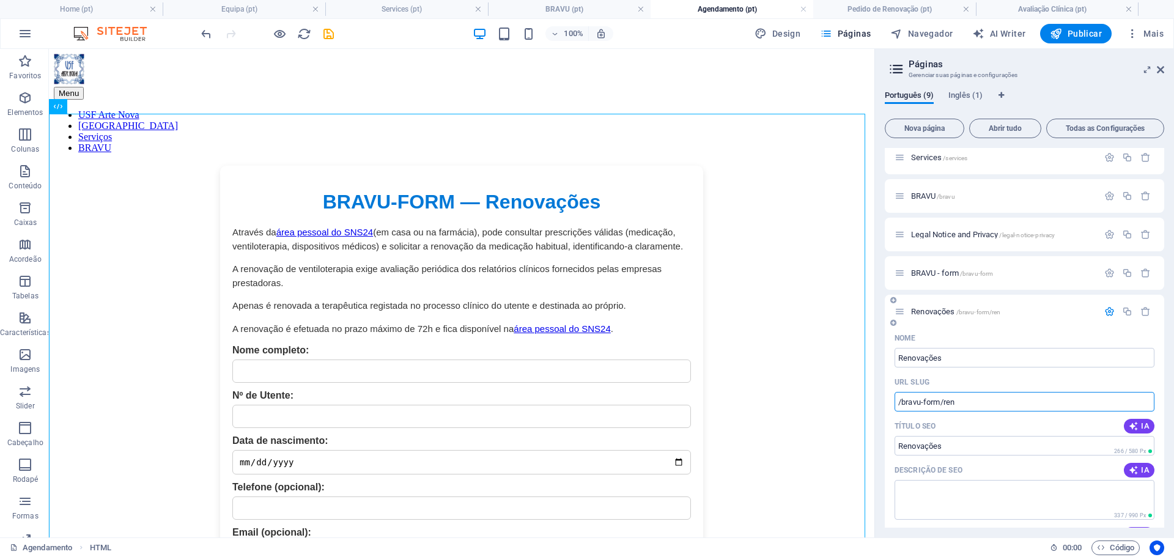
scroll to position [184, 0]
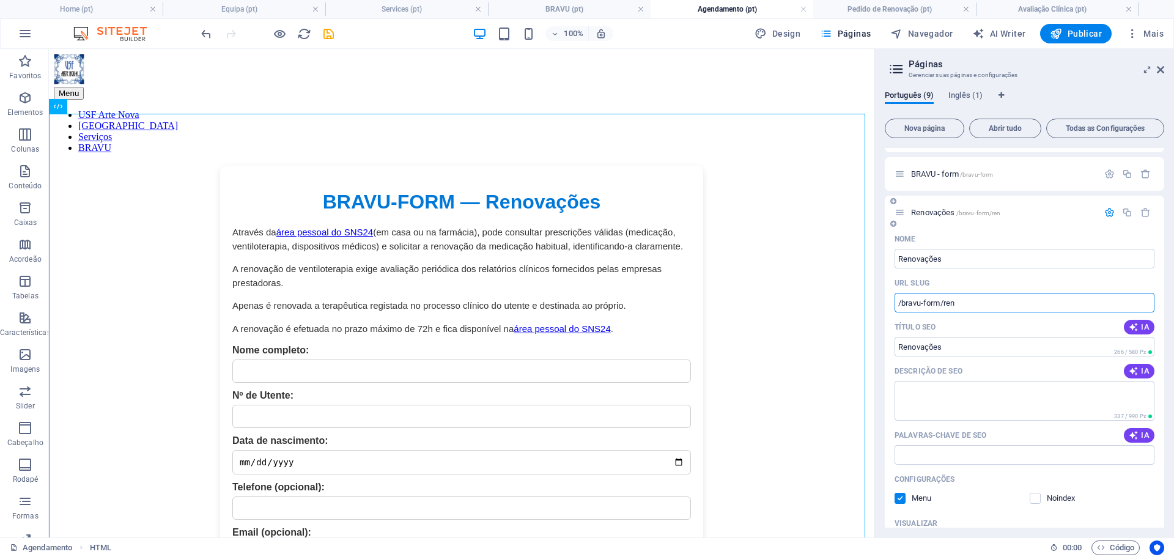
type input "/bravu-form/ren"
click at [949, 210] on span "Renovações /bravu-form/ren" at bounding box center [956, 212] width 90 height 9
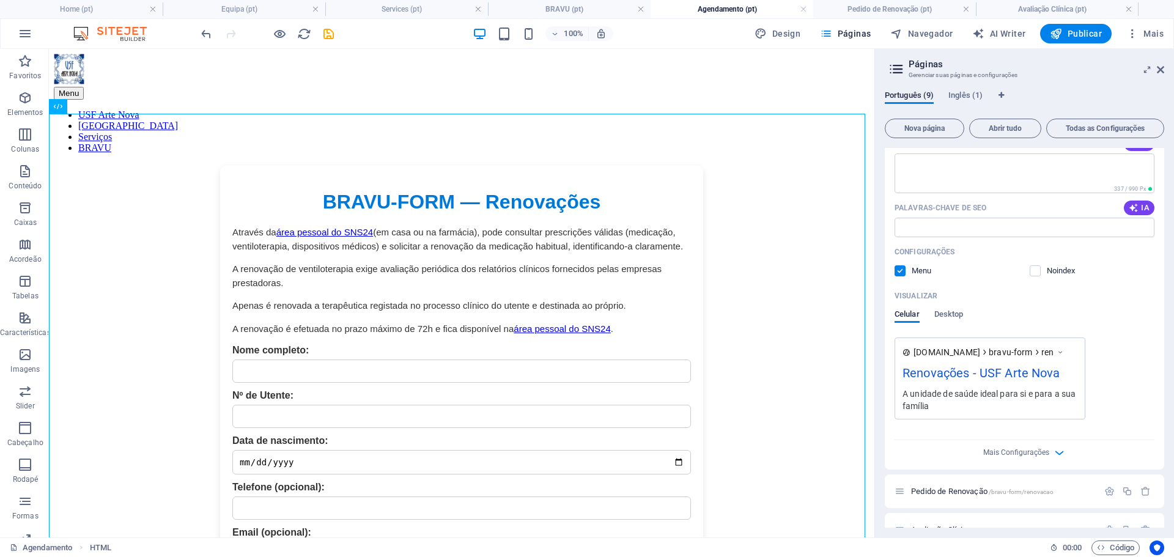
scroll to position [435, 0]
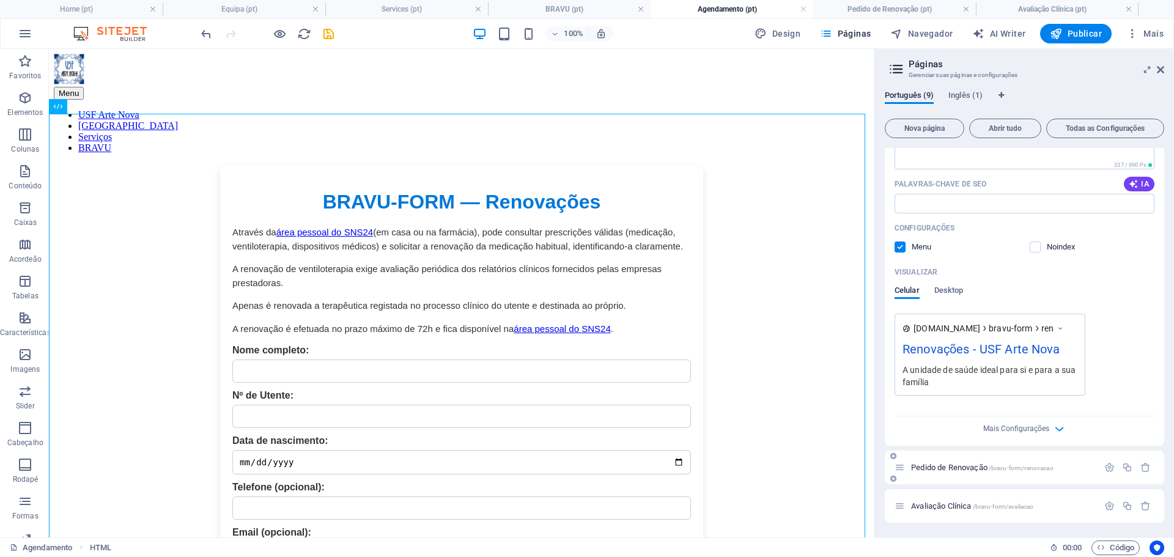
click at [955, 469] on span "Pedido de Renovação /bravu-form/renovacao" at bounding box center [982, 467] width 143 height 9
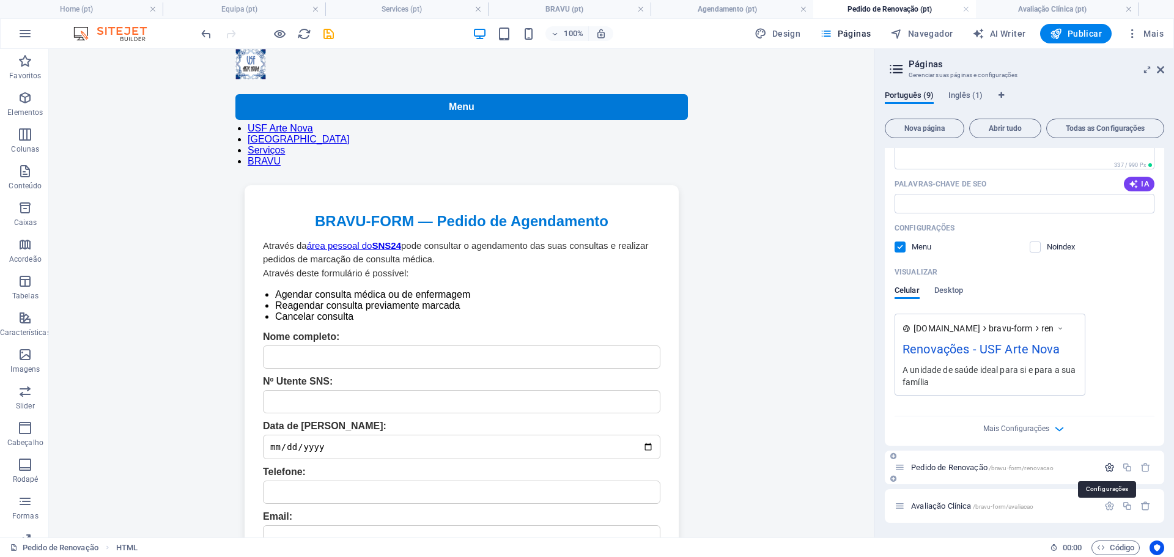
click at [1108, 468] on icon "button" at bounding box center [1110, 467] width 10 height 10
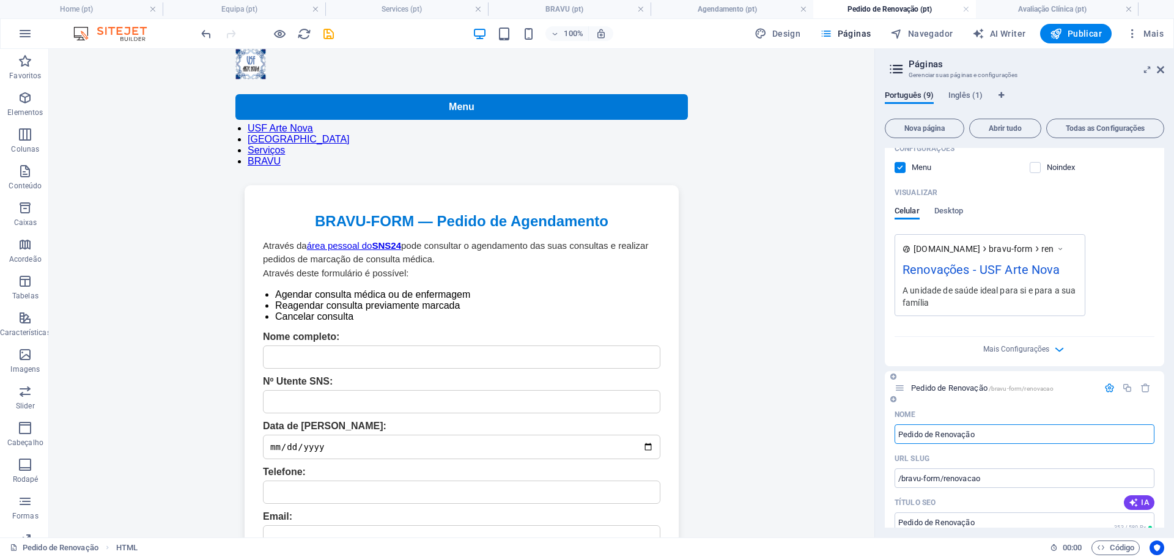
scroll to position [618, 0]
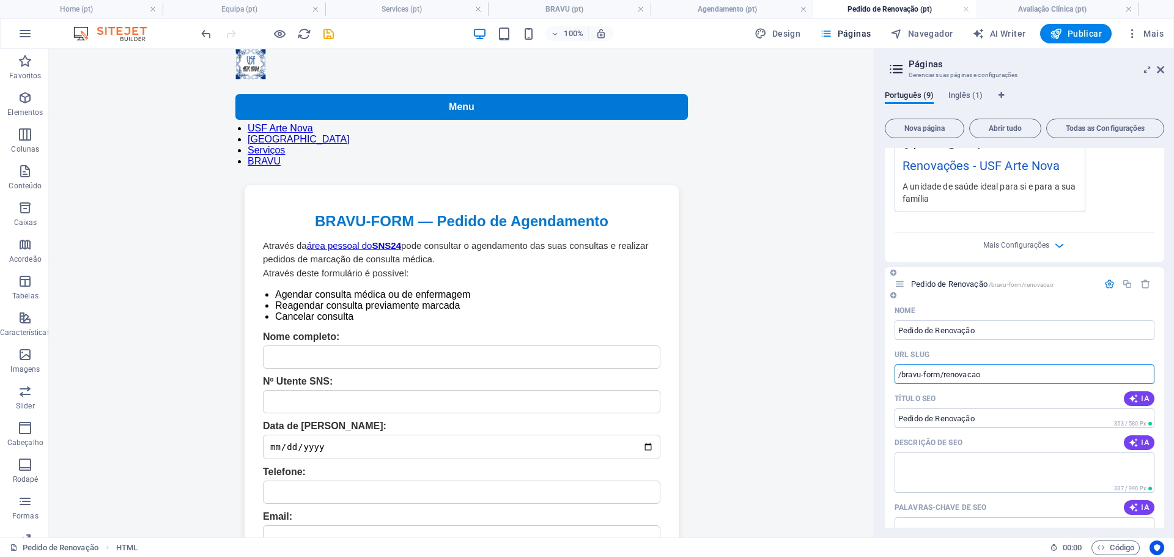
drag, startPoint x: 998, startPoint y: 374, endPoint x: 944, endPoint y: 373, distance: 53.8
click at [944, 373] on input "/bravu-form/renovacao" at bounding box center [1025, 375] width 260 height 20
type input "/bravu-form/agendamento"
drag, startPoint x: 936, startPoint y: 419, endPoint x: 986, endPoint y: 420, distance: 50.2
click at [986, 420] on input "Pedido de Renovação" at bounding box center [1025, 419] width 260 height 20
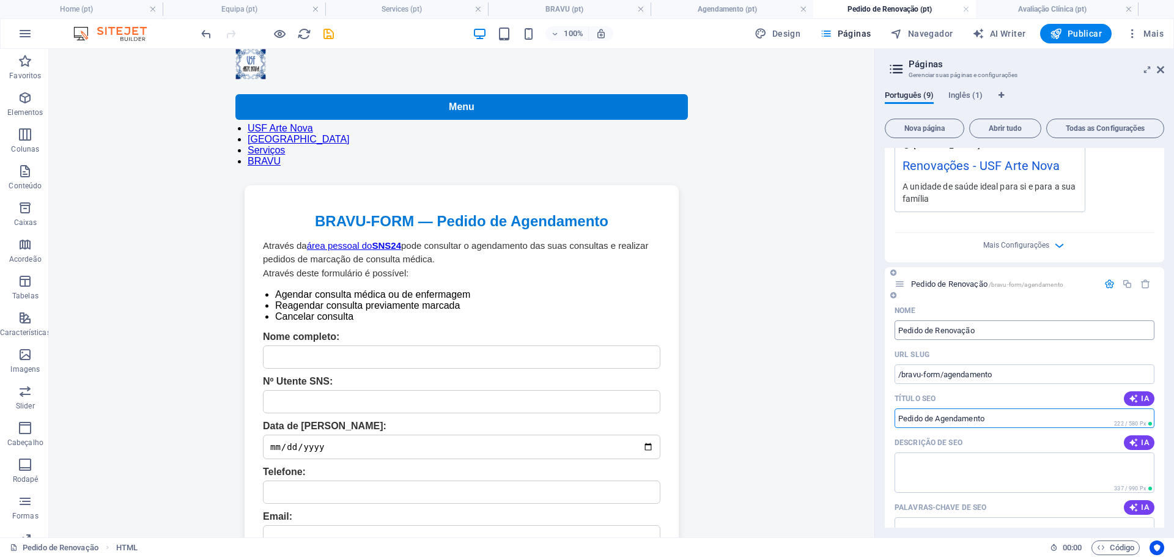
type input "Pedido de Agendamento"
drag, startPoint x: 937, startPoint y: 330, endPoint x: 1011, endPoint y: 335, distance: 74.8
click at [1011, 335] on input "Pedido de Renovação" at bounding box center [1025, 331] width 260 height 20
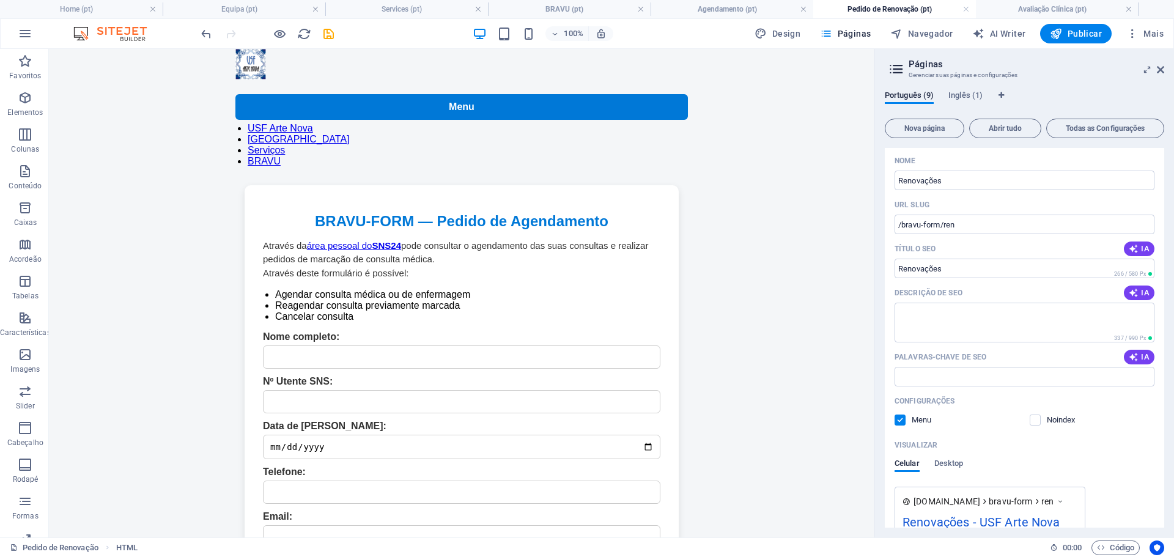
scroll to position [190, 0]
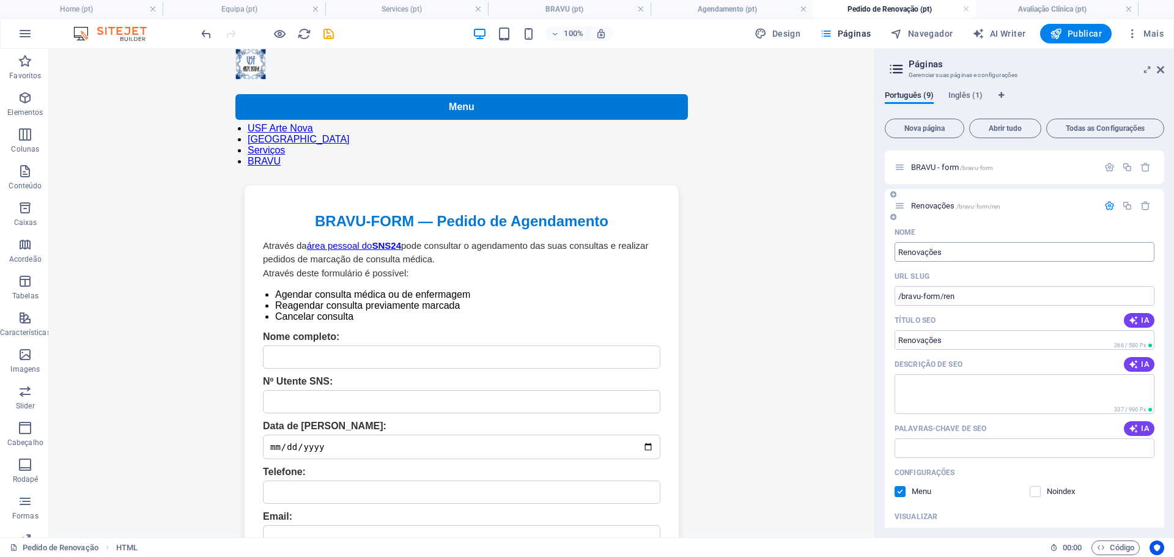
type input "Pedido de Agendamento"
drag, startPoint x: 997, startPoint y: 303, endPoint x: 872, endPoint y: 254, distance: 134.0
type input "Pedido de Renovações"
click at [965, 299] on input "/bravu-form/ren" at bounding box center [1025, 296] width 260 height 20
type input "/bravu-form/renovacoes"
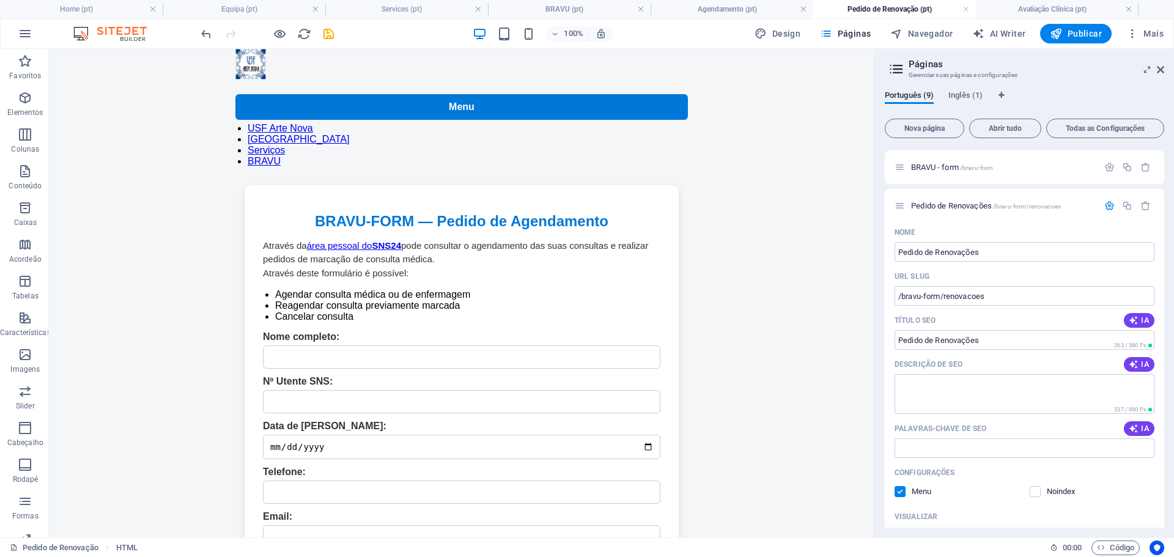
click at [882, 360] on div "Português (9) Inglês (1) Nova página Abrir tudo Todas as Configurações Home / E…" at bounding box center [1024, 309] width 299 height 457
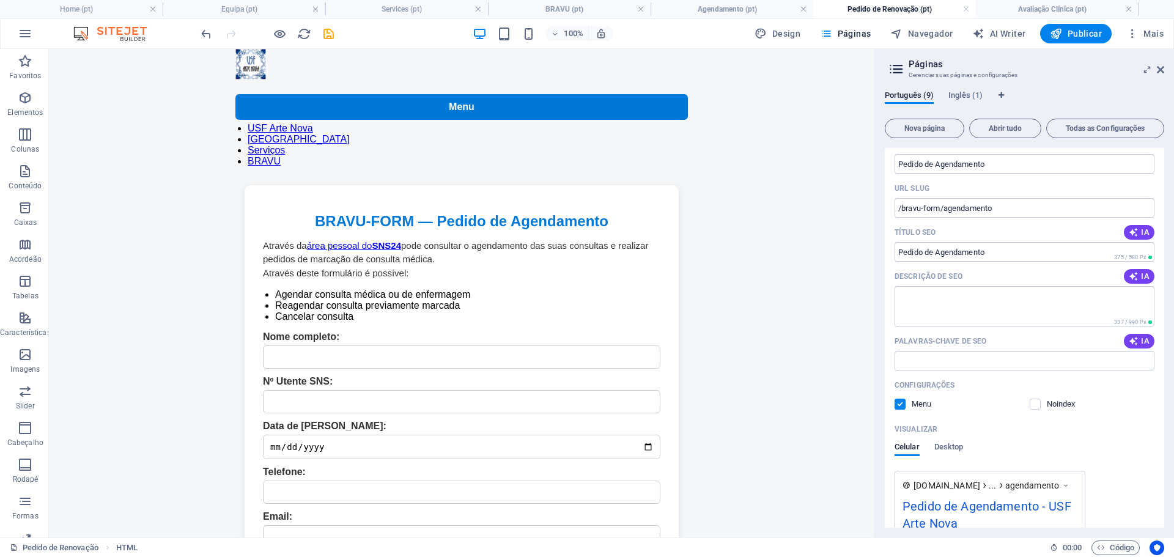
scroll to position [938, 0]
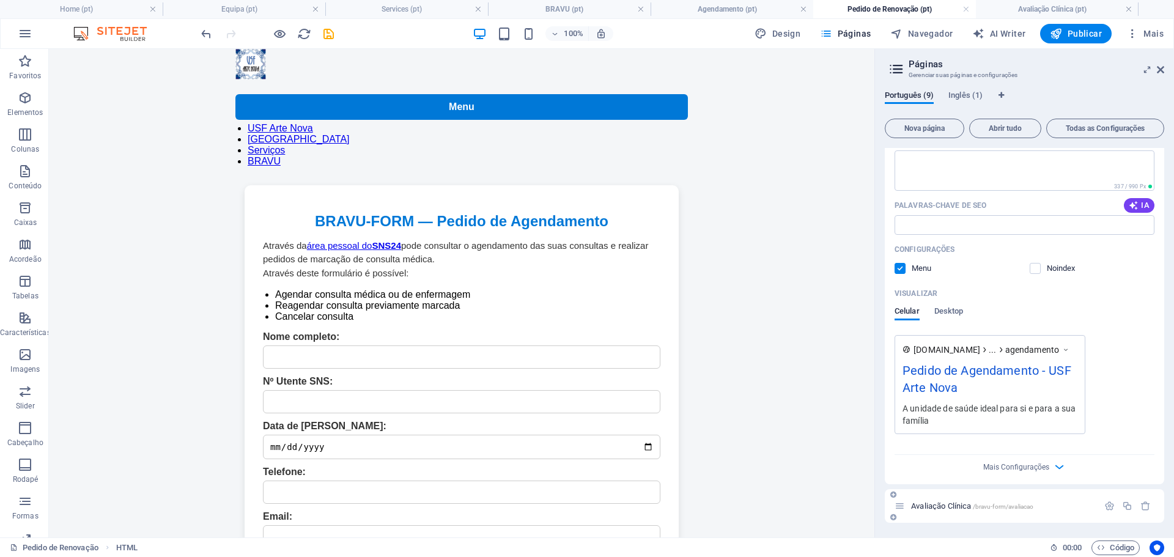
click at [969, 512] on div "Avaliação Clínica /bravu-form/[GEOGRAPHIC_DATA]" at bounding box center [997, 506] width 204 height 14
click at [964, 504] on span "Avaliação Clínica /bravu-form/[GEOGRAPHIC_DATA]" at bounding box center [972, 506] width 122 height 9
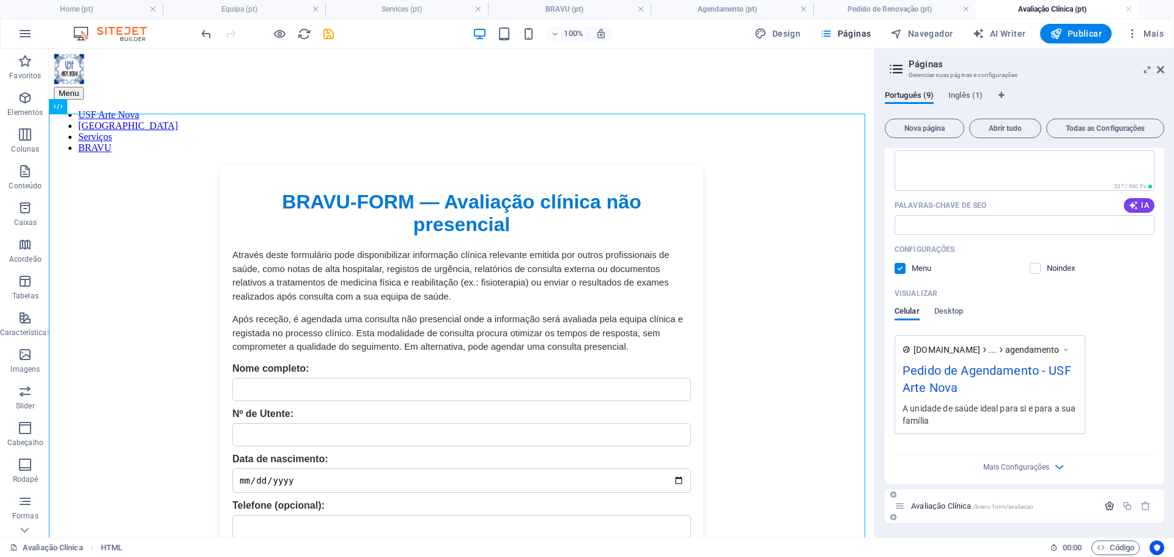
click at [1108, 506] on icon "button" at bounding box center [1110, 506] width 10 height 10
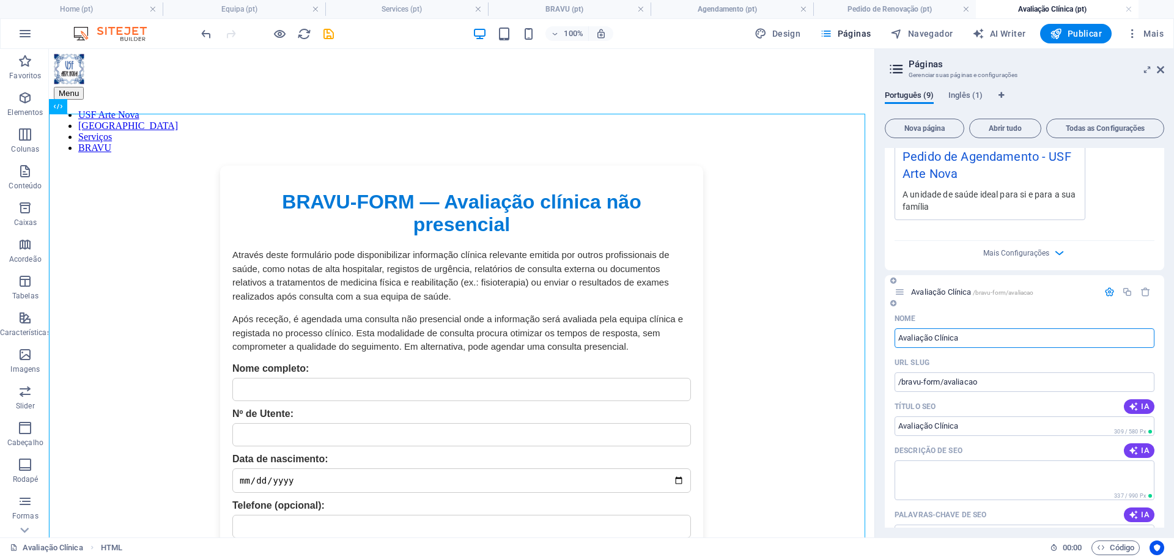
click at [899, 336] on input "Avaliação Clínica" at bounding box center [1025, 338] width 260 height 20
type input "Pedido Avaliação Clínica"
type input "PedidoAvaliação Clínica"
type input "Pedido de Avaliação Clínica"
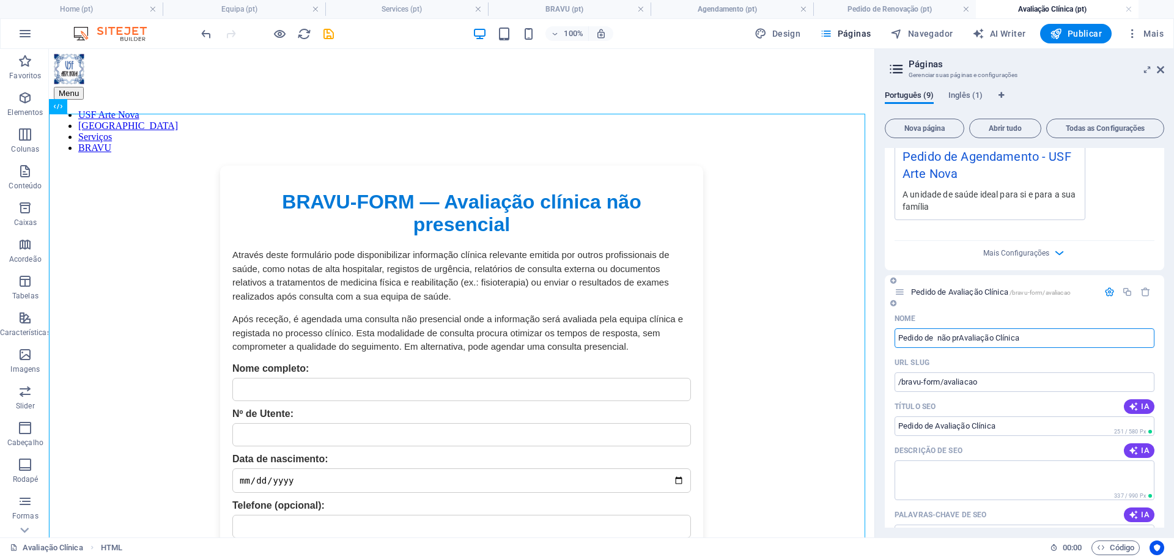
type input "Pedido de não preAvaliação Clínica"
type input "Pedido de nAvaliação Clínica"
type input "Pedido de não presencial Avaliação Clínica"
drag, startPoint x: 992, startPoint y: 338, endPoint x: 938, endPoint y: 339, distance: 53.9
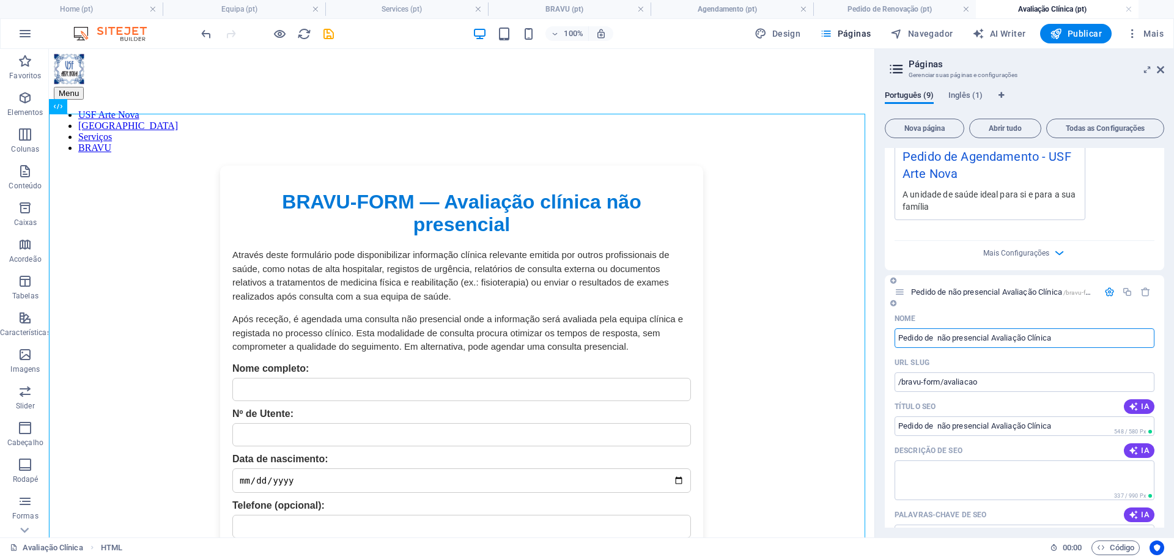
click at [938, 339] on input "Pedido de não presencial Avaliação Clínica" at bounding box center [1025, 338] width 260 height 20
type input "Pedido de Avaliação Clínica"
click at [1017, 341] on input "Pedido de Avaliação Clínica" at bounding box center [1025, 338] width 260 height 20
type input "Pedido de Avaliação Clínica não presencial"
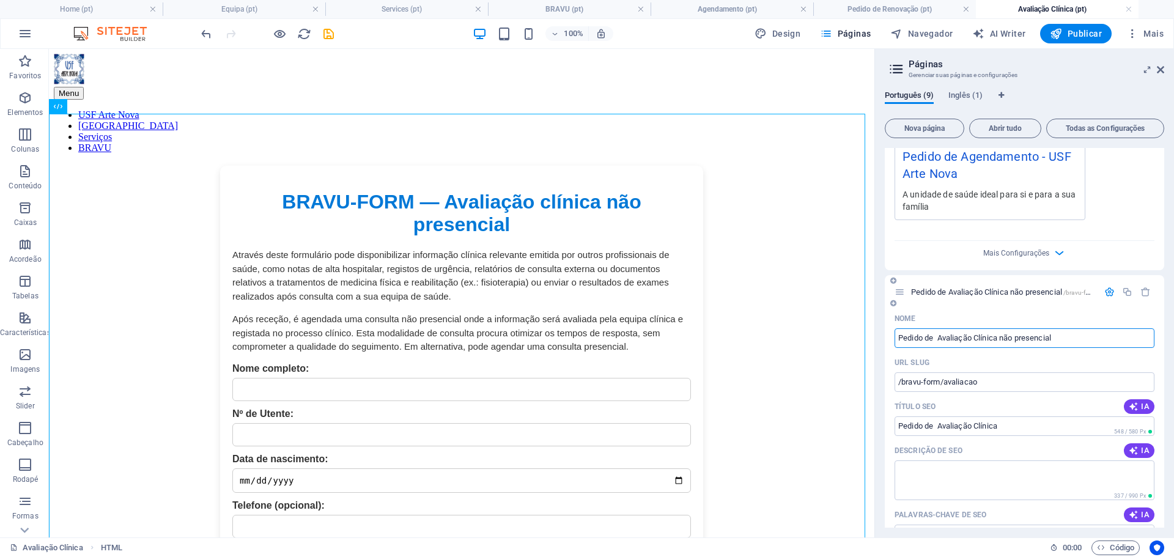
type input "Pedido de Avaliação Clínica não presencial"
click at [878, 406] on div "Português (9) Inglês (1) Nova página Abrir tudo Todas as Configurações Home / E…" at bounding box center [1024, 309] width 299 height 457
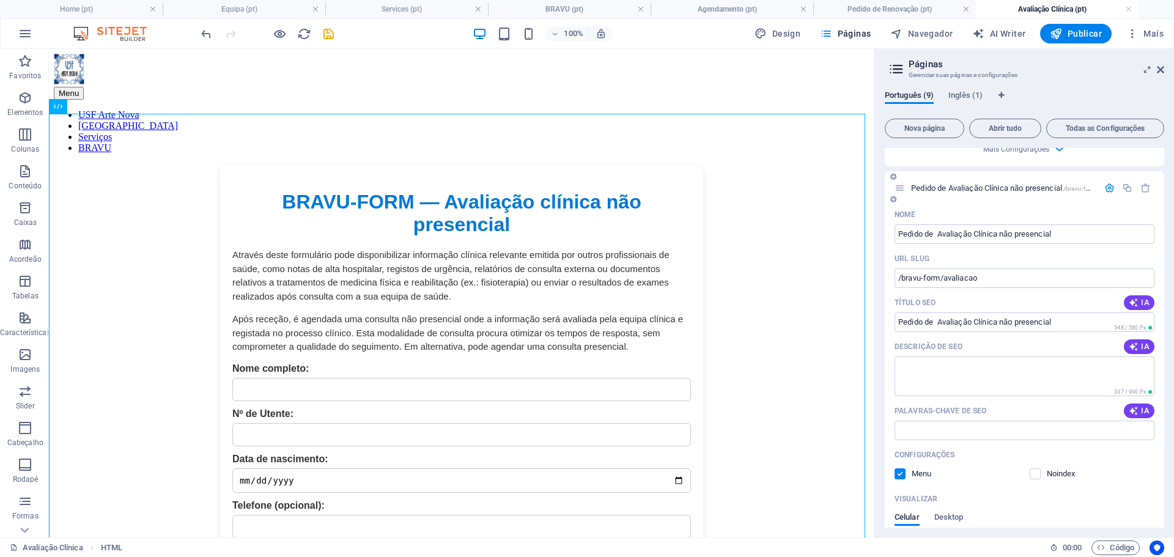
scroll to position [1423, 0]
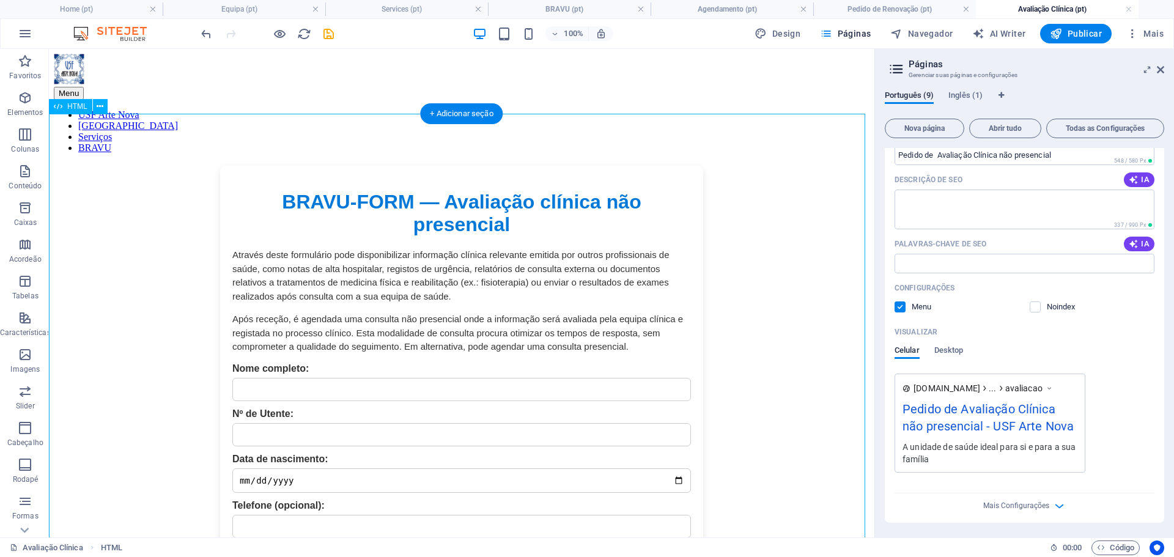
click at [795, 170] on div "BRAVU-FORM — Avaliação clínica não presencial Através deste formulário pode dis…" at bounding box center [462, 554] width 816 height 776
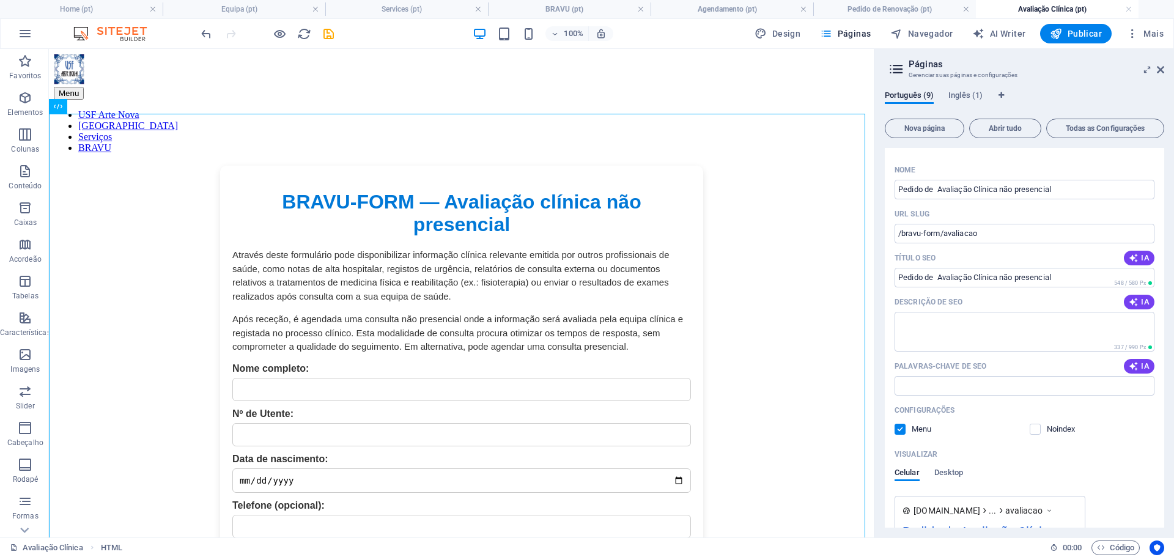
scroll to position [1178, 0]
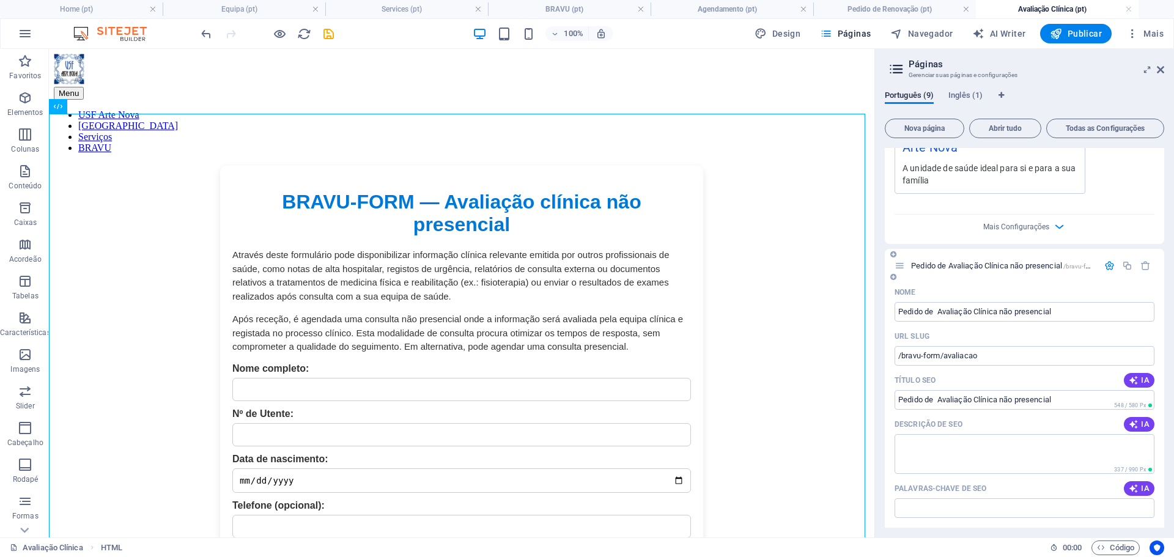
click at [907, 267] on div "Pedido de Avaliação Clínica não presencial /bravu-form/avaliacao" at bounding box center [997, 266] width 204 height 14
click at [903, 268] on icon at bounding box center [900, 266] width 10 height 10
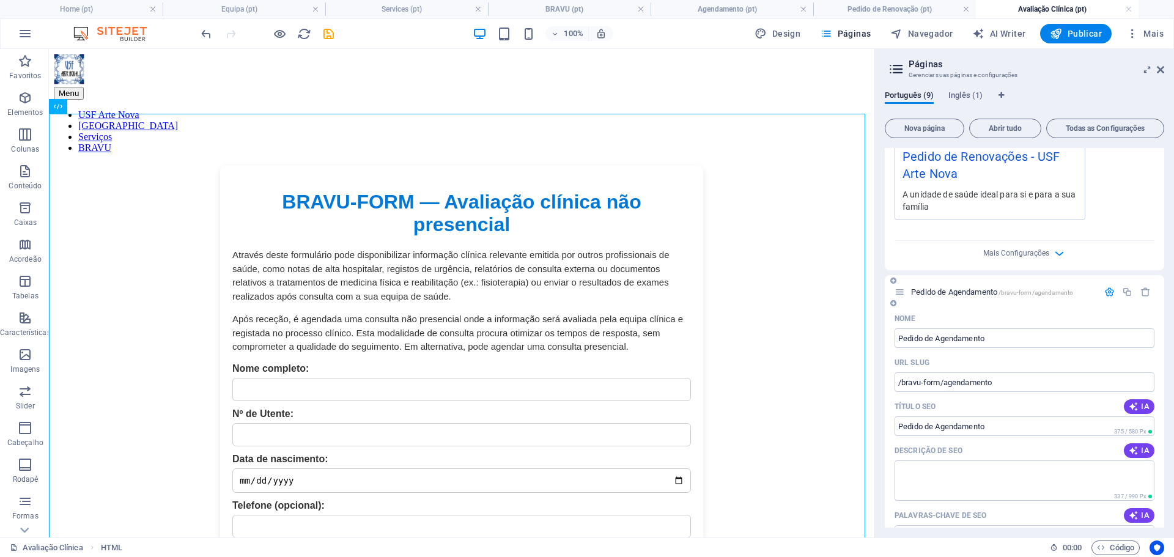
click at [1105, 292] on icon "button" at bounding box center [1110, 292] width 10 height 10
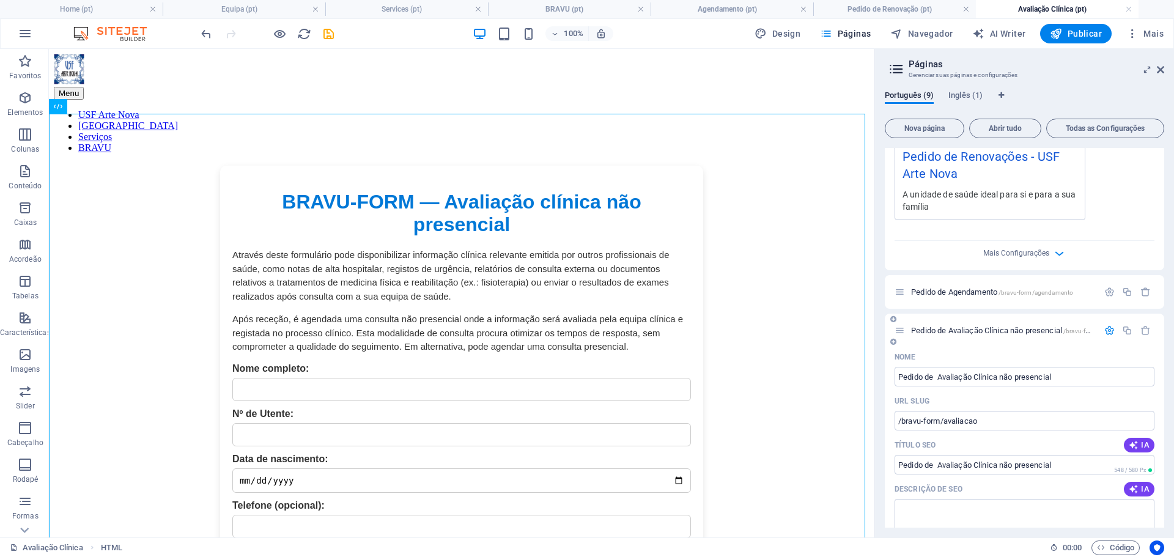
click at [1108, 328] on icon "button" at bounding box center [1110, 330] width 10 height 10
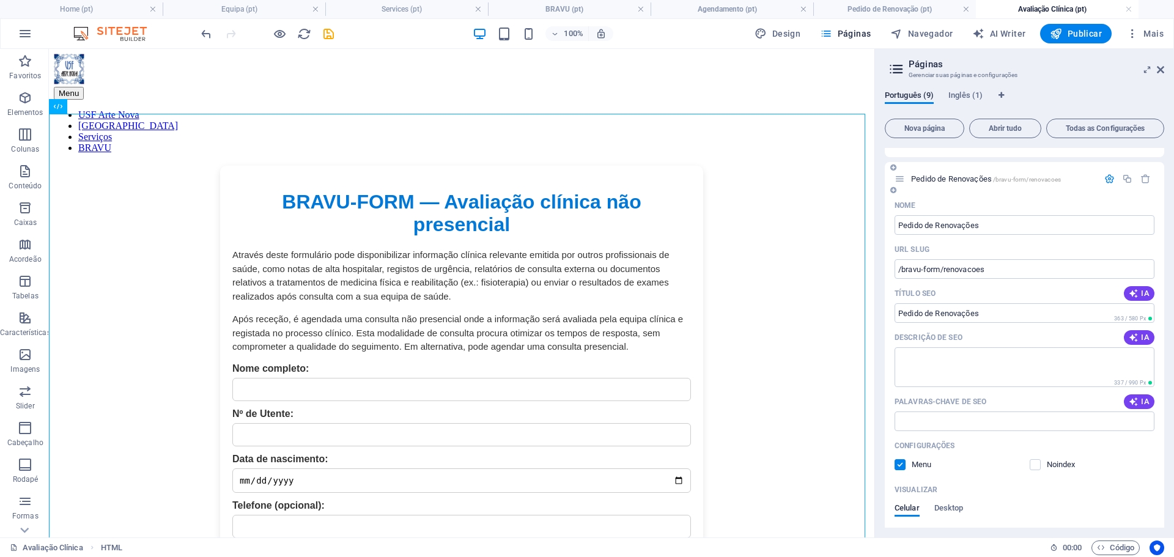
scroll to position [207, 0]
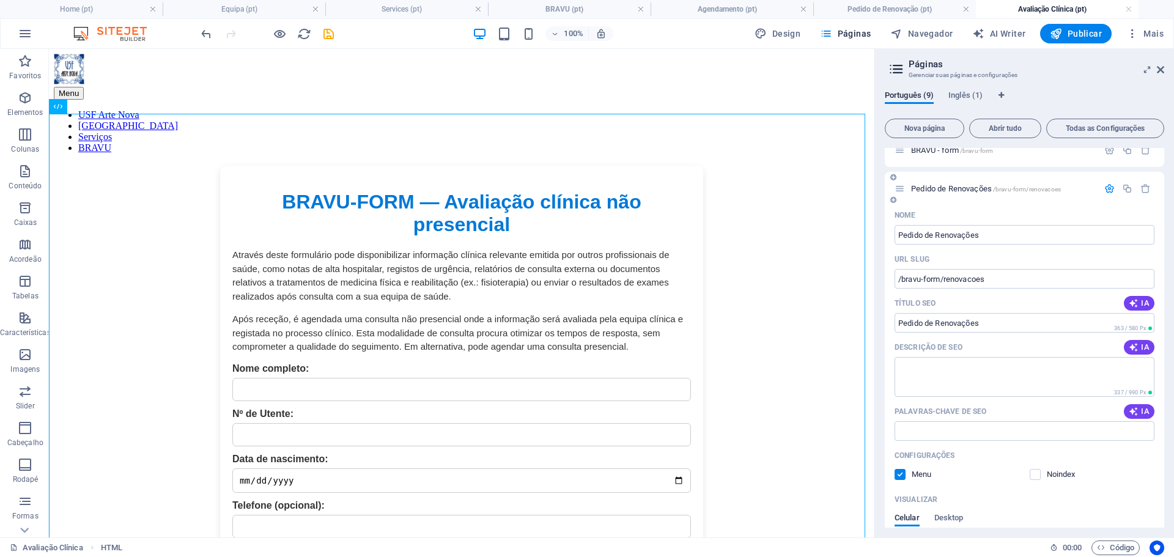
click at [1107, 188] on icon "button" at bounding box center [1110, 189] width 10 height 10
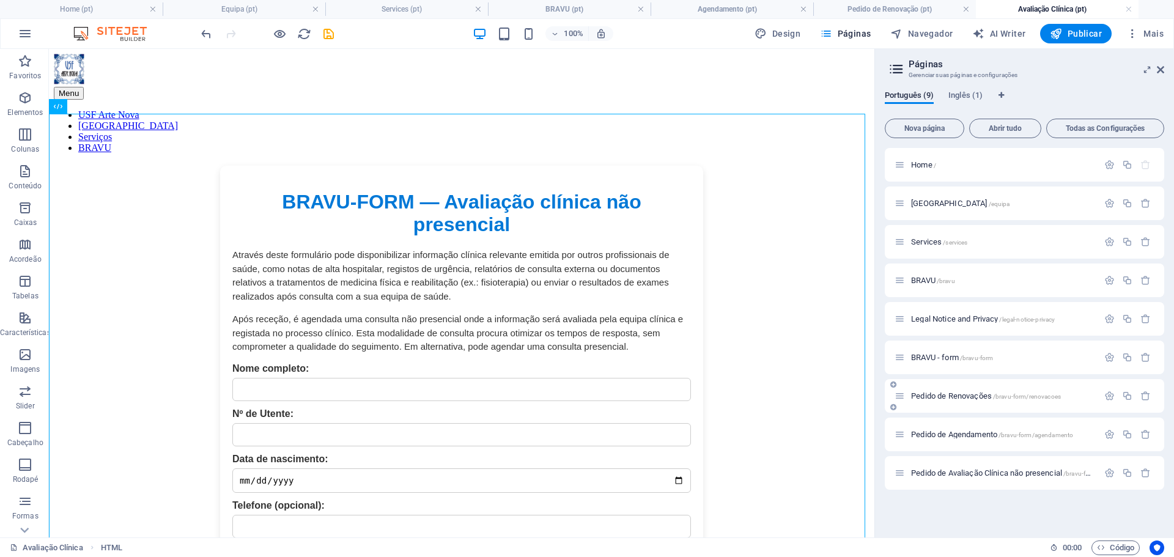
click at [977, 396] on span "Pedido de Renovações /bravu-form/renovacoes" at bounding box center [986, 395] width 150 height 9
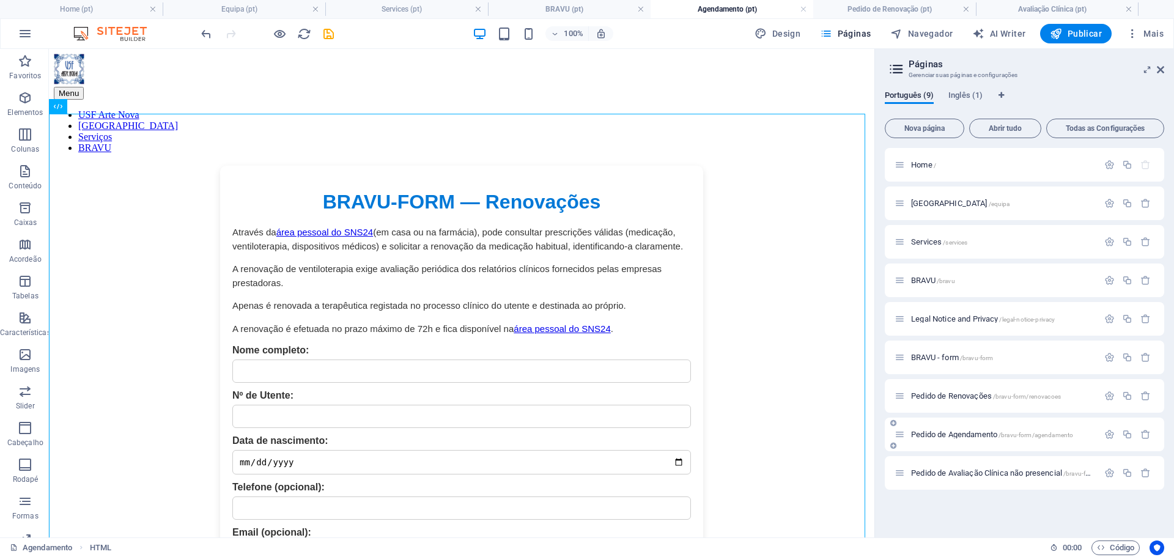
click at [974, 434] on span "Pedido de Agendamento /bravu-form/agendamento" at bounding box center [992, 434] width 162 height 9
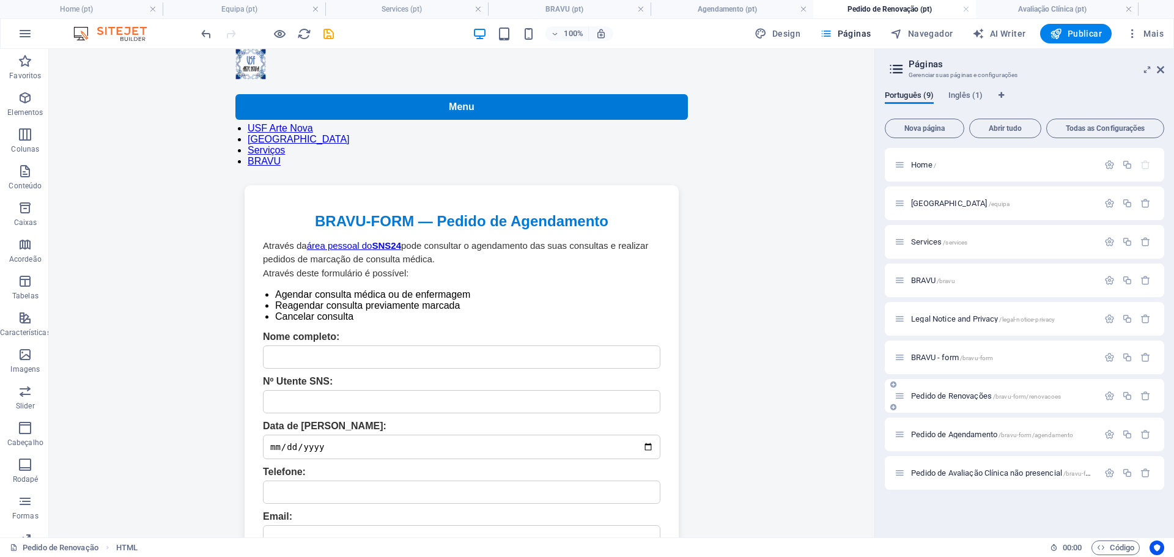
click at [970, 397] on span "Pedido de Renovações /bravu-form/renovacoes" at bounding box center [986, 395] width 150 height 9
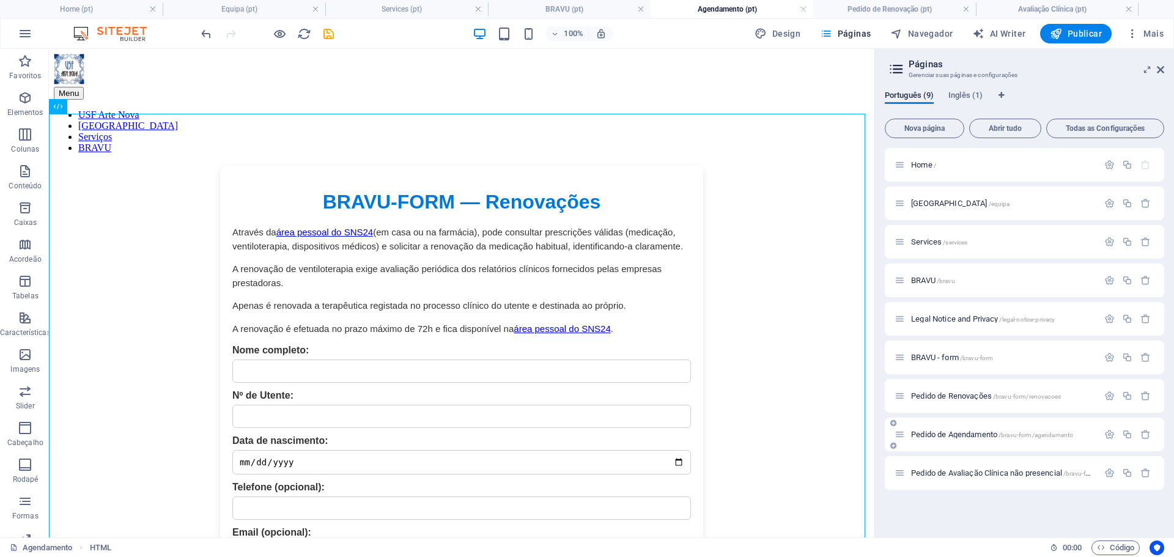
click at [976, 429] on div "Pedido de Agendamento /bravu-form/agendamento" at bounding box center [997, 435] width 204 height 14
click at [971, 439] on div "Pedido de Agendamento /bravu-form/agendamento" at bounding box center [997, 435] width 204 height 14
click at [971, 437] on span "Pedido de Agendamento /bravu-form/agendamento" at bounding box center [992, 434] width 162 height 9
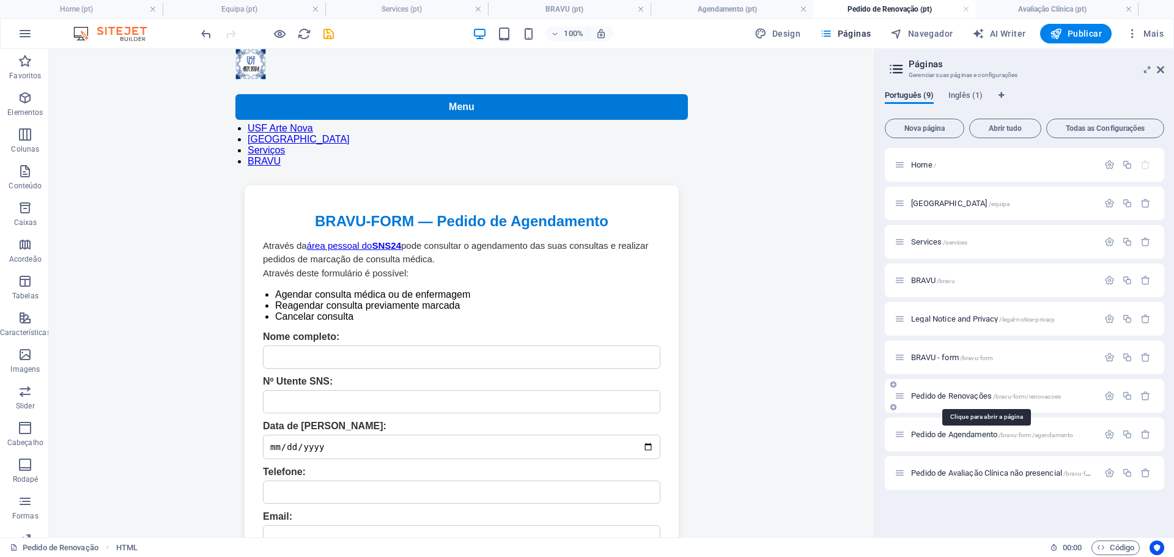
click at [969, 399] on span "Pedido de Renovações /bravu-form/renovacoes" at bounding box center [986, 395] width 150 height 9
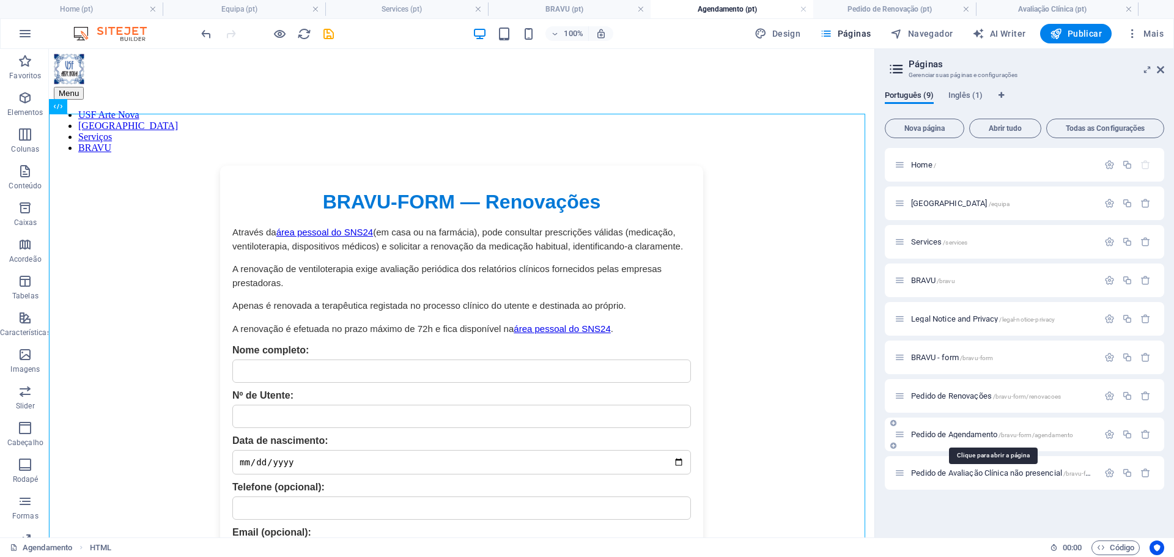
click at [965, 434] on span "Pedido de Agendamento /bravu-form/agendamento" at bounding box center [992, 434] width 162 height 9
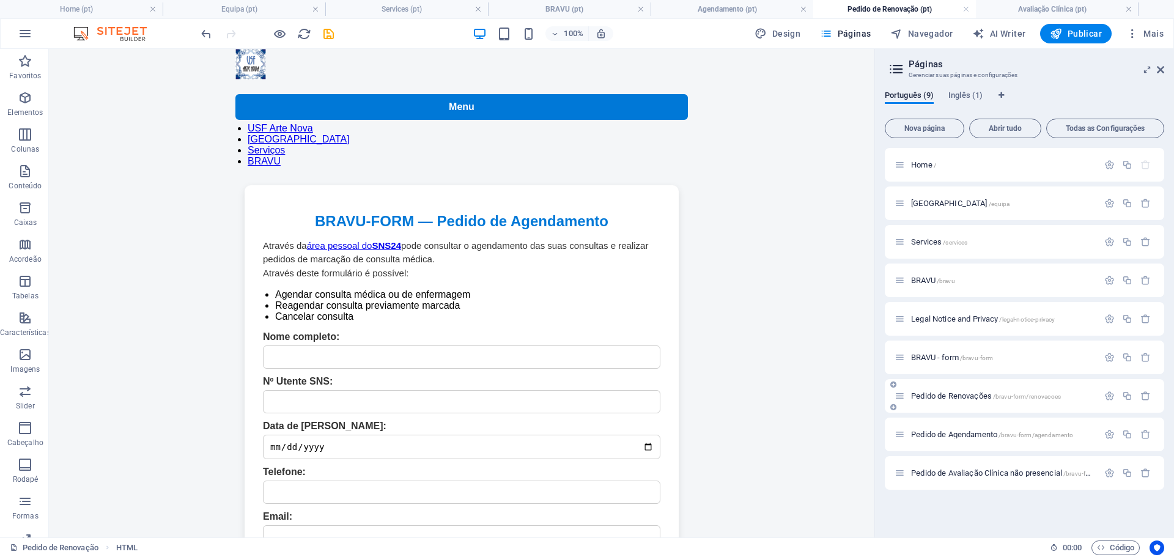
click at [944, 396] on span "Pedido de Renovações /bravu-form/renovacoes" at bounding box center [986, 395] width 150 height 9
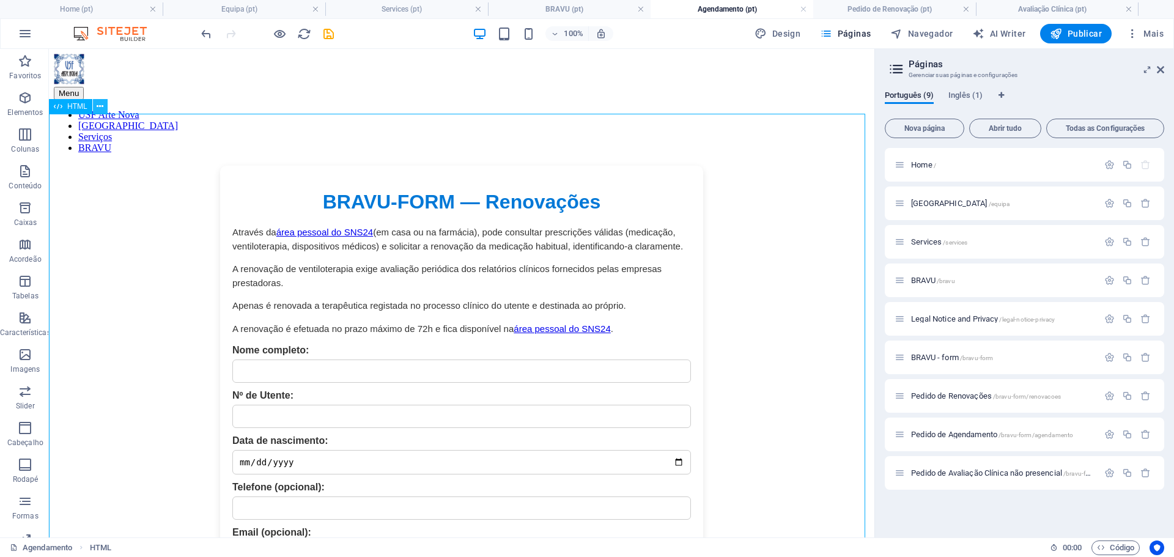
click at [102, 105] on icon at bounding box center [100, 106] width 7 height 13
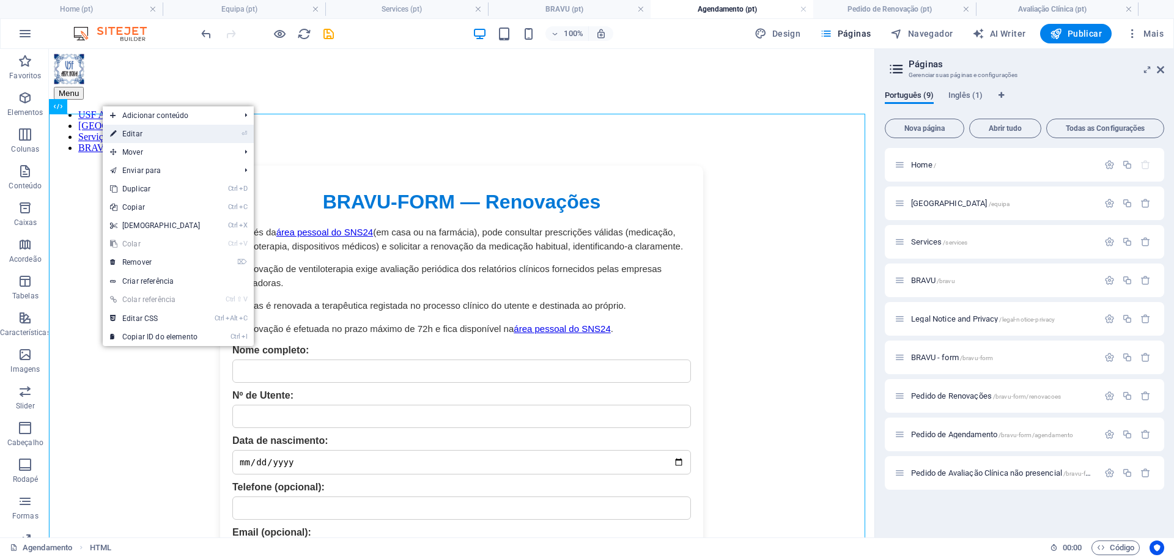
click at [144, 133] on link "⏎ Editar" at bounding box center [155, 134] width 105 height 18
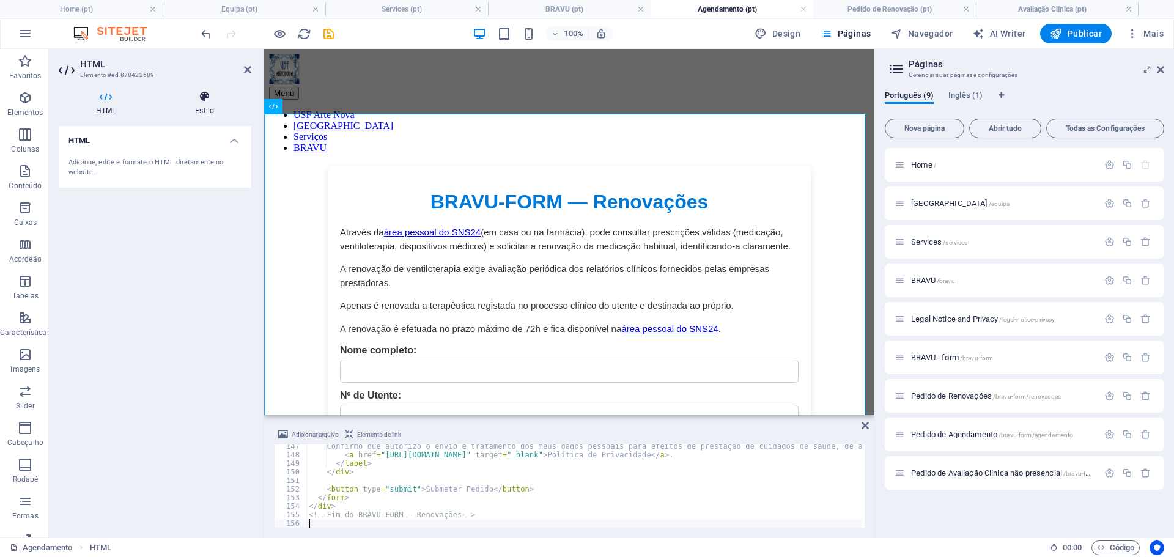
click at [203, 100] on icon at bounding box center [205, 97] width 94 height 12
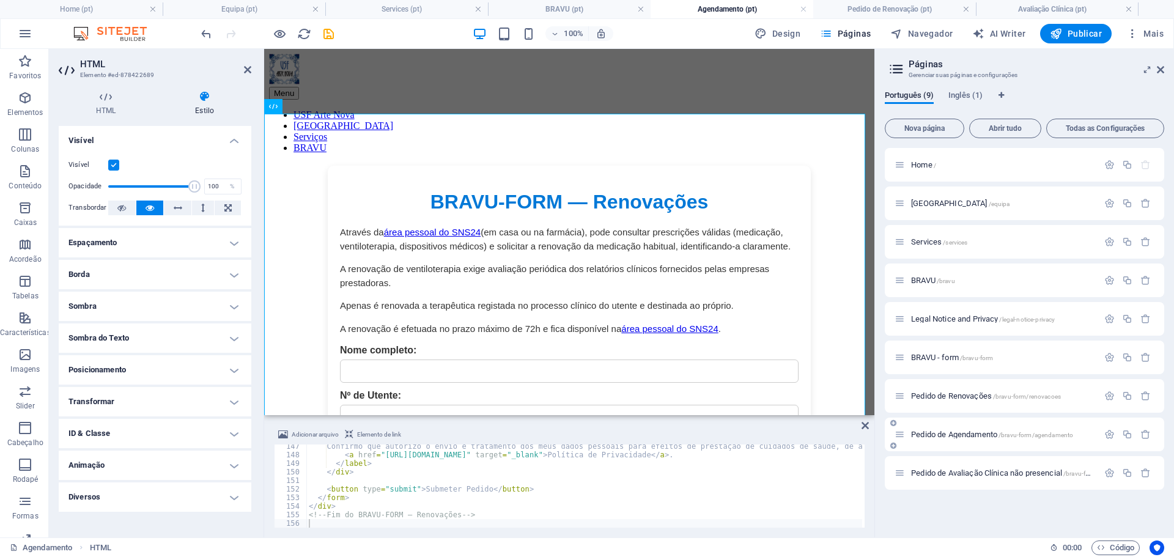
click at [968, 432] on span "Pedido de Agendamento /bravu-form/agendamento" at bounding box center [992, 434] width 162 height 9
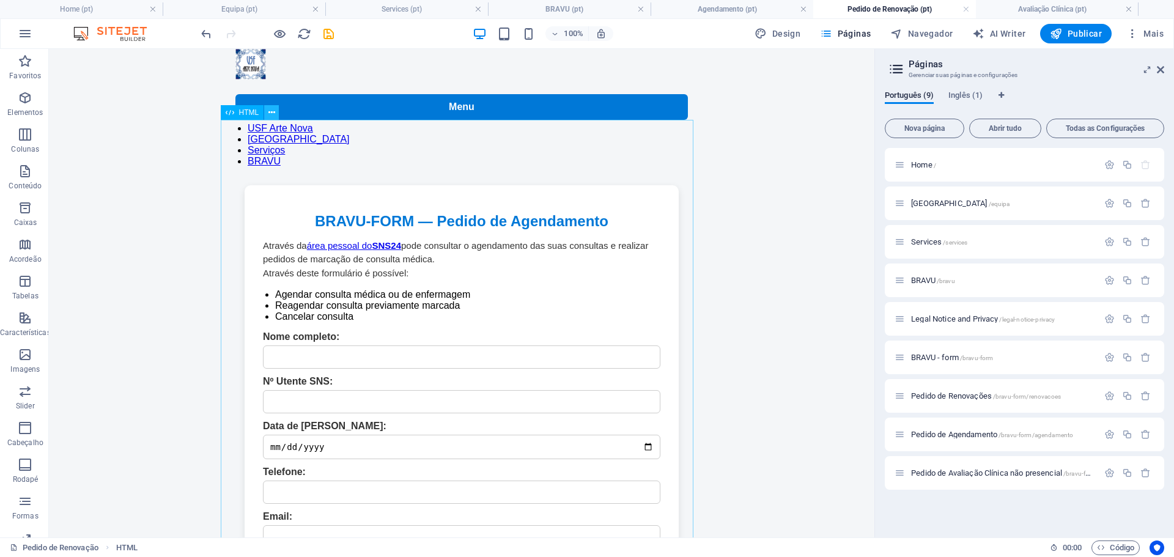
click at [274, 112] on icon at bounding box center [272, 112] width 7 height 13
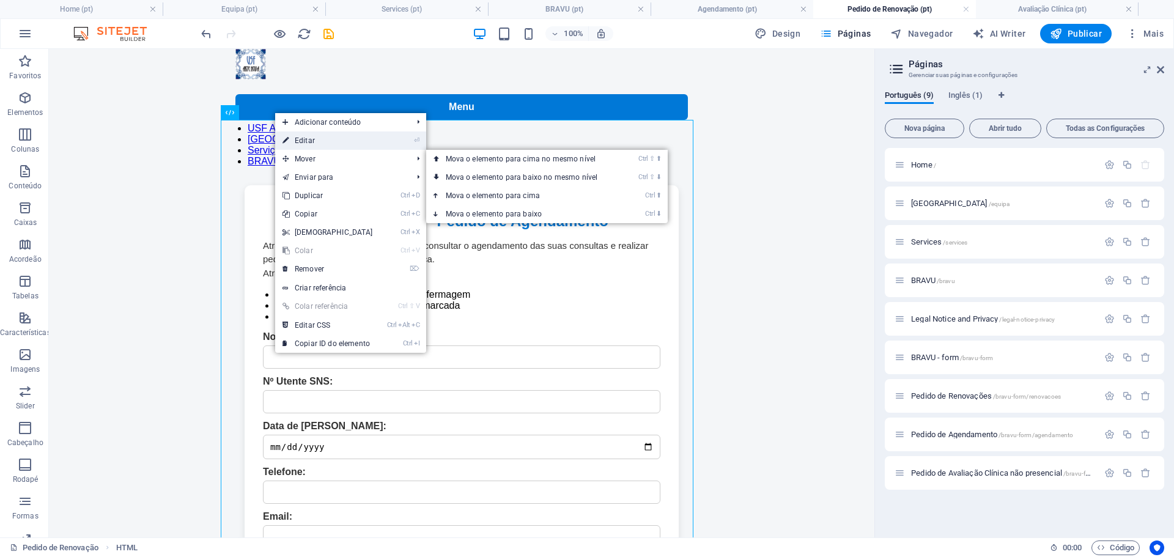
click at [349, 146] on link "⏎ Editar" at bounding box center [327, 141] width 105 height 18
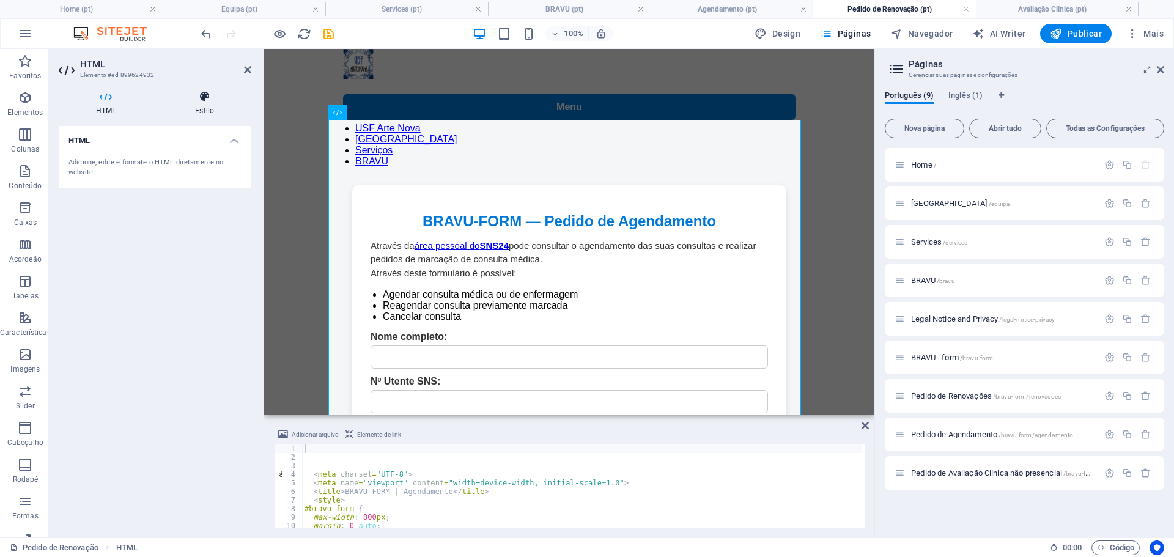
click at [207, 97] on icon at bounding box center [205, 97] width 94 height 12
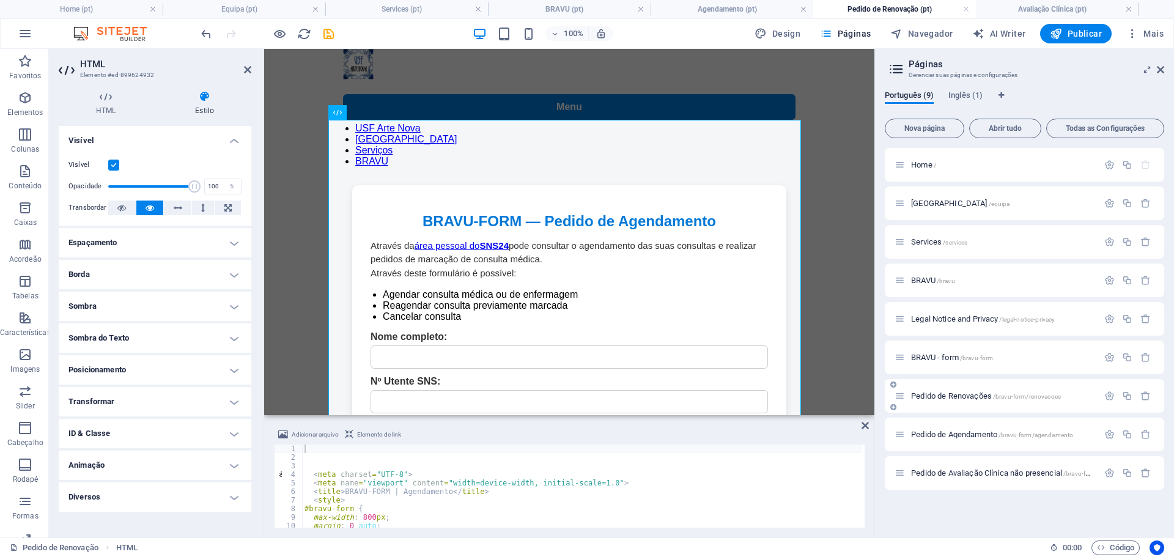
click at [982, 395] on span "Pedido de Renovações /bravu-form/renovacoes" at bounding box center [986, 395] width 150 height 9
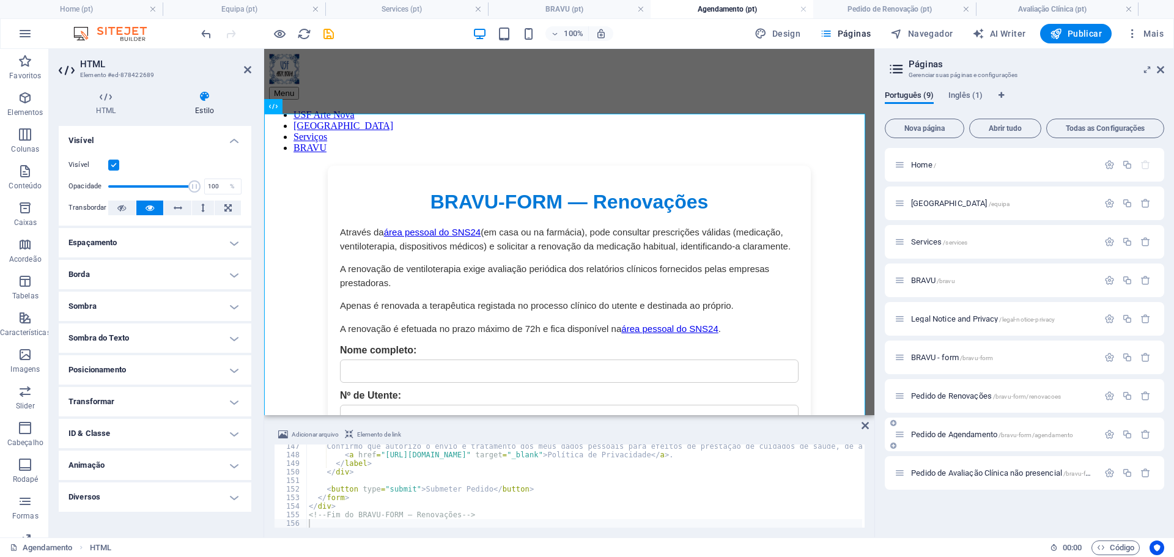
click at [973, 435] on span "Pedido de Agendamento /bravu-form/agendamento" at bounding box center [992, 434] width 162 height 9
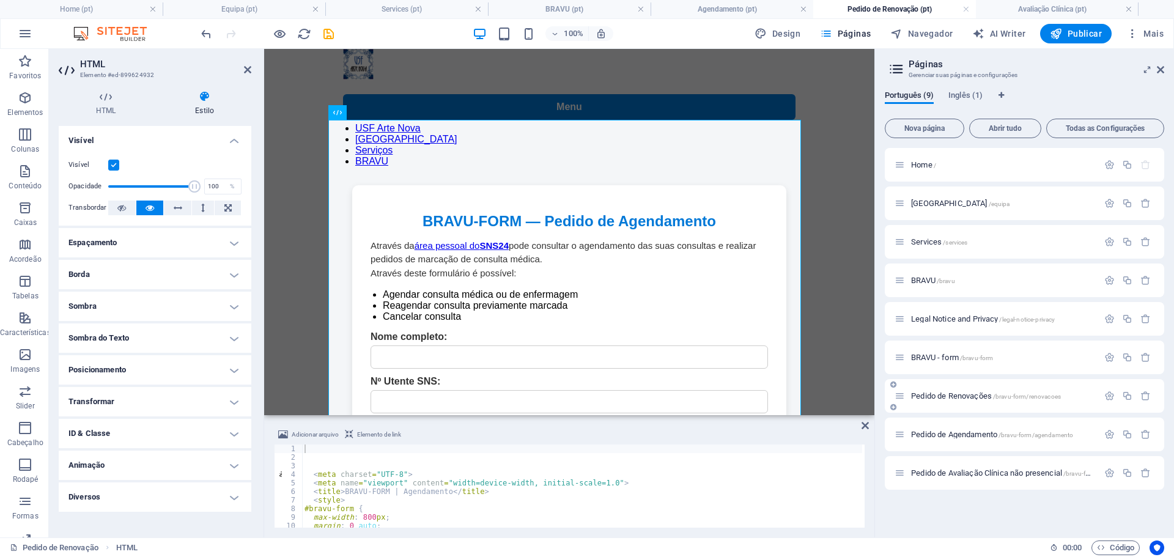
click at [971, 399] on span "Pedido de Renovações /bravu-form/renovacoes" at bounding box center [986, 395] width 150 height 9
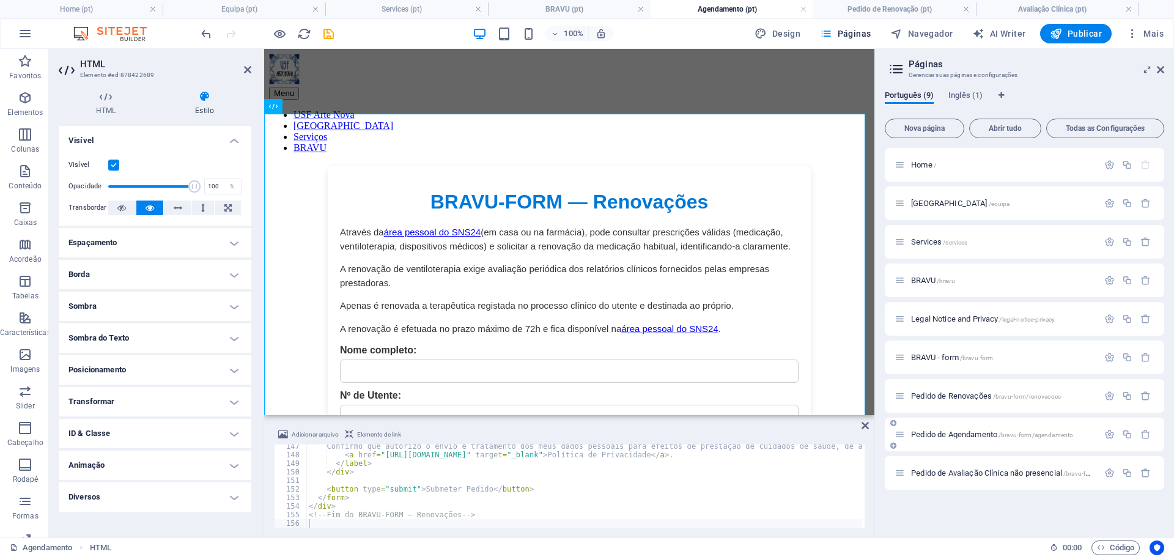
click at [971, 426] on div "Pedido de Agendamento /bravu-form/agendamento" at bounding box center [1025, 435] width 280 height 34
click at [973, 437] on span "Pedido de Agendamento /bravu-form/agendamento" at bounding box center [992, 434] width 162 height 9
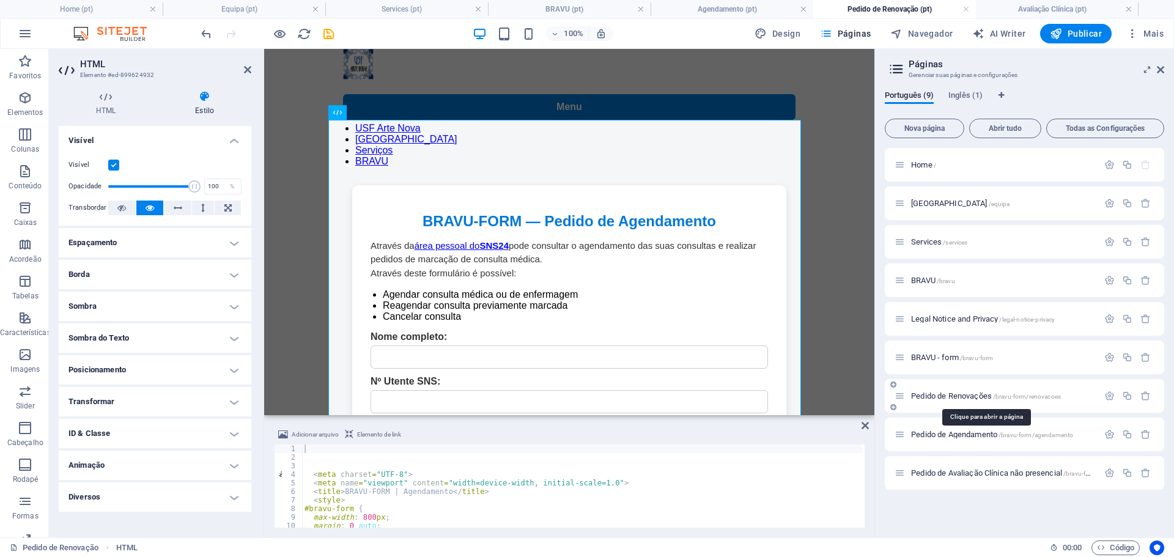
click at [970, 393] on span "Pedido de Renovações /bravu-form/renovacoes" at bounding box center [986, 395] width 150 height 9
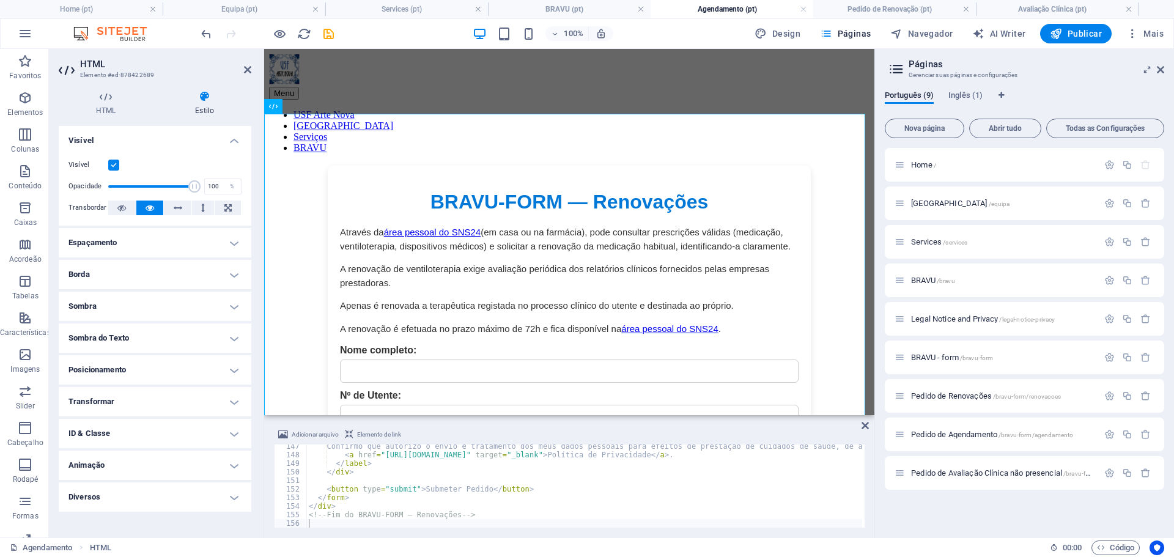
click at [229, 242] on h4 "Espaçamento" at bounding box center [155, 242] width 193 height 29
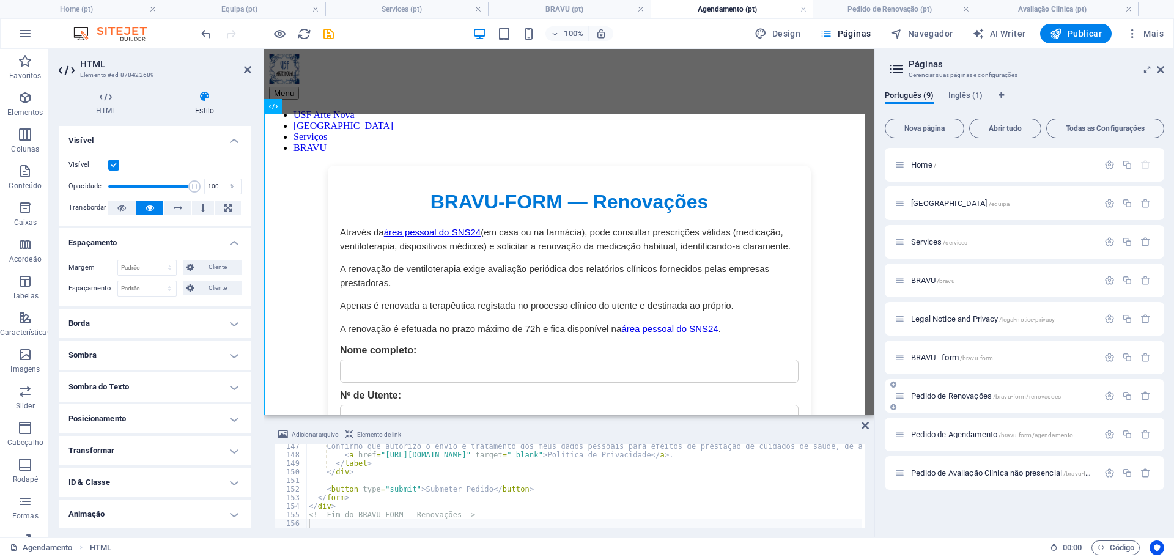
click at [981, 402] on div "Pedido de Renovações /bravu-form/renovacoes" at bounding box center [997, 396] width 204 height 14
click at [985, 399] on span "Pedido de Renovações /bravu-form/renovacoes" at bounding box center [986, 395] width 150 height 9
click at [989, 432] on span "Pedido de Agendamento /bravu-form/agendamento" at bounding box center [992, 434] width 162 height 9
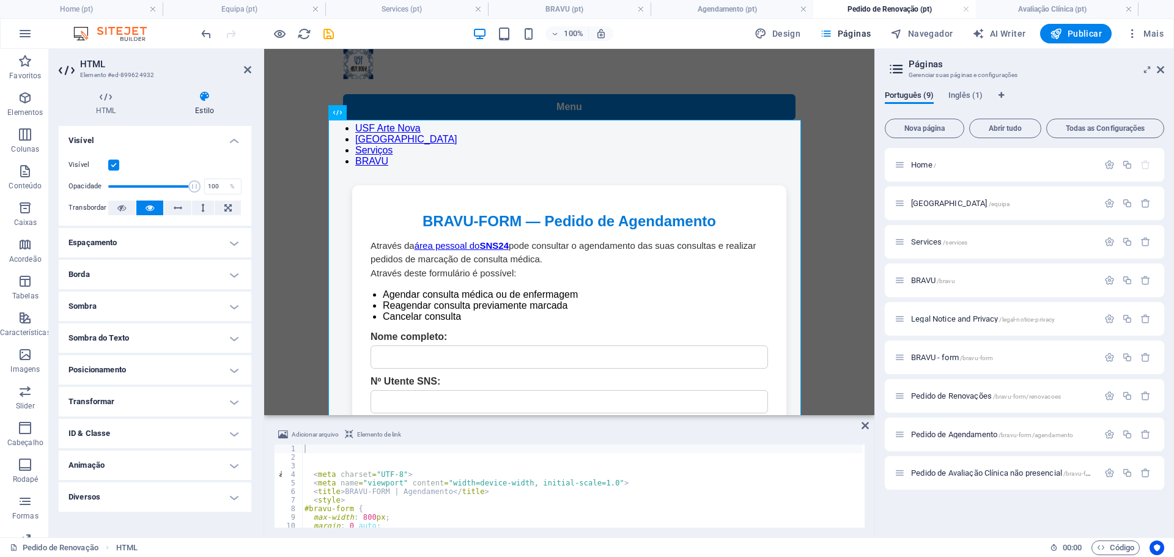
click at [233, 242] on h4 "Espaçamento" at bounding box center [155, 242] width 193 height 29
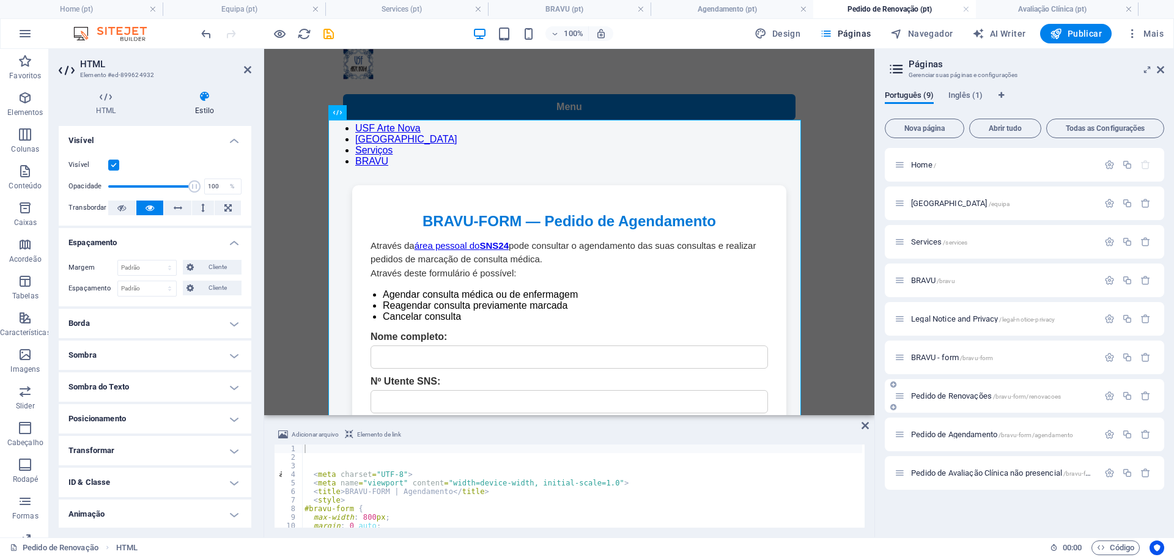
click at [960, 396] on span "Pedido de Renovações /bravu-form/renovacoes" at bounding box center [986, 395] width 150 height 9
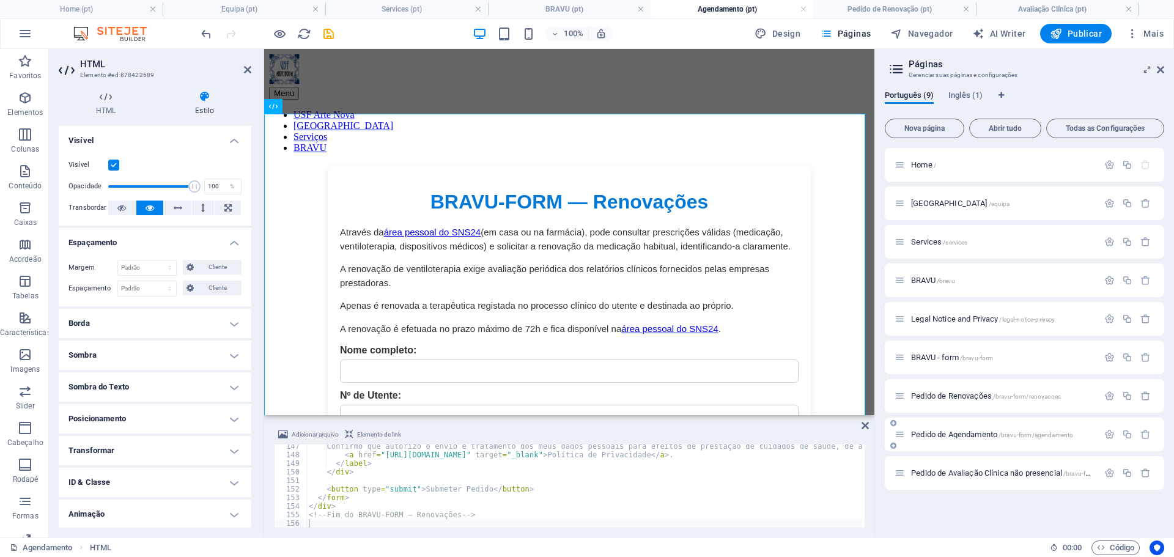
click at [970, 431] on span "Pedido de Agendamento /bravu-form/agendamento" at bounding box center [992, 434] width 162 height 9
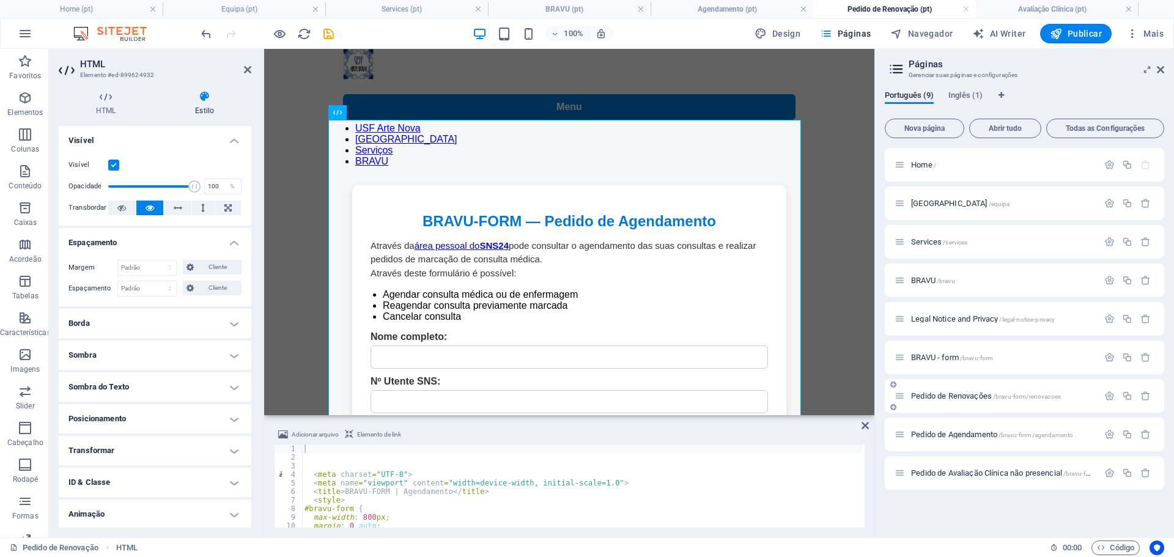
click at [974, 398] on span "Pedido de Renovações /bravu-form/renovacoes" at bounding box center [986, 395] width 150 height 9
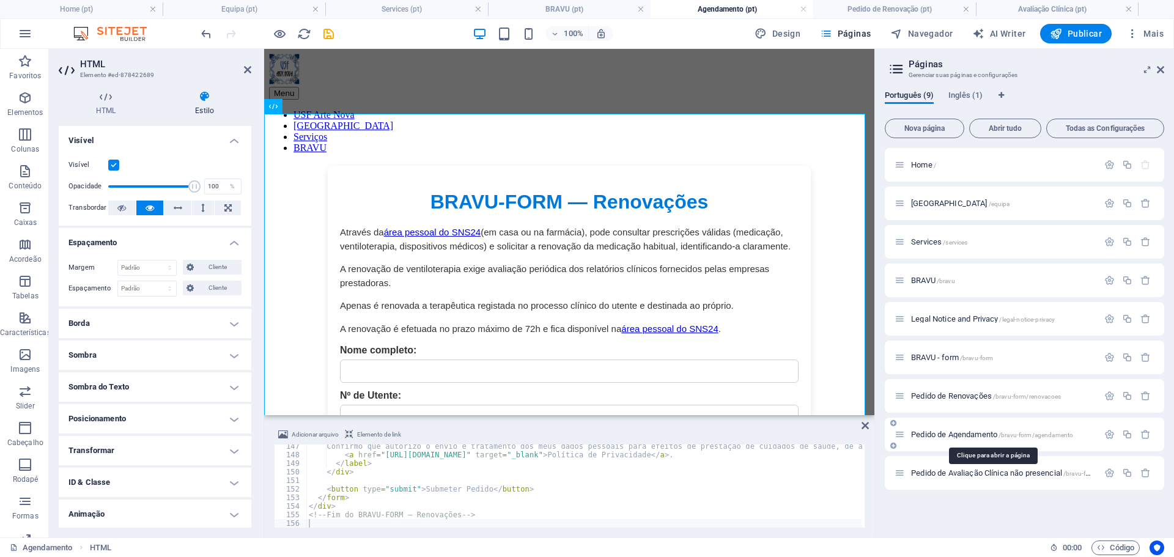
click at [978, 432] on span "Pedido de Agendamento /bravu-form/agendamento" at bounding box center [992, 434] width 162 height 9
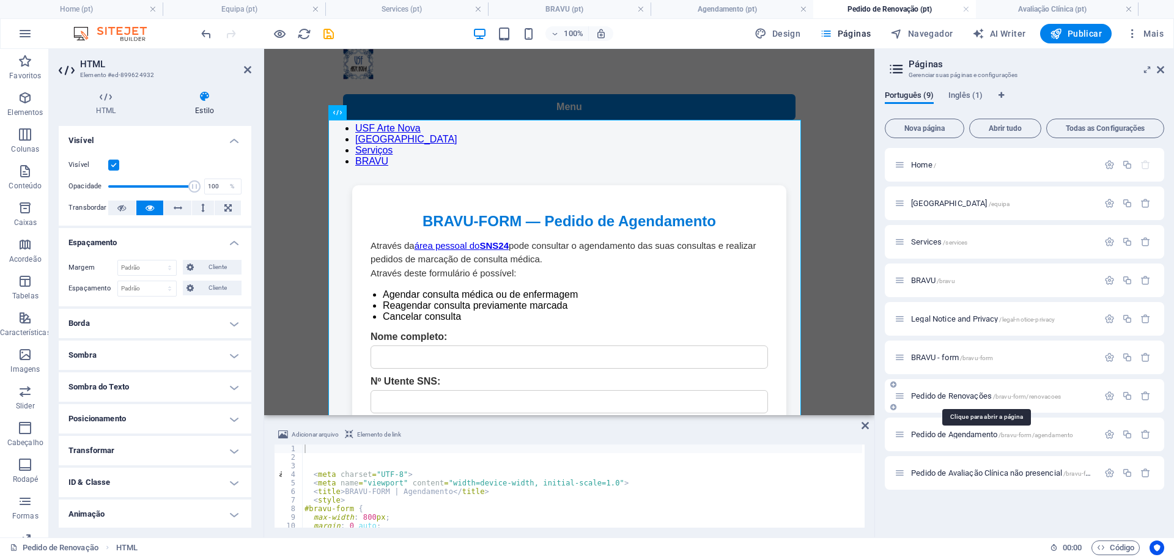
click at [976, 399] on span "Pedido de Renovações /bravu-form/renovacoes" at bounding box center [986, 395] width 150 height 9
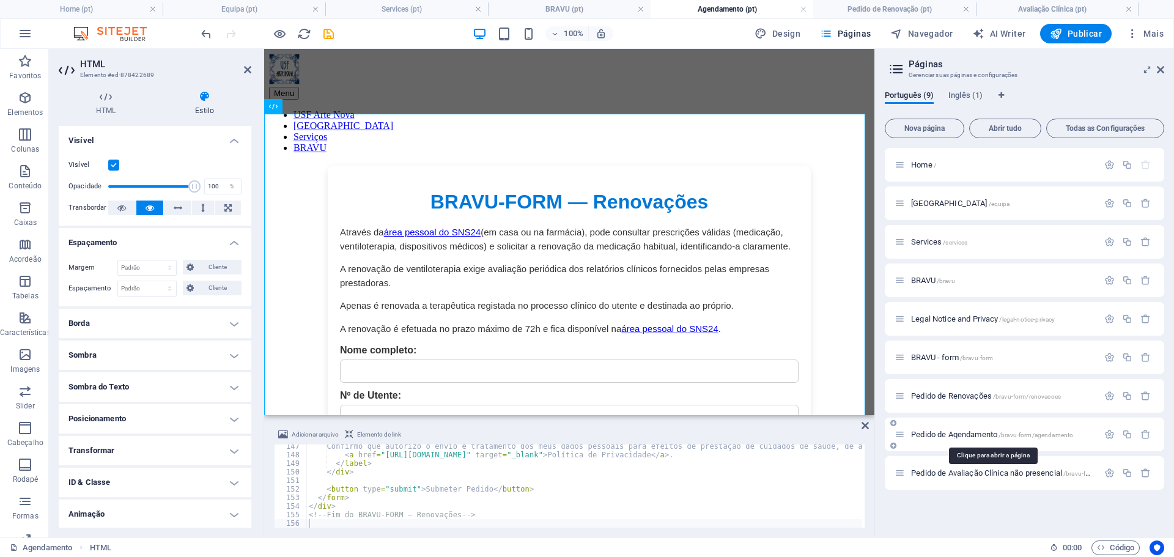
click at [979, 435] on span "Pedido de Agendamento /bravu-form/agendamento" at bounding box center [992, 434] width 162 height 9
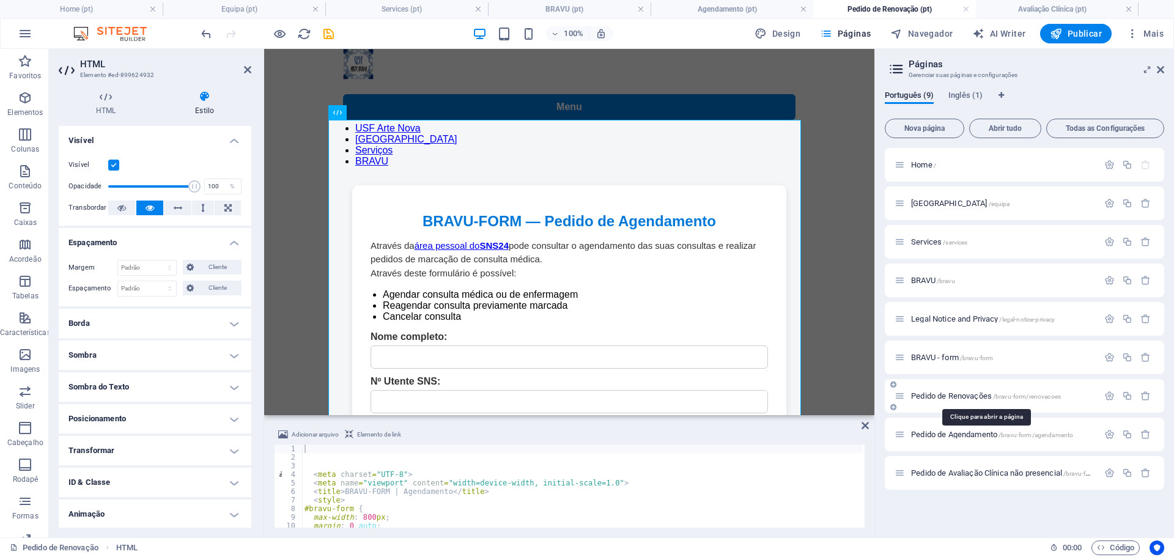
click at [976, 399] on span "Pedido de Renovações /bravu-form/renovacoes" at bounding box center [986, 395] width 150 height 9
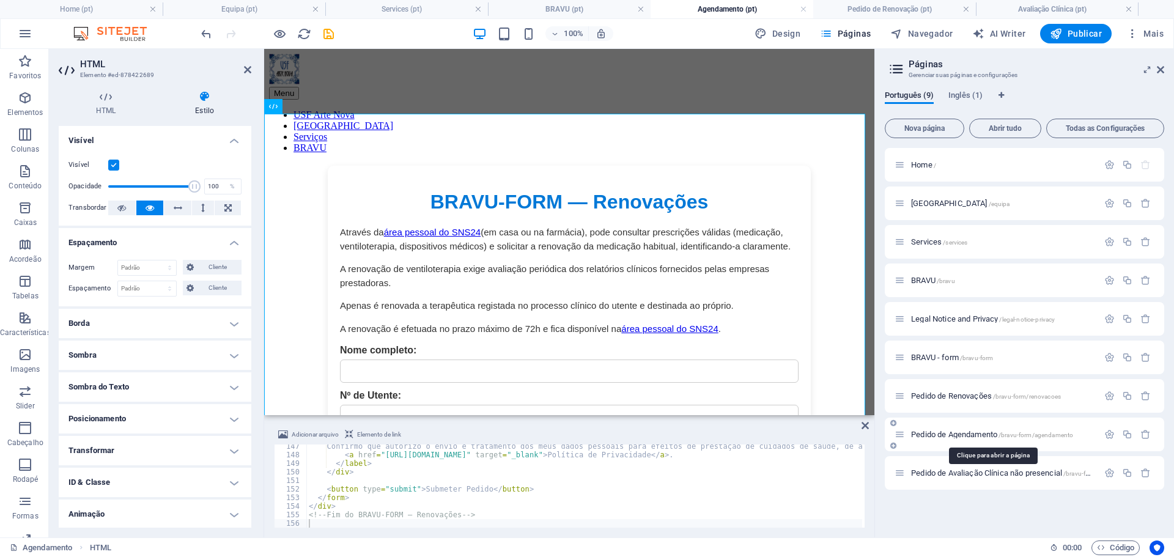
click at [977, 434] on span "Pedido de Agendamento /bravu-form/agendamento" at bounding box center [992, 434] width 162 height 9
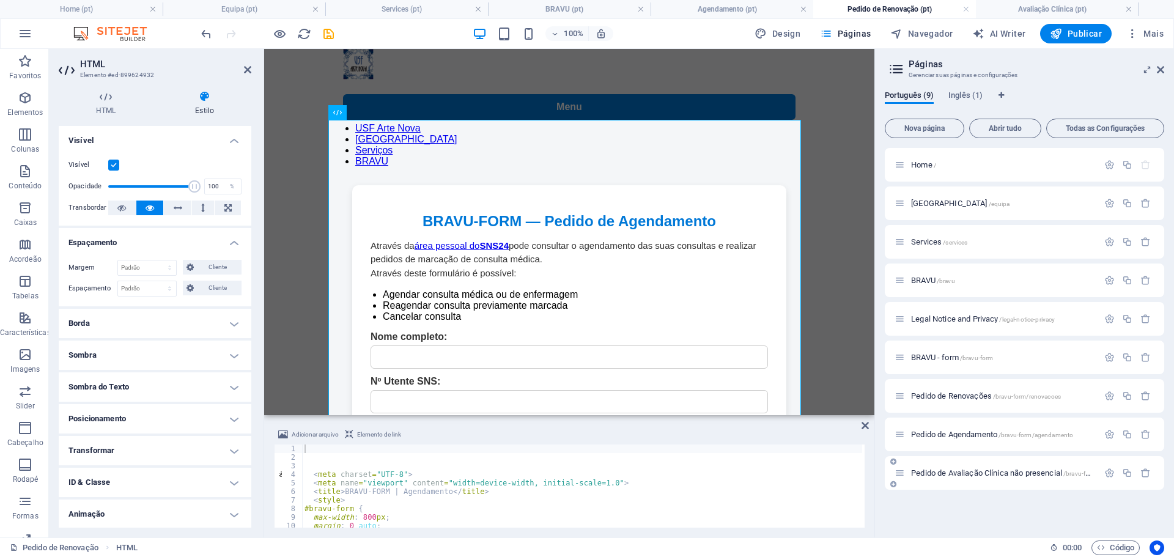
click at [1004, 472] on span "Pedido de Avaliação Clínica não presencial /bravu-form/avaliacao" at bounding box center [1017, 473] width 213 height 9
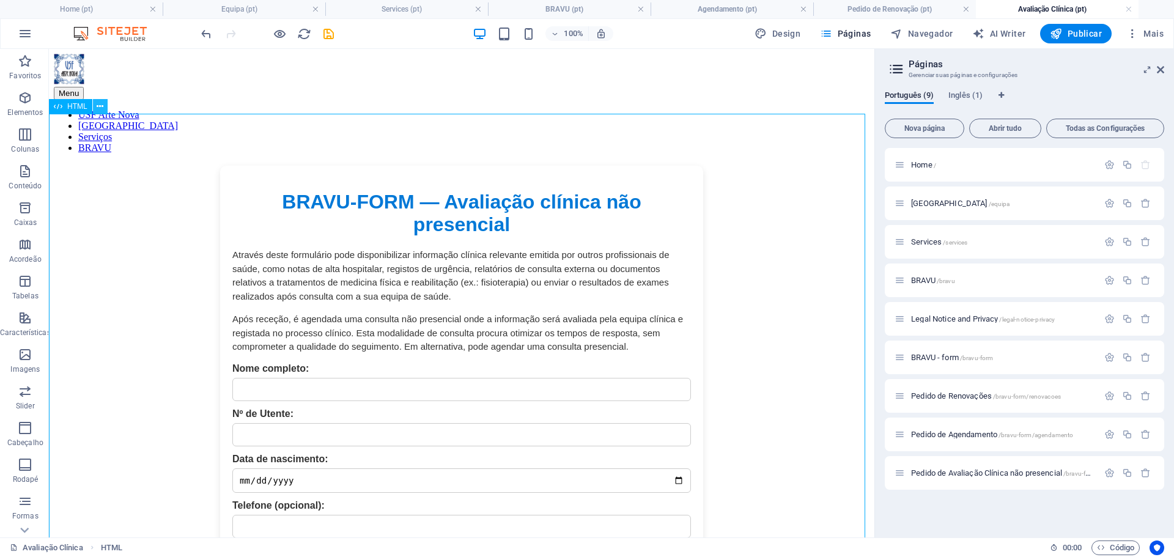
click at [100, 105] on icon at bounding box center [100, 106] width 7 height 13
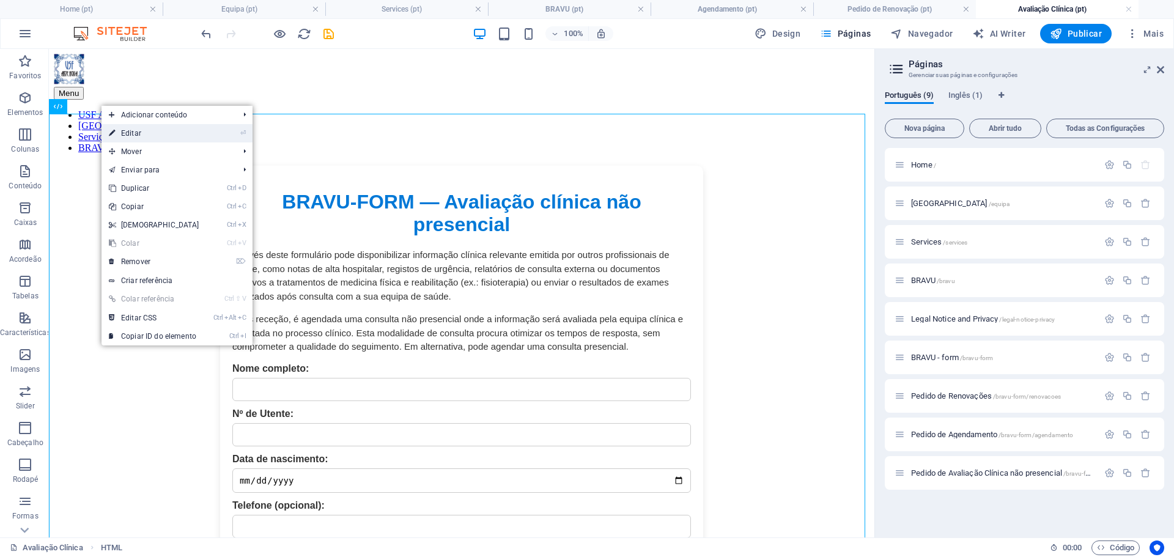
click at [196, 133] on link "⏎ Editar" at bounding box center [154, 133] width 105 height 18
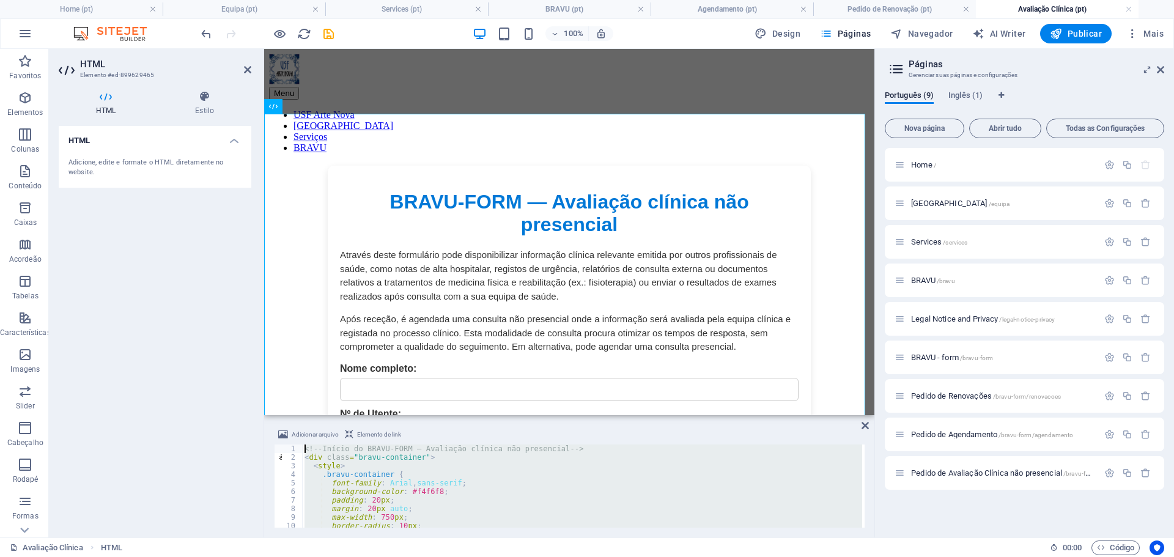
drag, startPoint x: 313, startPoint y: 519, endPoint x: 207, endPoint y: 248, distance: 291.5
click at [207, 248] on div "HTML Elemento #ed-899629465 HTML Estilo HTML Adicione, edite e formate o HTML d…" at bounding box center [462, 293] width 826 height 489
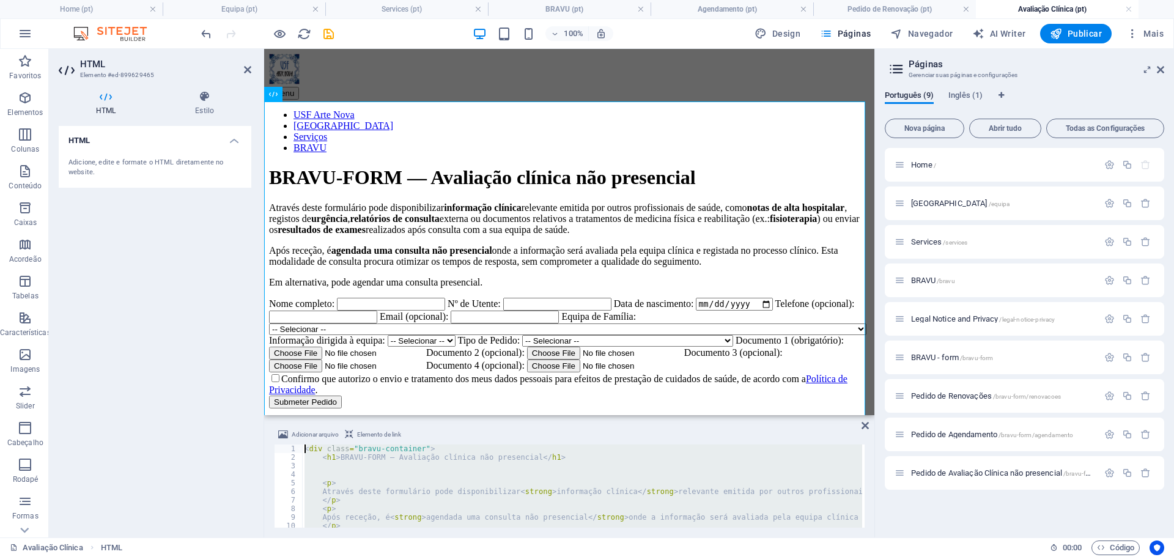
drag, startPoint x: 344, startPoint y: 511, endPoint x: 165, endPoint y: 253, distance: 314.4
click at [165, 253] on div "HTML Elemento #ed-899629465 HTML Estilo HTML Adicione, edite e formate o HTML d…" at bounding box center [462, 293] width 826 height 489
paste textarea "/html"
type textarea "</html>"
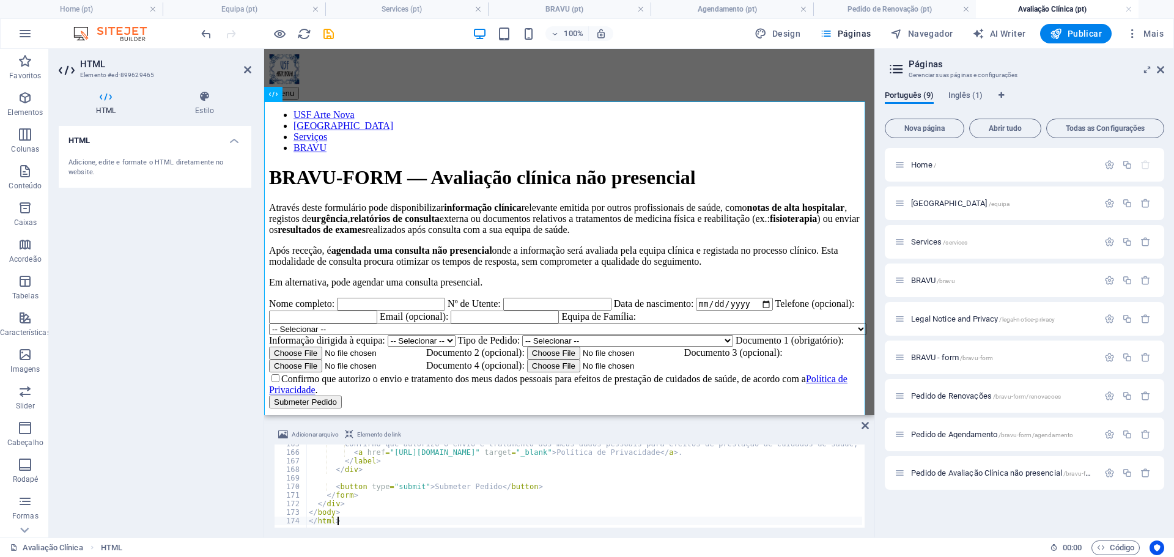
scroll to position [1409, 0]
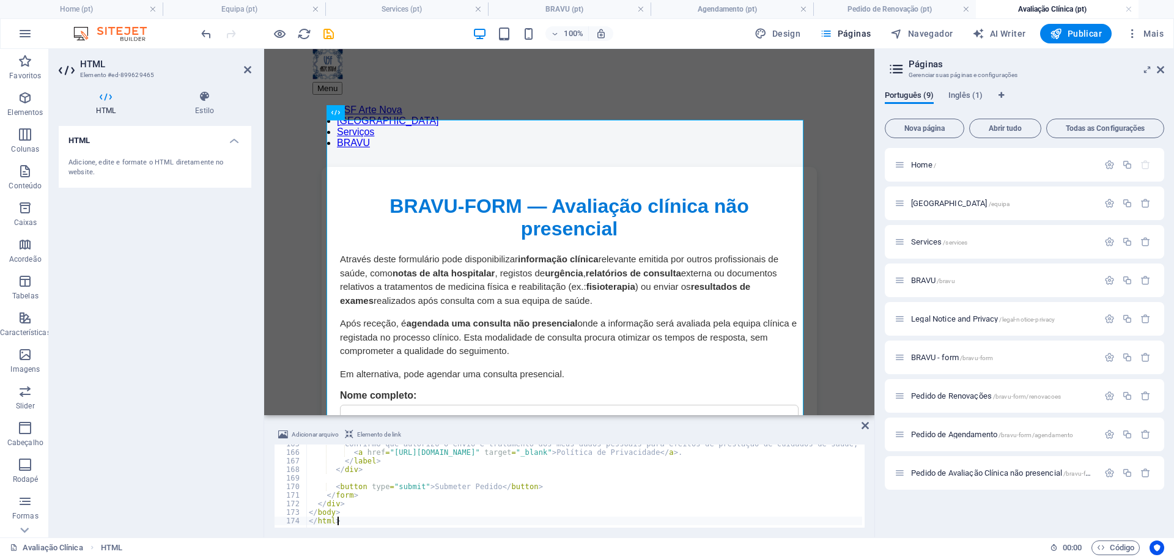
click at [300, 303] on body "Menu USF Arte Nova [GEOGRAPHIC_DATA] Serviços BRAVU BRAVU-FORM — Avaliação clín…" at bounding box center [569, 519] width 610 height 941
click at [841, 352] on body "Menu USF Arte Nova [GEOGRAPHIC_DATA] Serviços BRAVU BRAVU-FORM — Avaliação clín…" at bounding box center [569, 519] width 610 height 941
click at [863, 424] on icon at bounding box center [865, 426] width 7 height 10
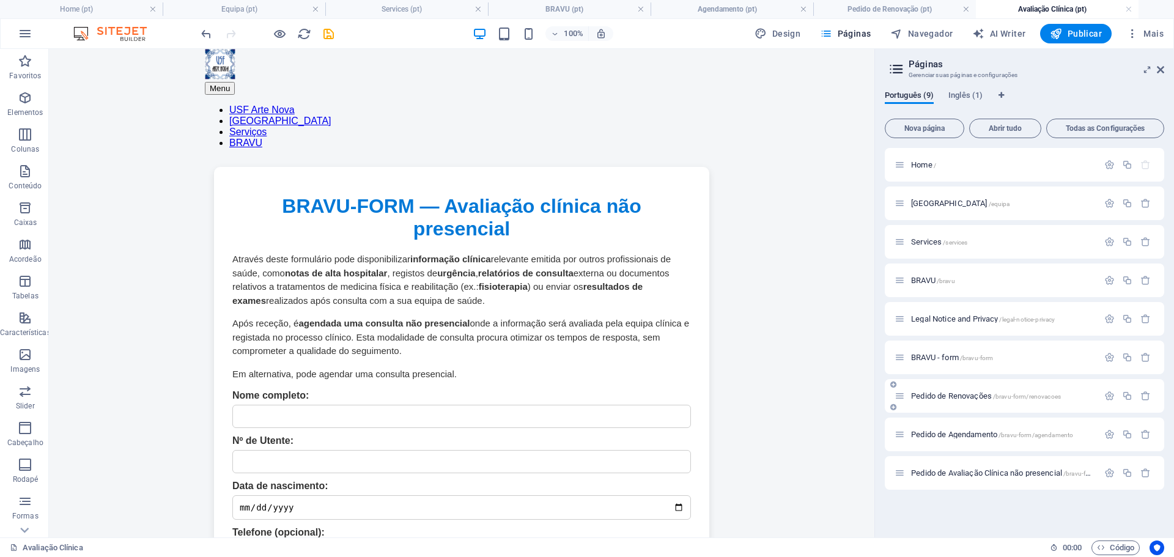
click at [966, 394] on span "Pedido de Renovações /bravu-form/renovacoes" at bounding box center [986, 395] width 150 height 9
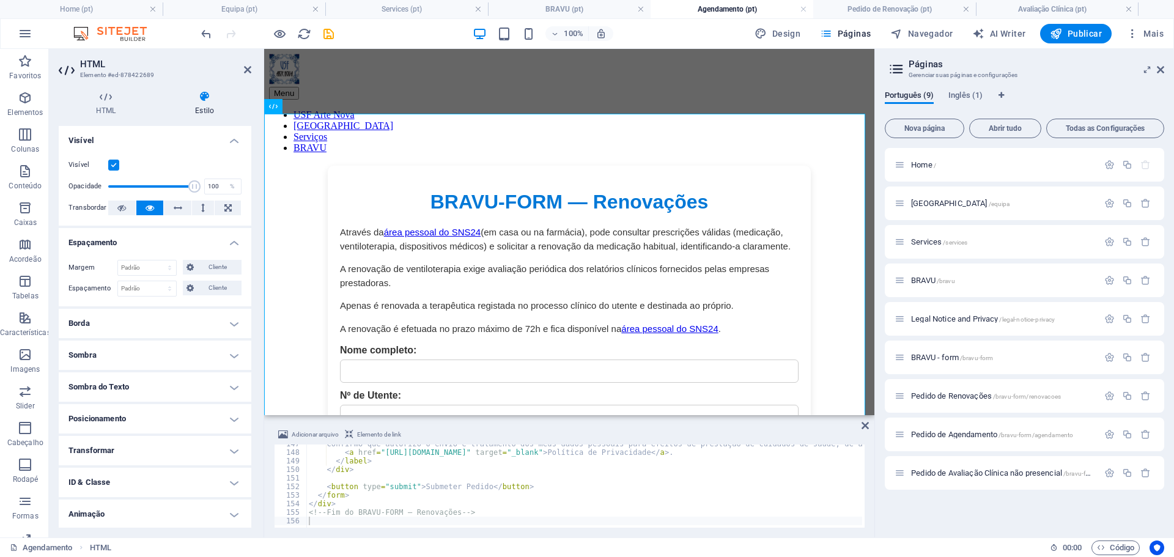
scroll to position [1255, 0]
click at [483, 514] on div "Confirmo que autorizo o envio e tratamento dos meus dados pessoais para efeitos…" at bounding box center [912, 489] width 1212 height 98
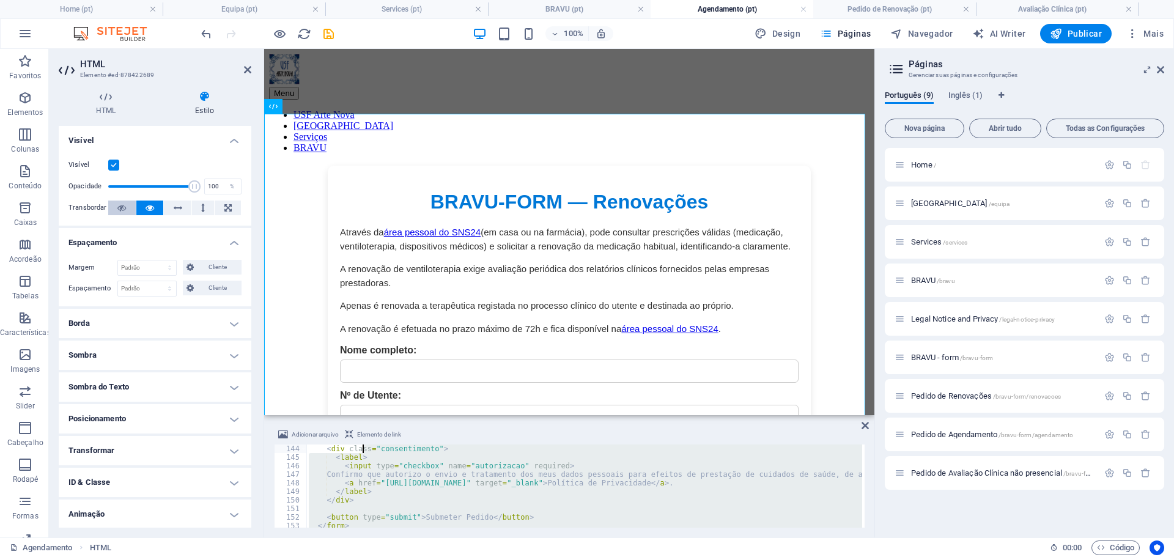
scroll to position [0, 0]
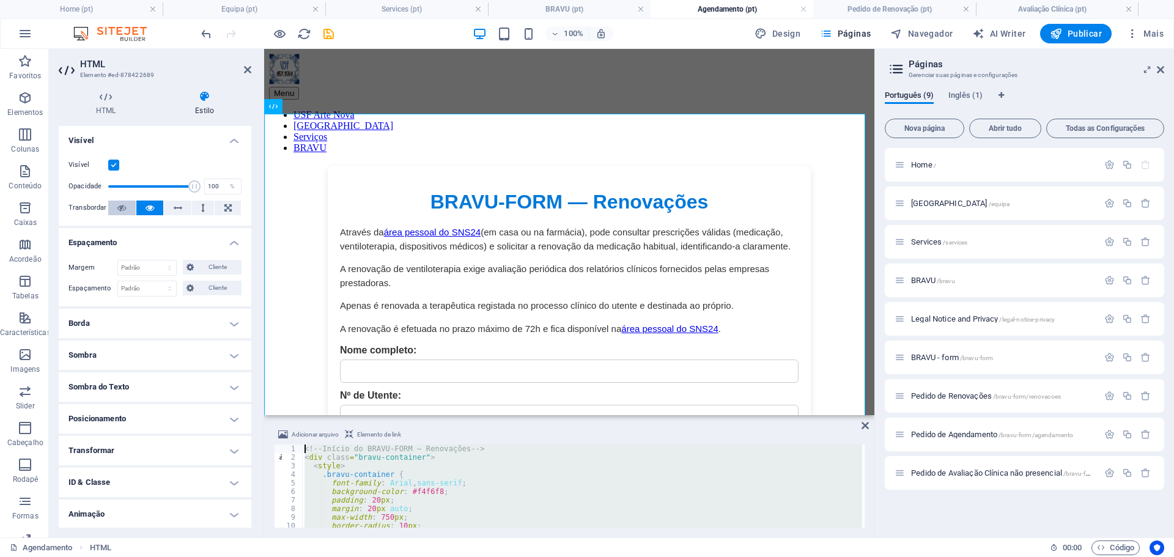
drag, startPoint x: 479, startPoint y: 513, endPoint x: 132, endPoint y: 204, distance: 464.5
click at [132, 204] on div "HTML Elemento #ed-878422689 HTML Estilo HTML Adicione, edite e formate o HTML d…" at bounding box center [462, 293] width 826 height 489
type textarea "<!-- Início do BRAVU-FORM — Renovações --> <div class="bravu-container">"
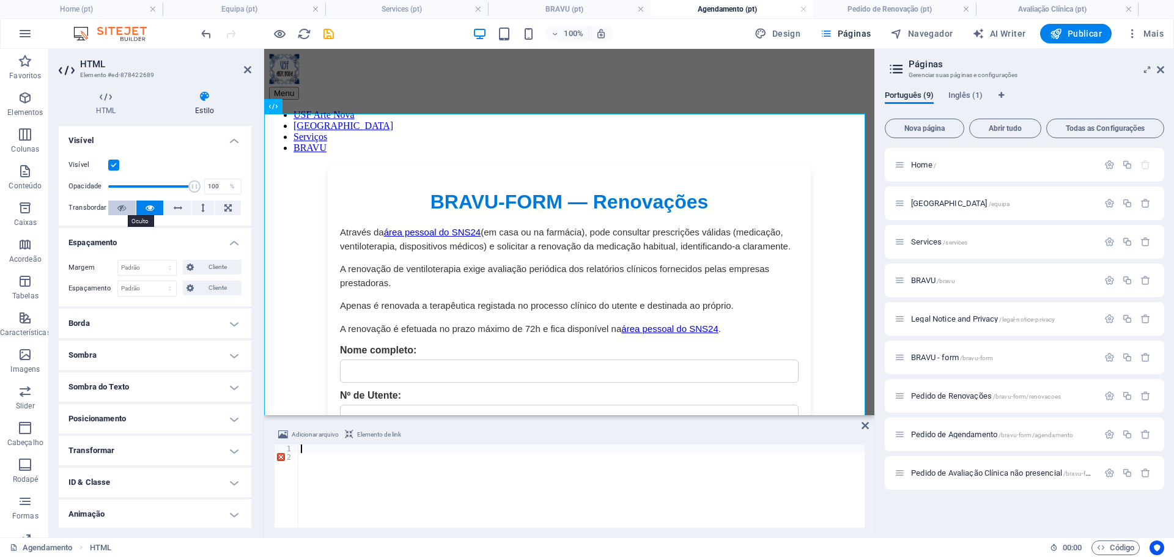
scroll to position [1433, 0]
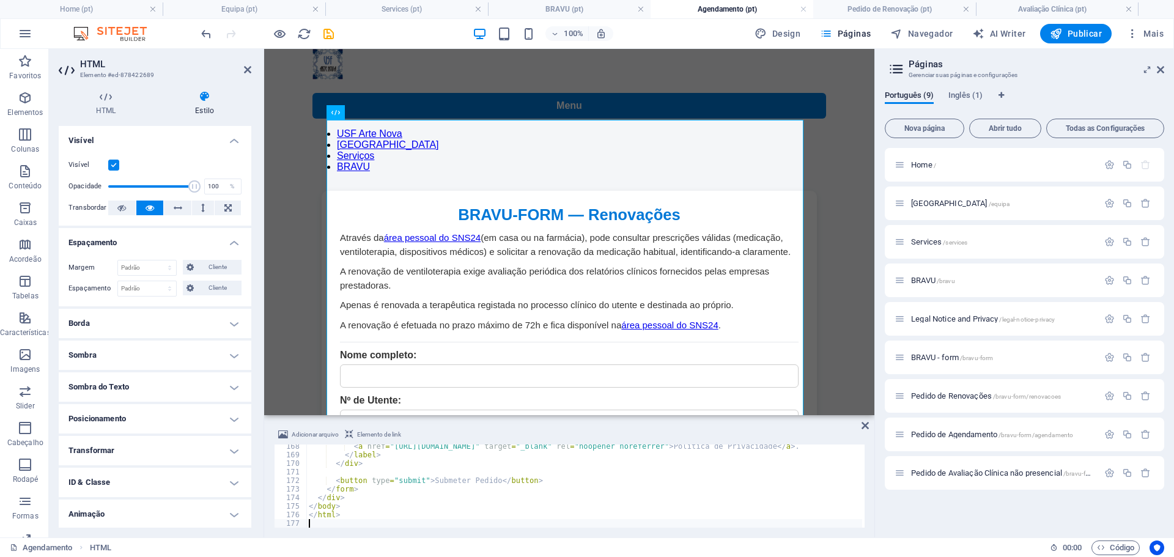
click at [866, 426] on icon at bounding box center [865, 426] width 7 height 10
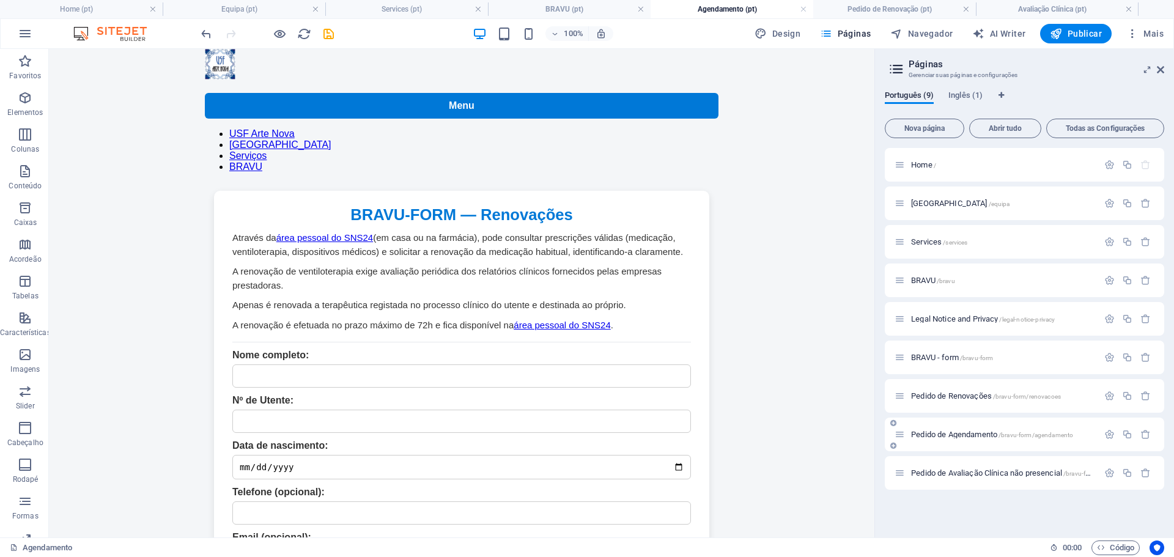
click at [972, 434] on span "Pedido de Agendamento /bravu-form/agendamento" at bounding box center [992, 434] width 162 height 9
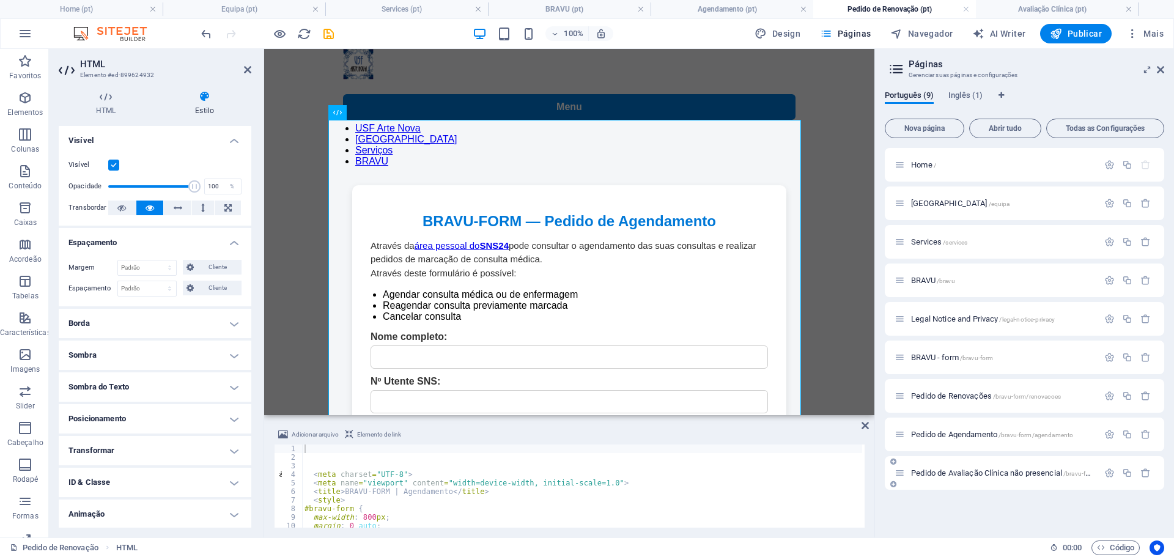
click at [972, 470] on span "Pedido de Avaliação Clínica não presencial /bravu-form/avaliacao" at bounding box center [1017, 473] width 213 height 9
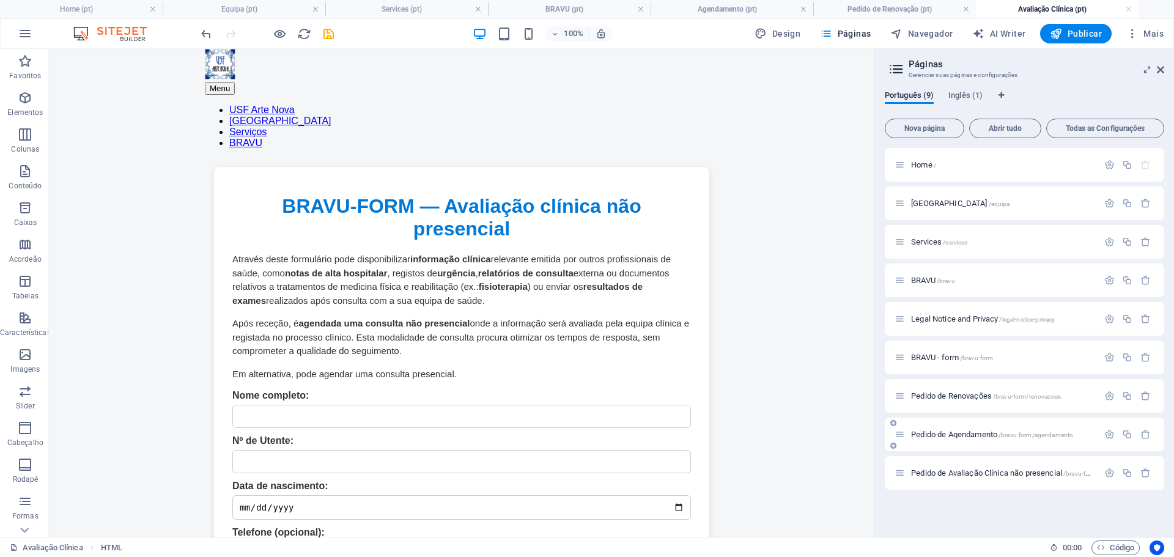
click at [974, 437] on span "Pedido de Agendamento /bravu-form/agendamento" at bounding box center [992, 434] width 162 height 9
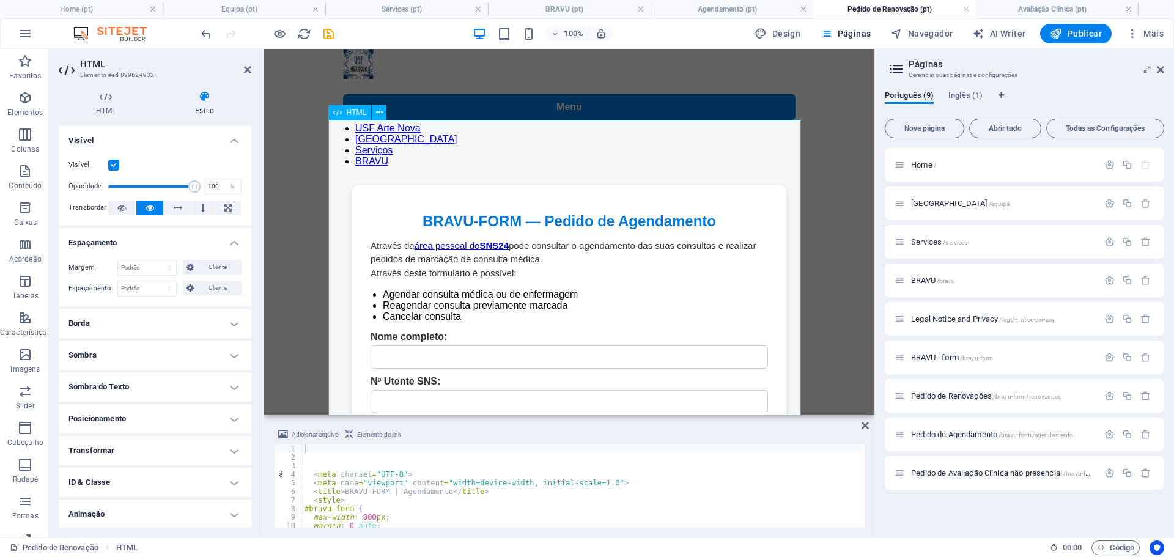
click at [831, 299] on body "Menu USF Arte Nova [GEOGRAPHIC_DATA] Serviços BRAVU BRAVU-FORM | Agendamento BR…" at bounding box center [569, 457] width 610 height 817
click at [867, 426] on aside "Adicionar arquivo Elemento de link 1 2 3 4 5 6 7 8 9 10 11 12 < meta charset = …" at bounding box center [569, 476] width 610 height 122
click at [866, 426] on icon at bounding box center [865, 426] width 7 height 10
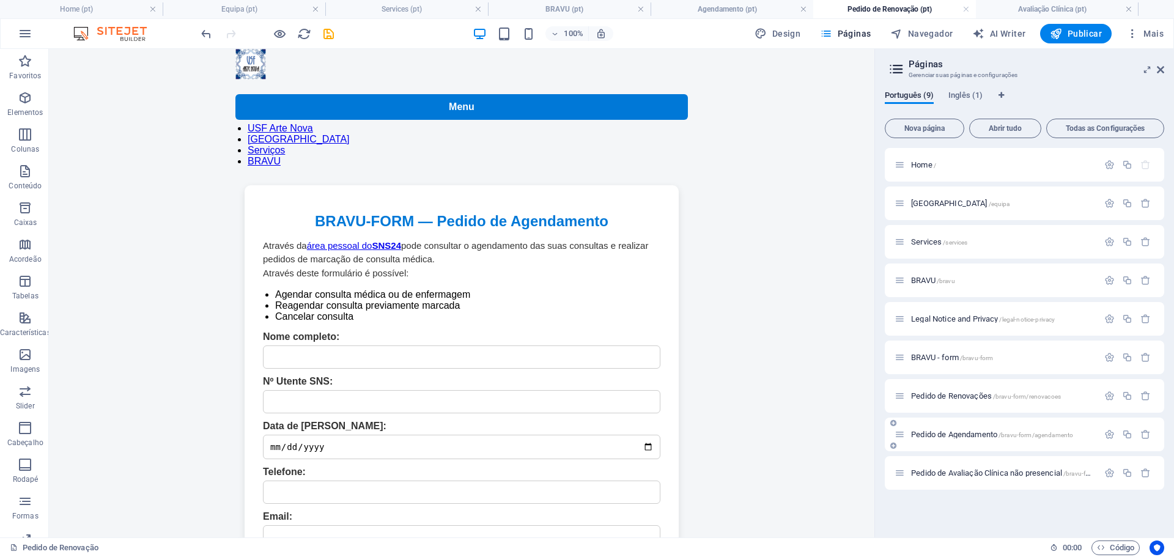
click at [965, 432] on span "Pedido de Agendamento /bravu-form/agendamento" at bounding box center [992, 434] width 162 height 9
click at [955, 477] on div "Pedido de Avaliação Clínica não presencial /bravu-form/avaliacao" at bounding box center [997, 473] width 204 height 14
click at [963, 473] on span "Pedido de Avaliação Clínica não presencial /bravu-form/avaliacao" at bounding box center [1017, 473] width 213 height 9
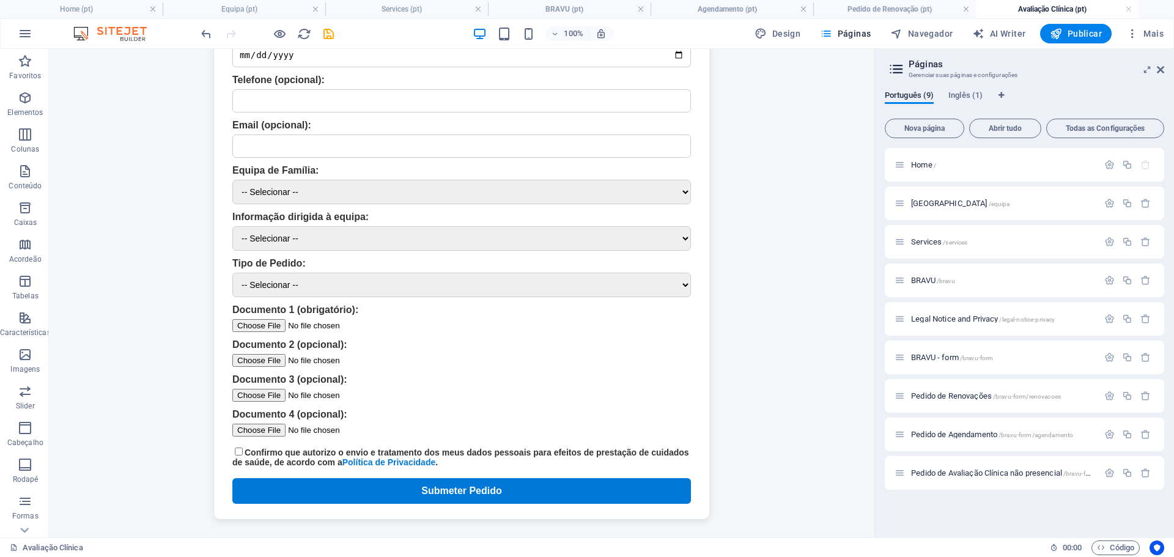
scroll to position [540, 0]
click at [975, 435] on span "Pedido de Agendamento /bravu-form/agendamento" at bounding box center [992, 434] width 162 height 9
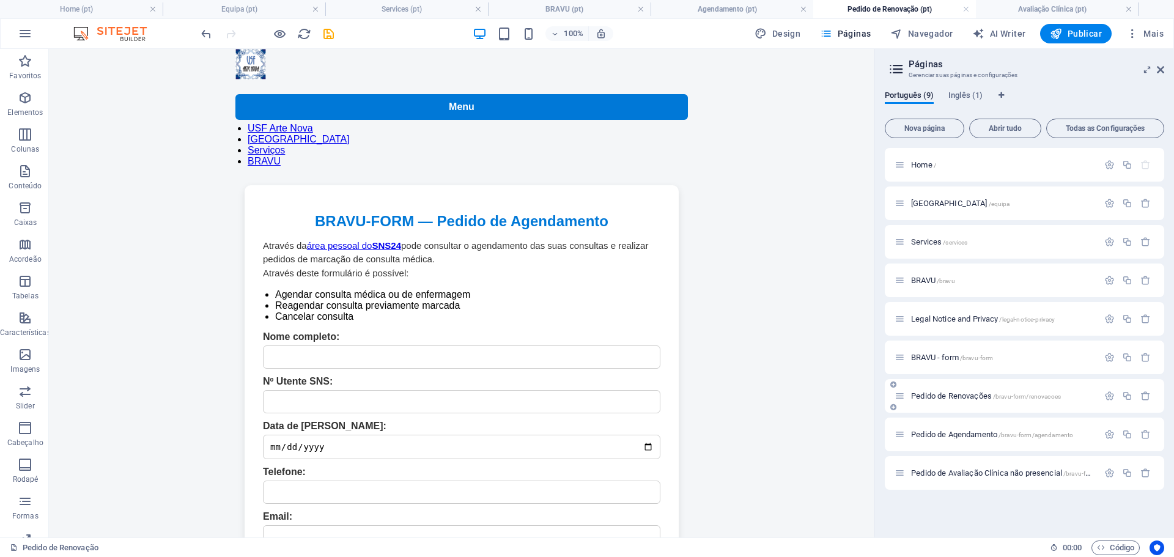
click at [968, 398] on span "Pedido de Renovações /bravu-form/renovacoes" at bounding box center [986, 395] width 150 height 9
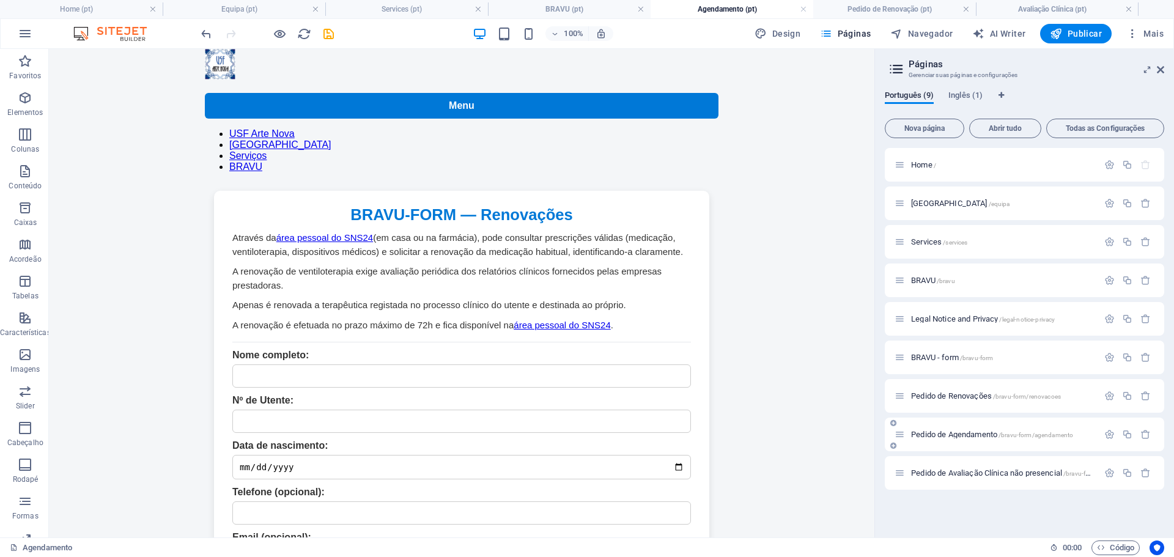
click at [965, 434] on span "Pedido de Agendamento /bravu-form/agendamento" at bounding box center [992, 434] width 162 height 9
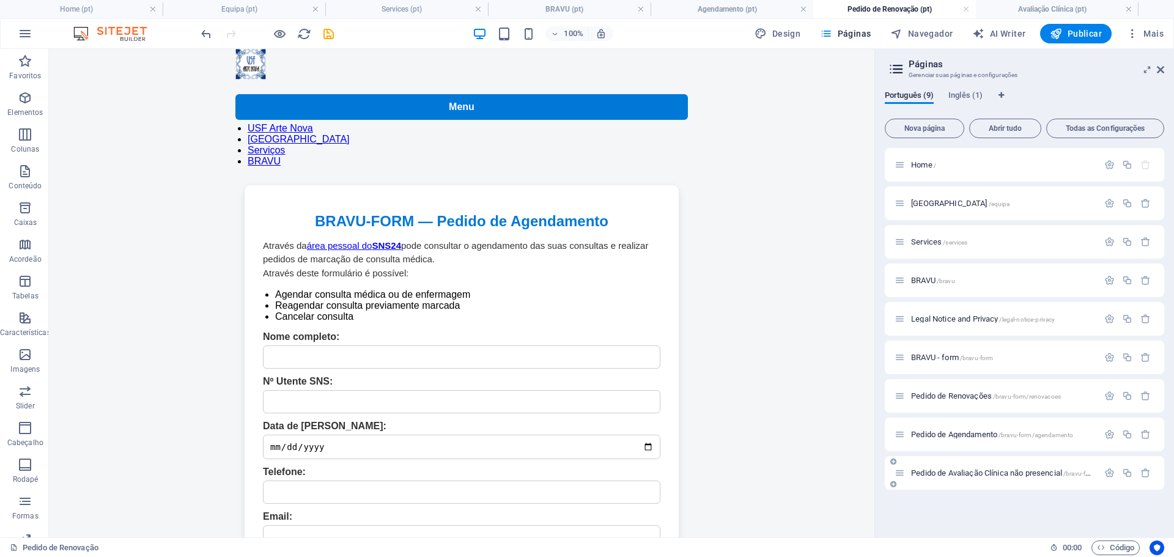
click at [966, 472] on span "Pedido de Avaliação Clínica não presencial /bravu-form/avaliacao" at bounding box center [1017, 473] width 213 height 9
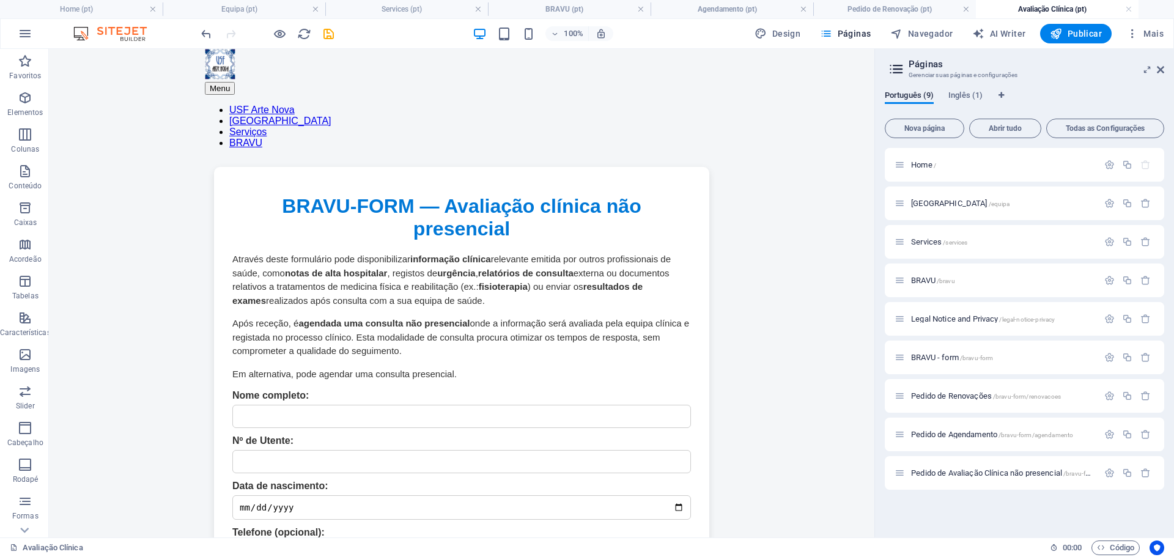
click at [772, 365] on body "Menu USF Arte Nova [GEOGRAPHIC_DATA] Serviços BRAVU BRAVU-FORM — Avaliação clín…" at bounding box center [462, 519] width 826 height 941
click at [928, 280] on span "BRAVU /bravu" at bounding box center [933, 280] width 44 height 9
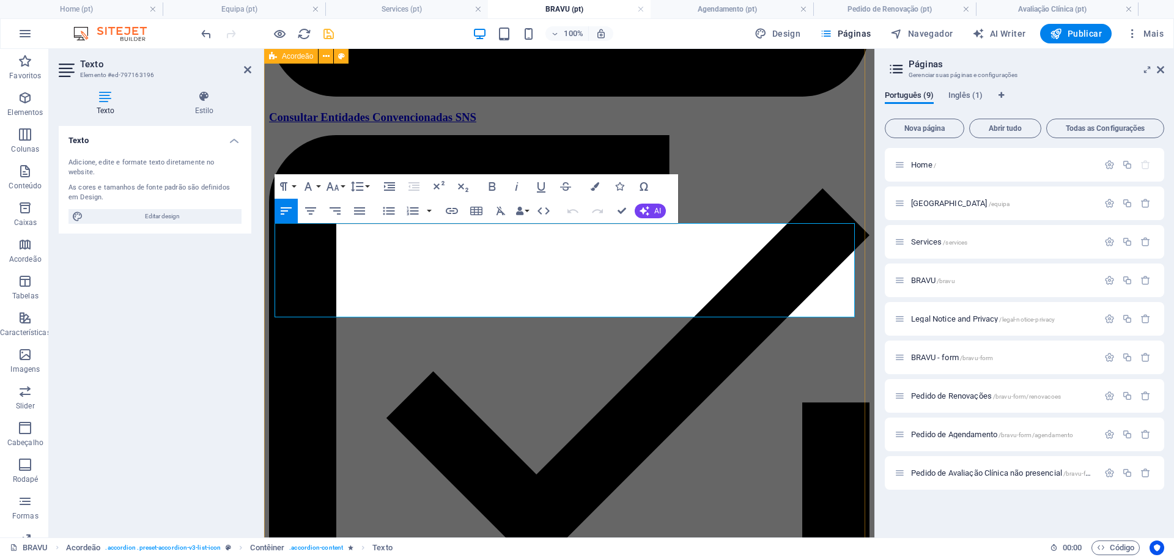
drag, startPoint x: 388, startPoint y: 302, endPoint x: 270, endPoint y: 308, distance: 117.6
click at [454, 211] on icon "button" at bounding box center [452, 211] width 12 height 6
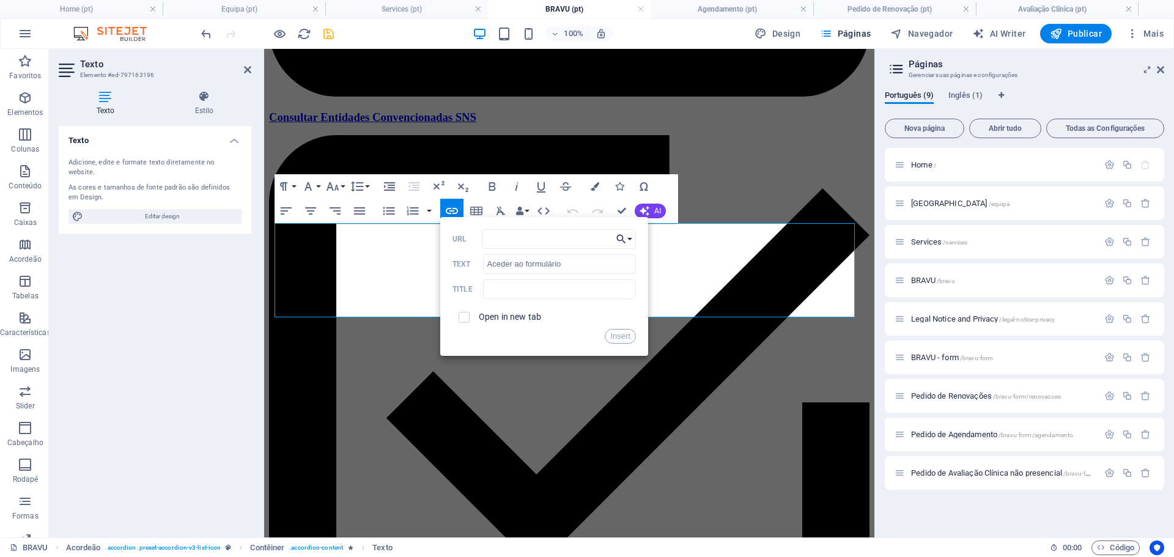
click at [626, 236] on icon "button" at bounding box center [621, 239] width 12 height 15
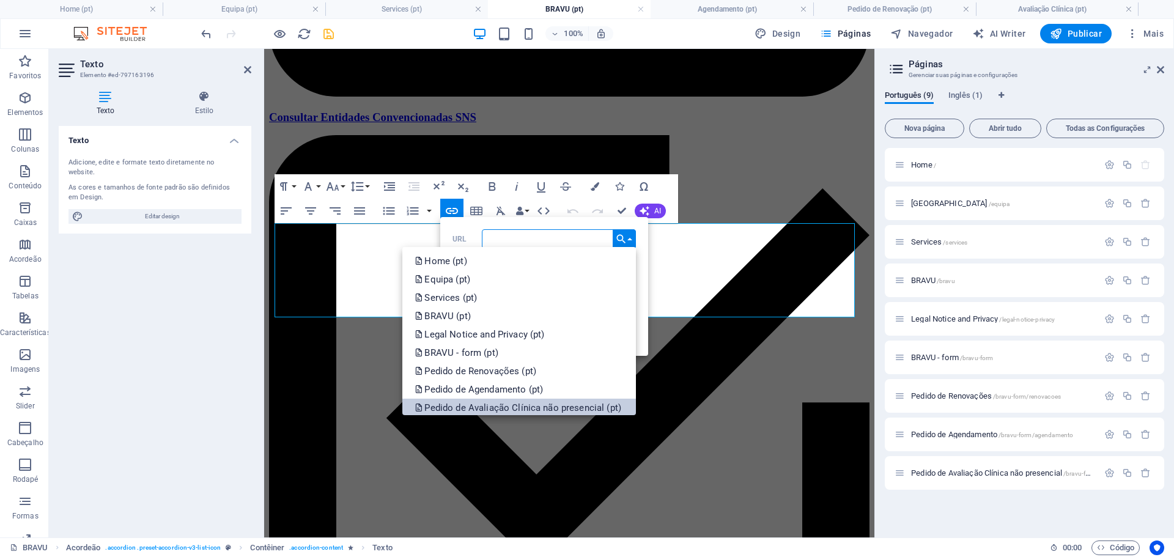
click at [574, 407] on p "Pedido de Avaliação Clínica não presencial (pt)" at bounding box center [519, 408] width 209 height 18
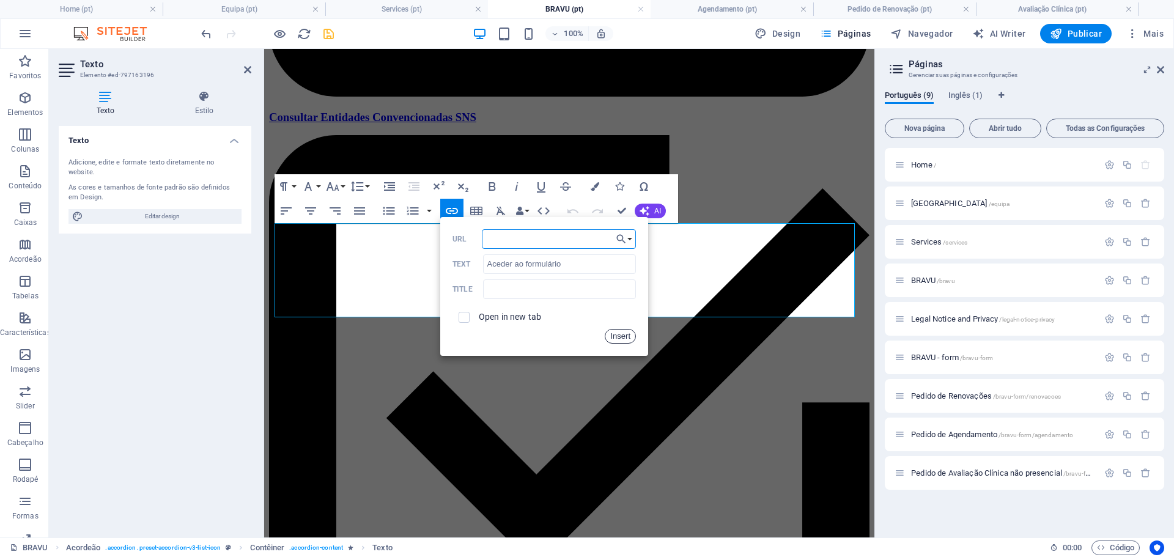
drag, startPoint x: 620, startPoint y: 337, endPoint x: 322, endPoint y: 312, distance: 299.0
click at [620, 337] on button "Insert" at bounding box center [620, 336] width 31 height 15
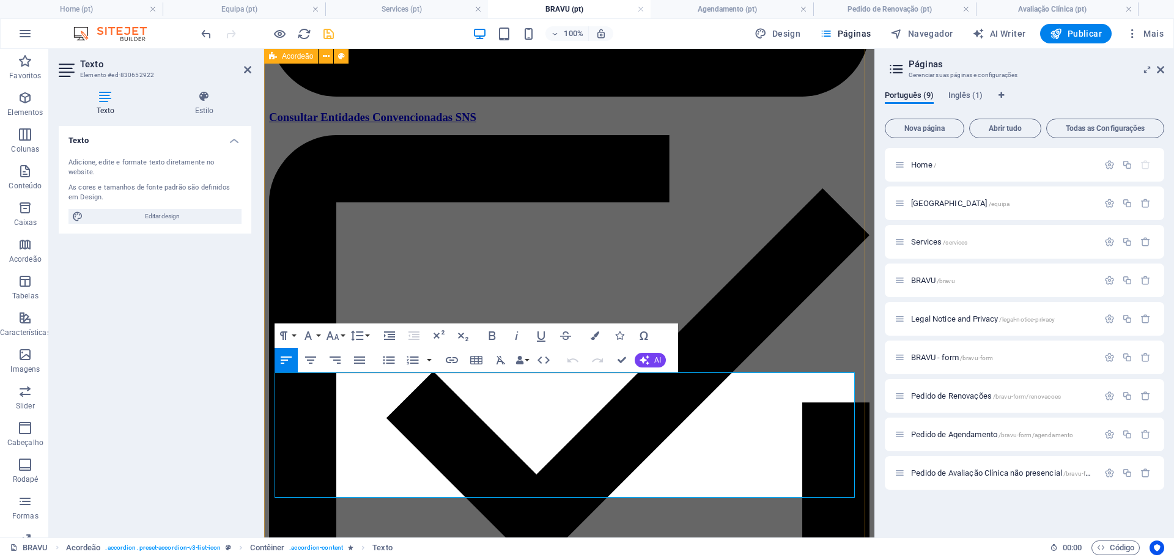
drag, startPoint x: 390, startPoint y: 489, endPoint x: 267, endPoint y: 488, distance: 122.3
click at [450, 363] on icon "button" at bounding box center [452, 360] width 12 height 6
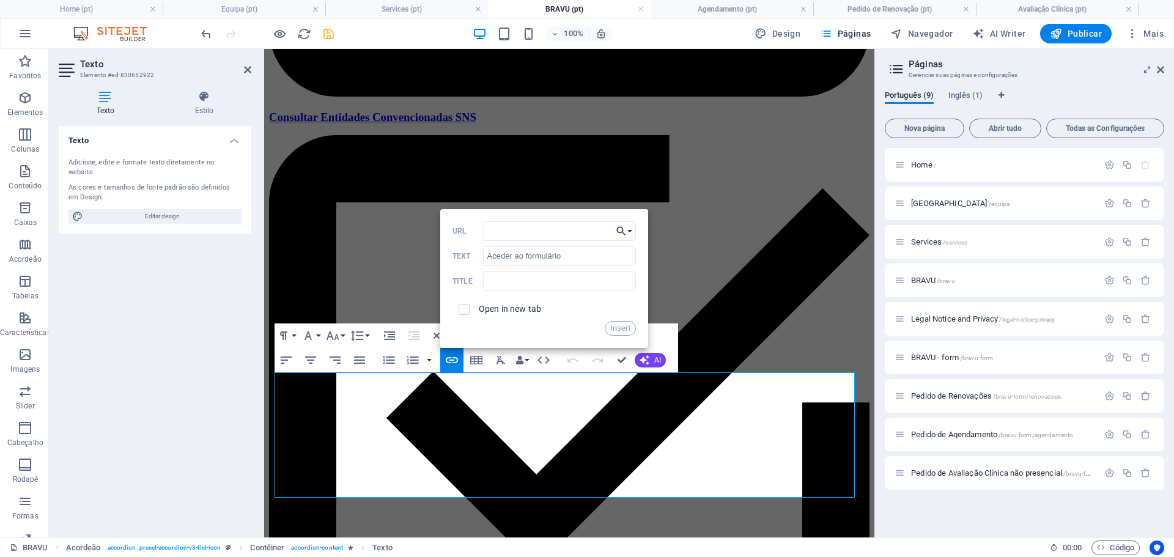
click at [626, 232] on icon "button" at bounding box center [621, 231] width 12 height 15
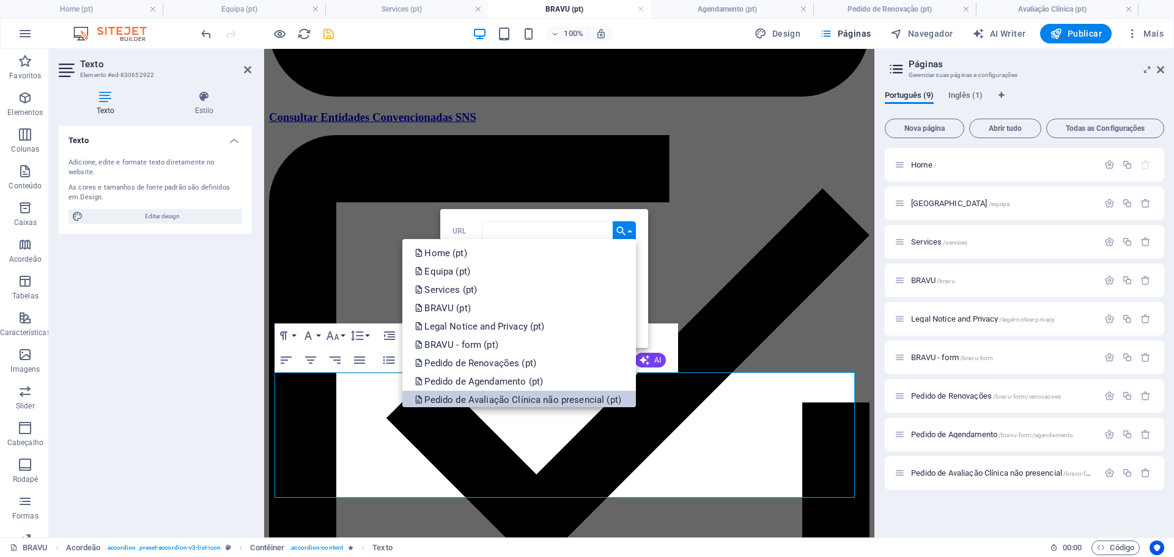
drag, startPoint x: 590, startPoint y: 395, endPoint x: 329, endPoint y: 346, distance: 265.7
click at [590, 395] on p "Pedido de Avaliação Clínica não presencial (pt)" at bounding box center [519, 400] width 209 height 18
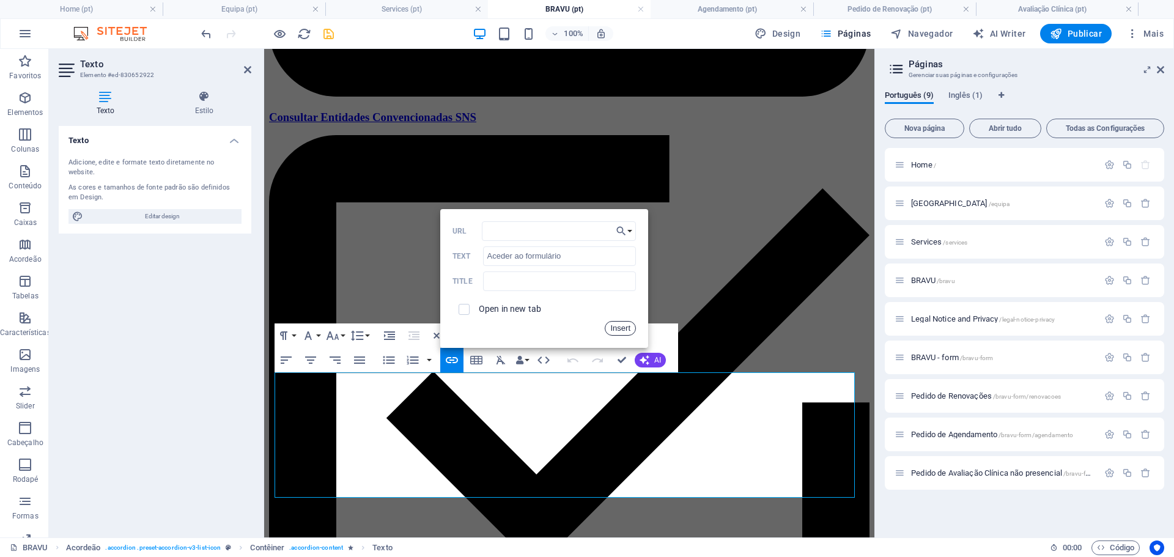
click at [625, 328] on button "Insert" at bounding box center [620, 328] width 31 height 15
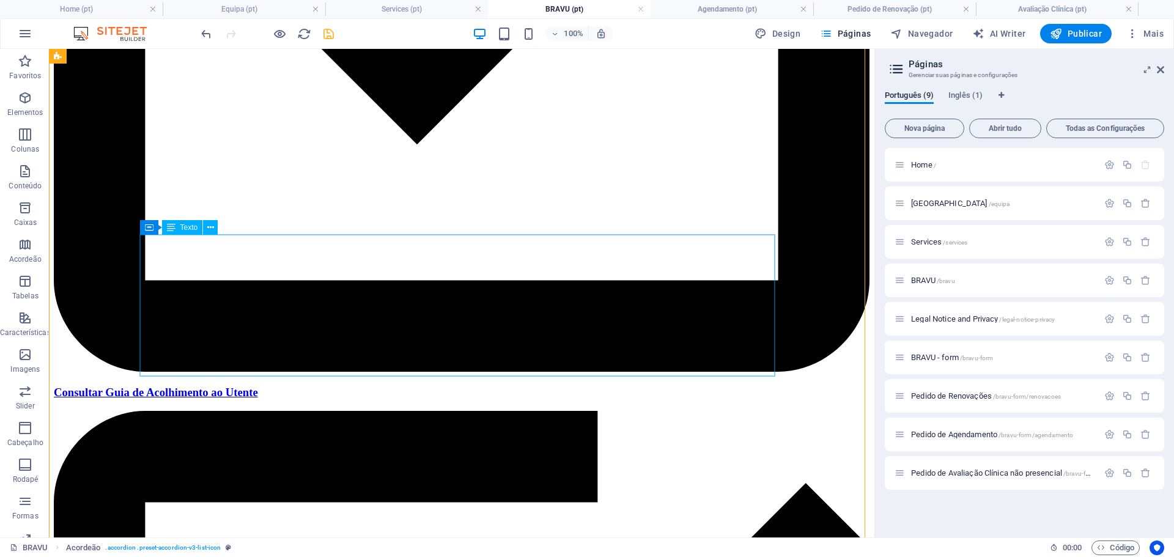
scroll to position [1616, 0]
